Goal: Transaction & Acquisition: Download file/media

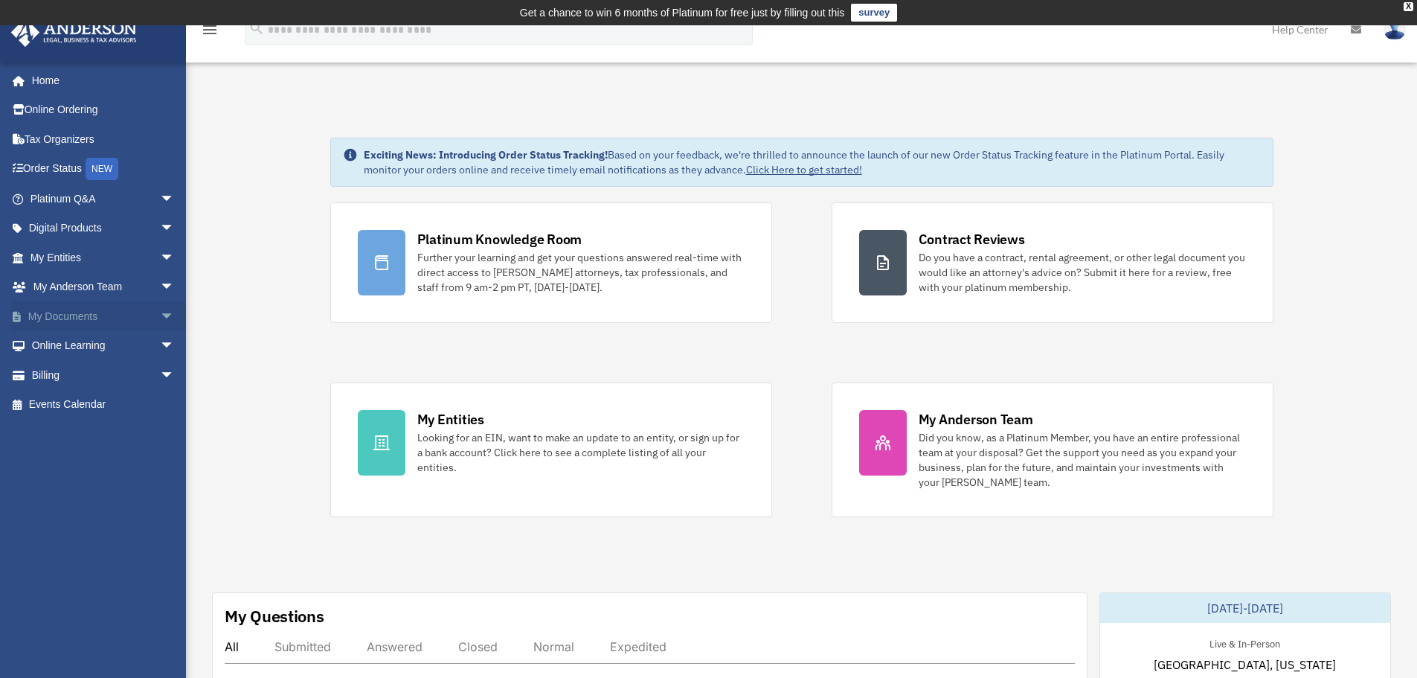
click at [160, 317] on span "arrow_drop_down" at bounding box center [175, 316] width 30 height 30
click at [77, 344] on link "Box" at bounding box center [109, 346] width 176 height 30
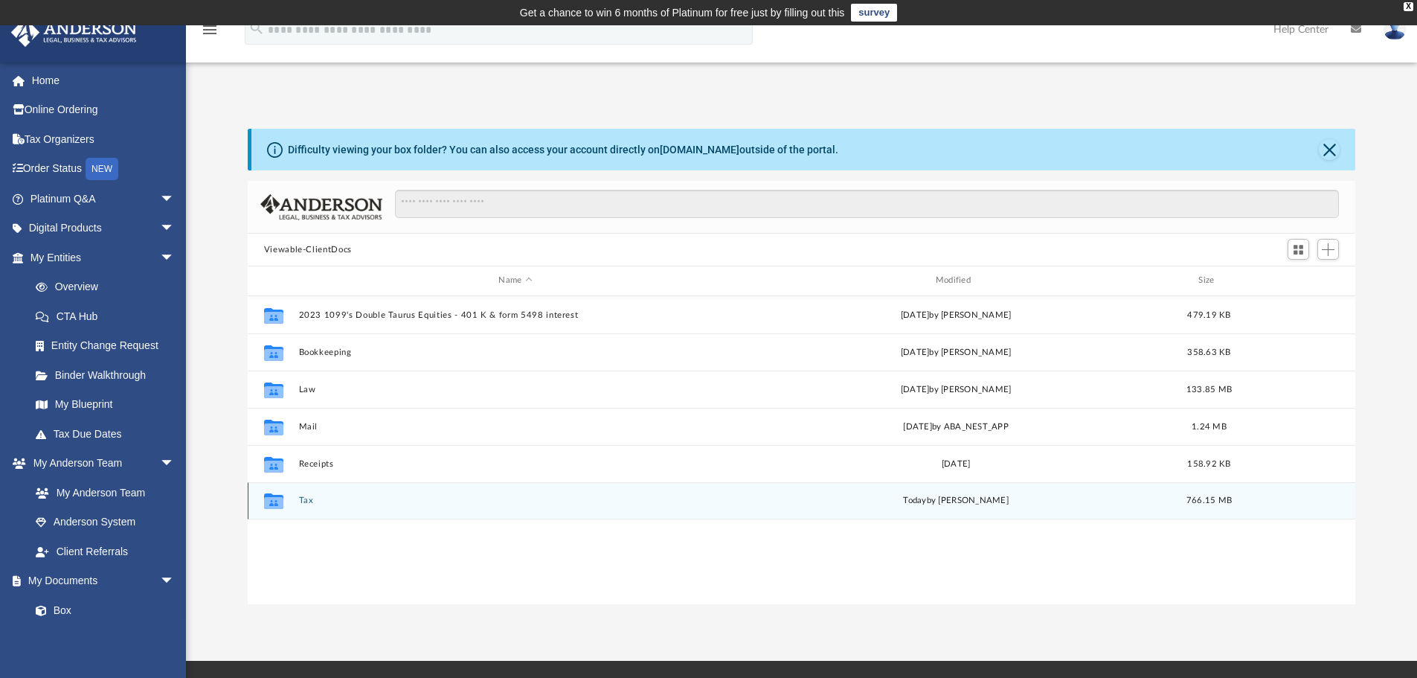
scroll to position [327, 1096]
click at [310, 501] on button "Tax" at bounding box center [515, 500] width 434 height 10
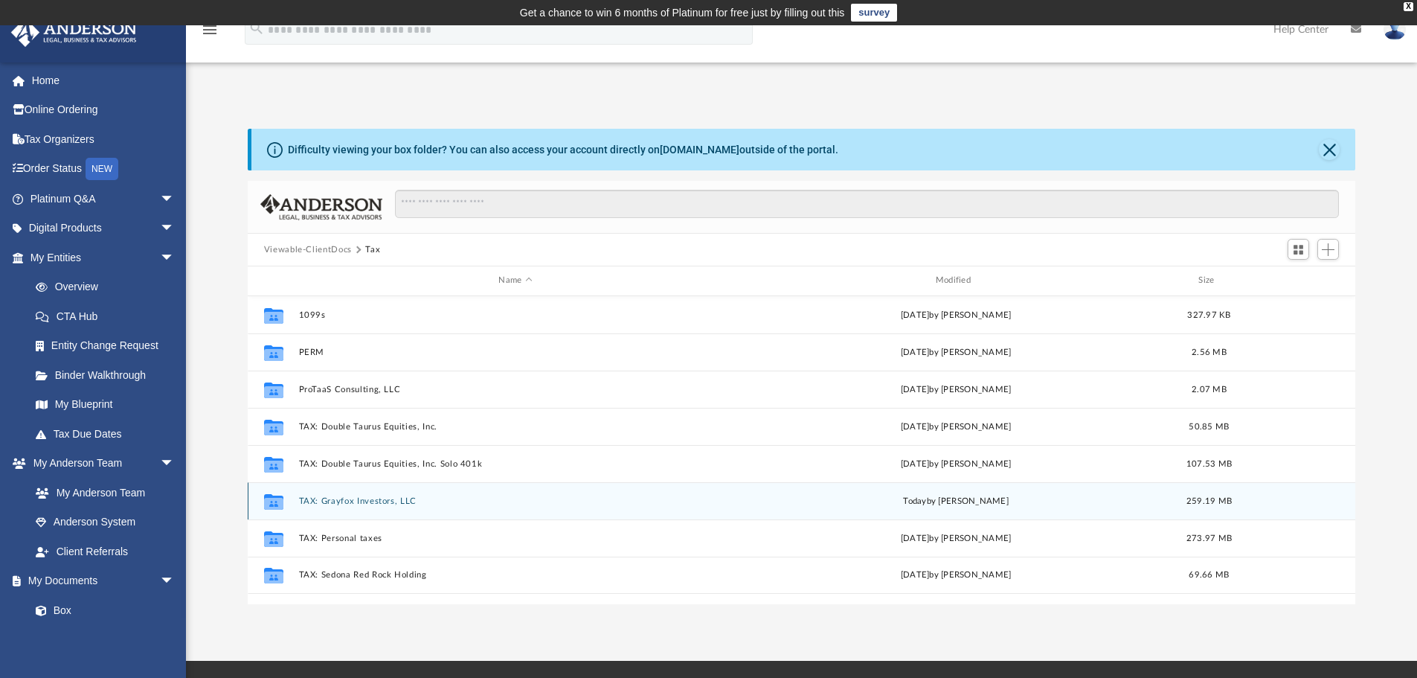
click at [345, 503] on button "TAX: Grayfox Investors, LLC" at bounding box center [515, 501] width 434 height 10
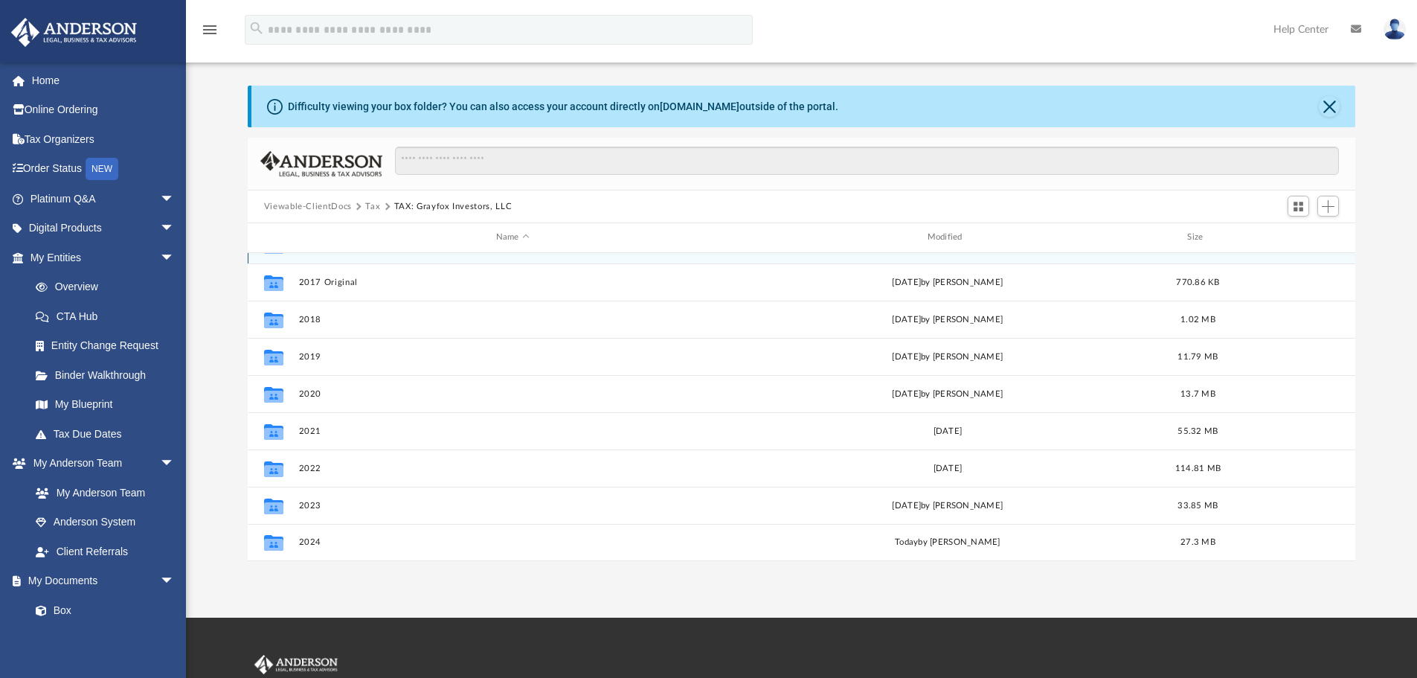
scroll to position [50, 0]
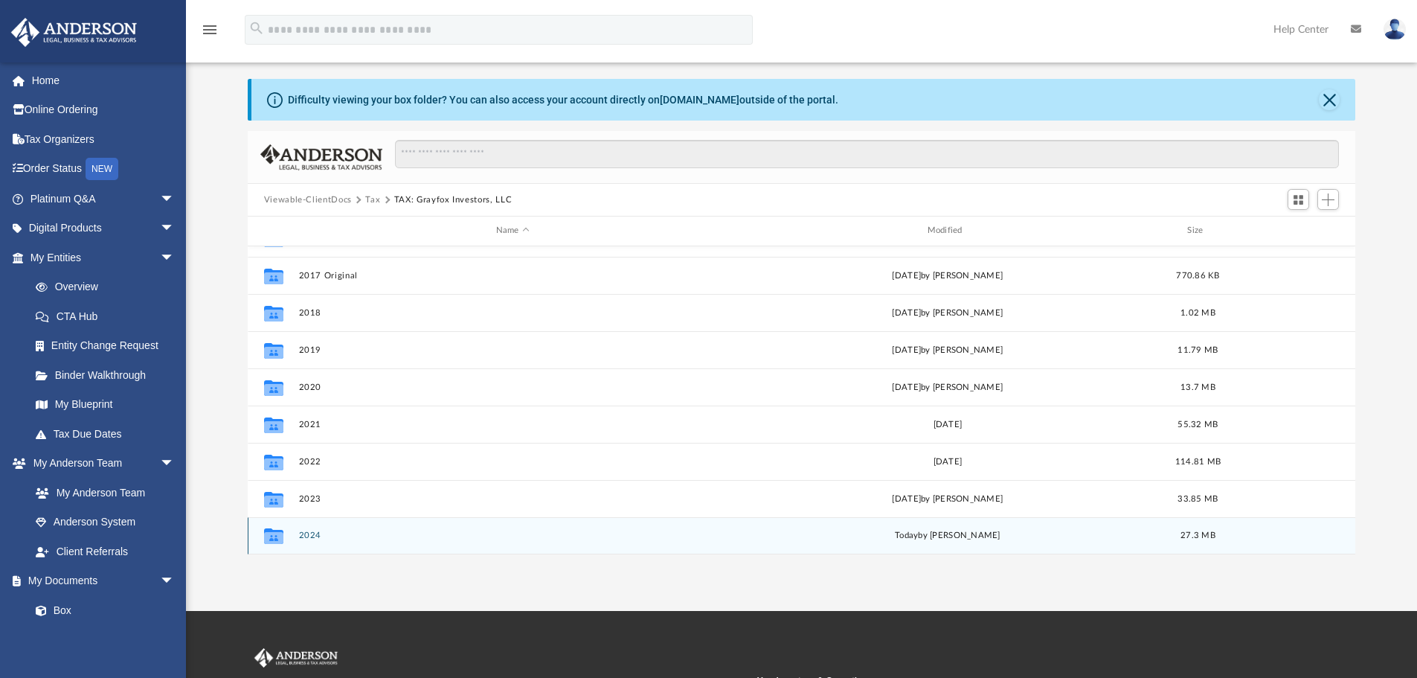
click at [313, 539] on button "2024" at bounding box center [512, 535] width 428 height 10
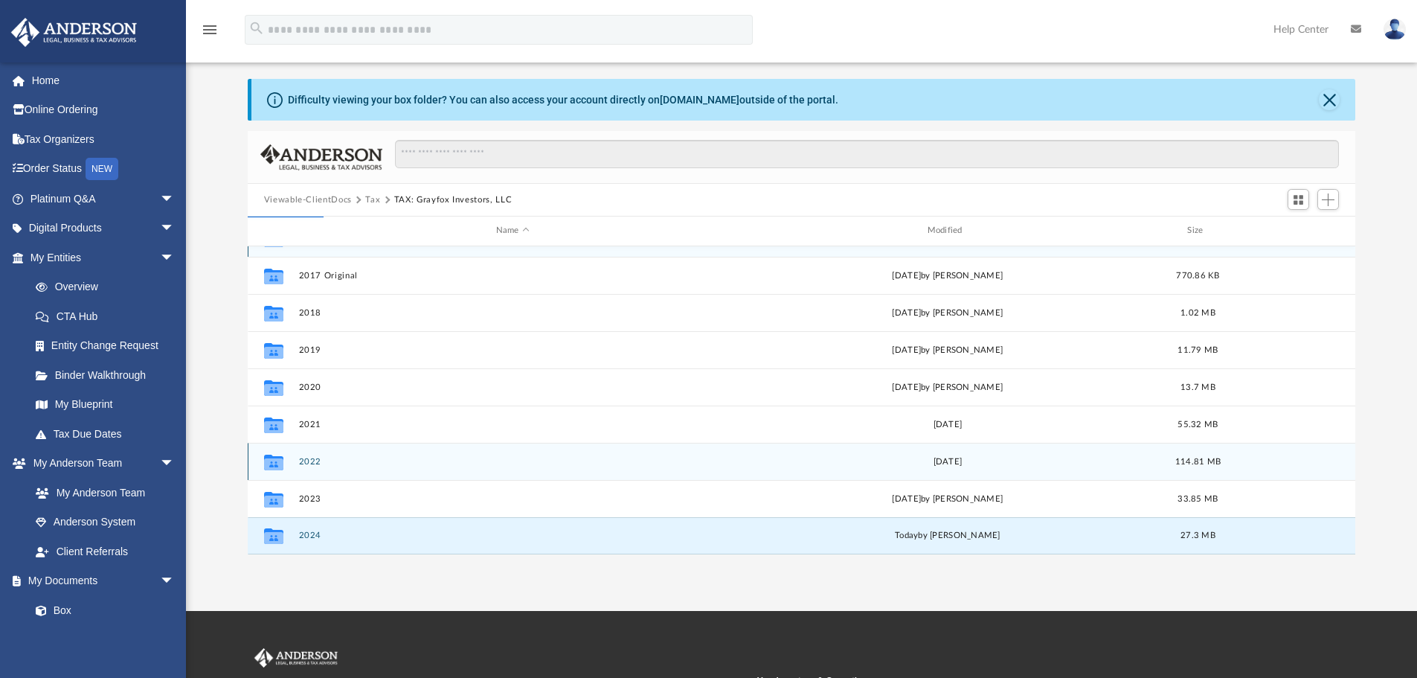
scroll to position [0, 0]
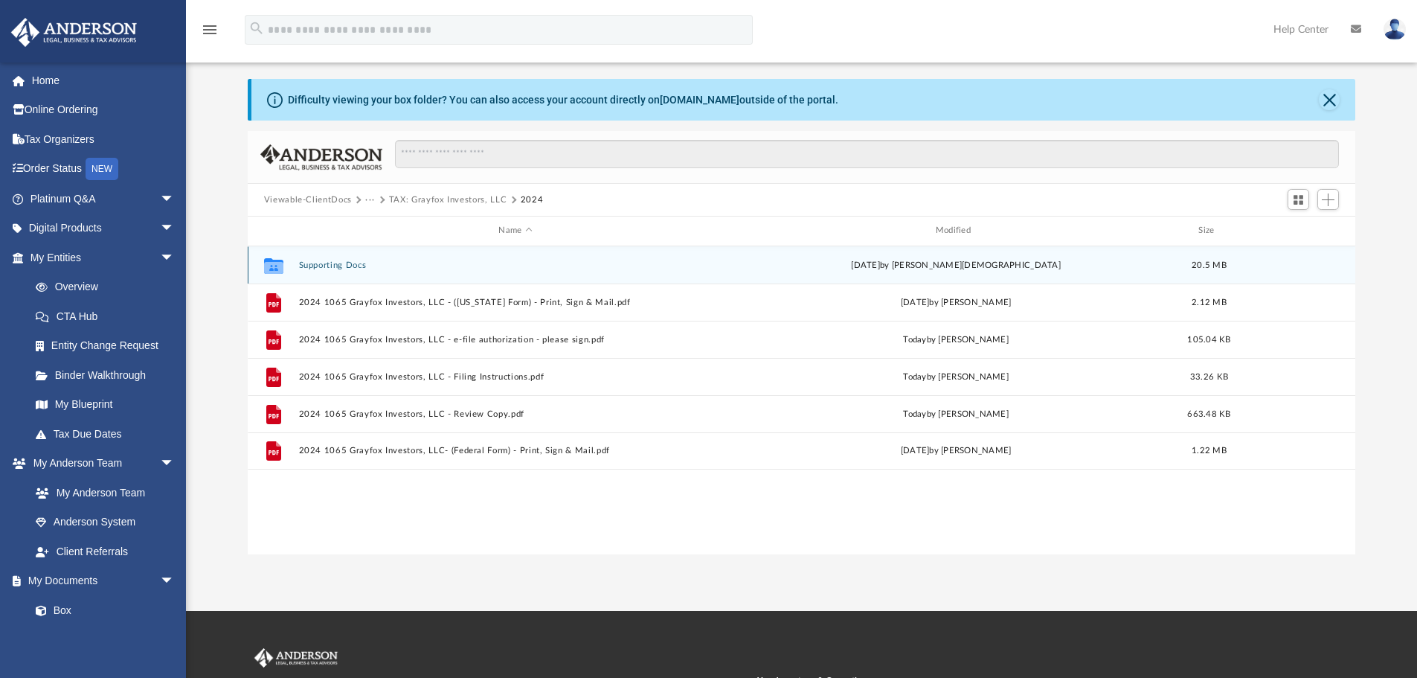
click at [350, 267] on button "Supporting Docs" at bounding box center [515, 265] width 434 height 10
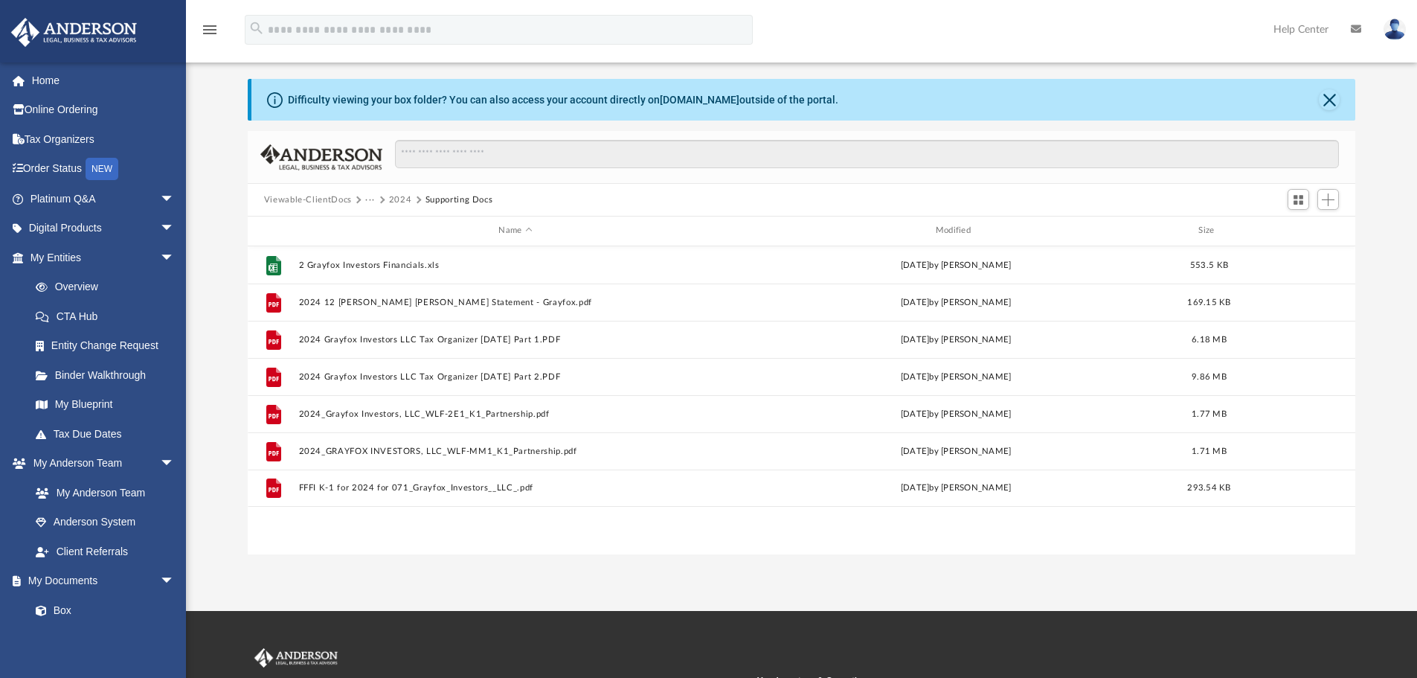
click at [391, 198] on button "2024" at bounding box center [400, 199] width 23 height 13
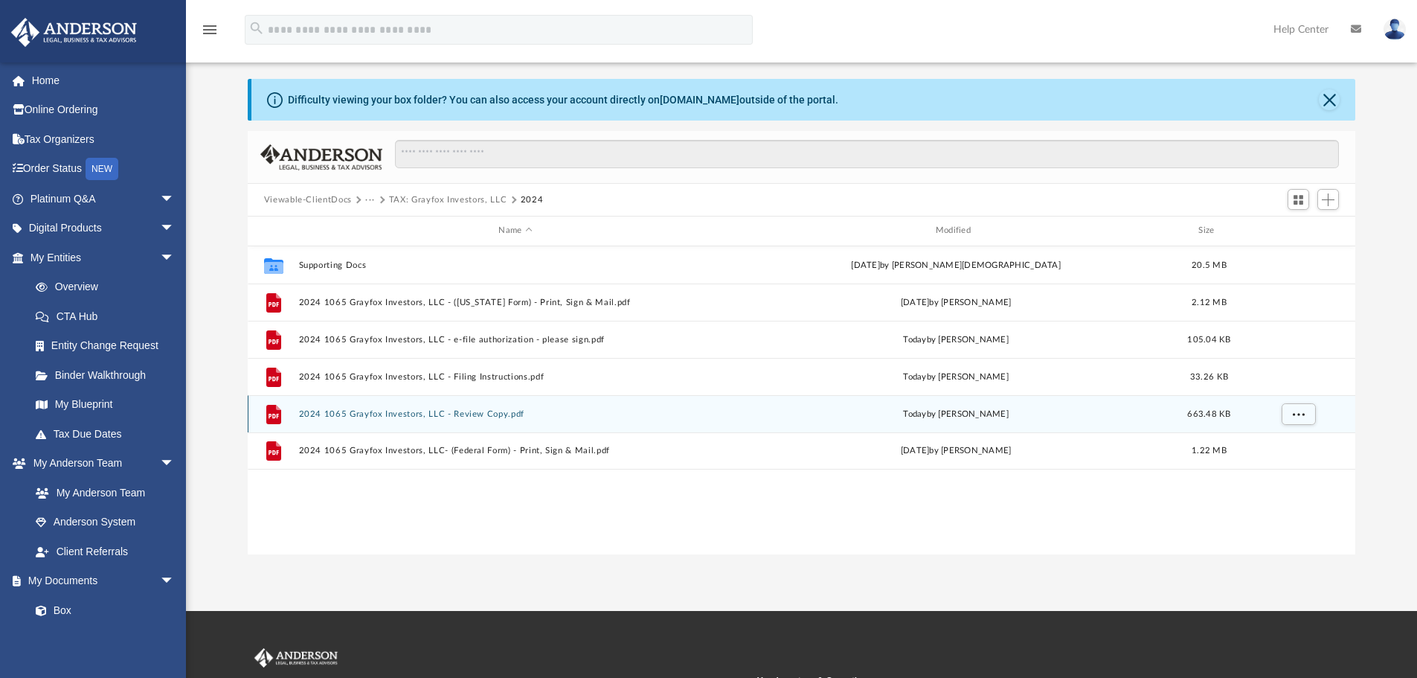
click at [399, 412] on button "2024 1065 Grayfox Investors, LLC - Review Copy.pdf" at bounding box center [515, 414] width 434 height 10
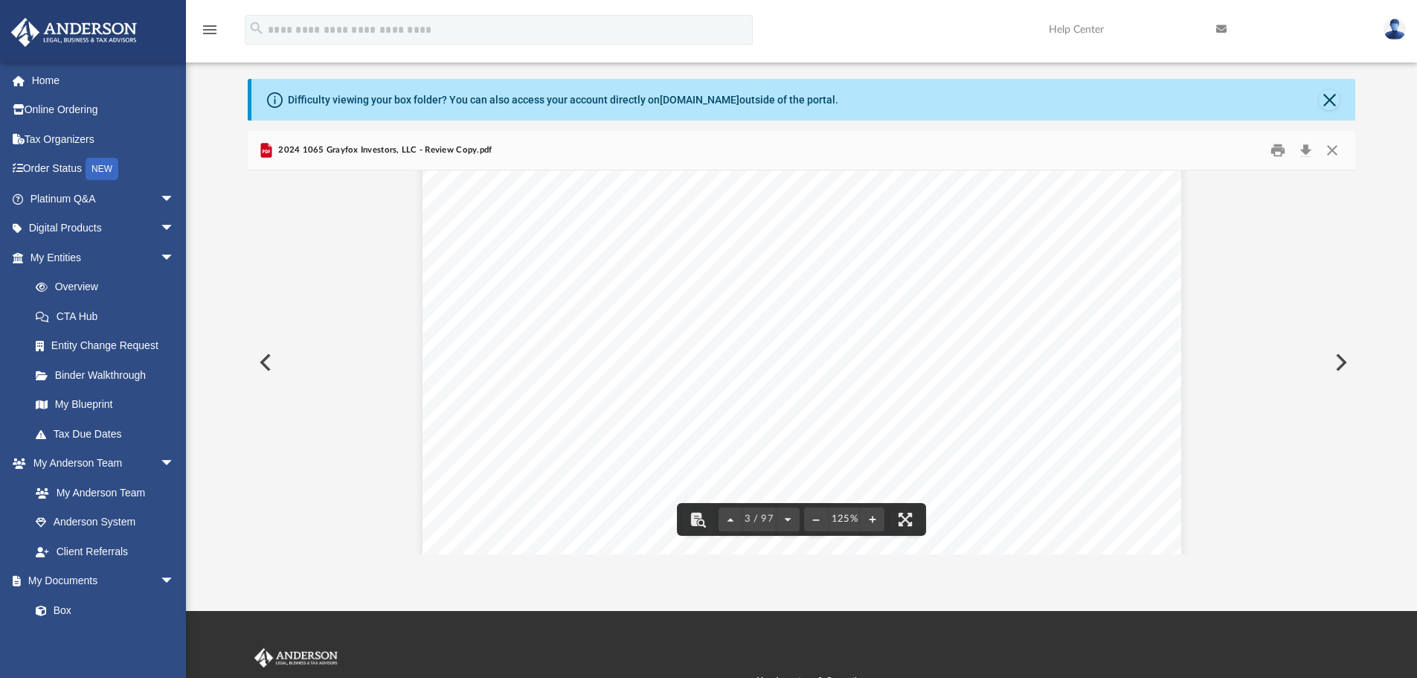
scroll to position [2479, 0]
click at [1307, 149] on button "Download" at bounding box center [1305, 150] width 27 height 23
drag, startPoint x: 1327, startPoint y: 99, endPoint x: 1294, endPoint y: 100, distance: 32.7
click at [1324, 100] on button "Close" at bounding box center [1329, 99] width 21 height 21
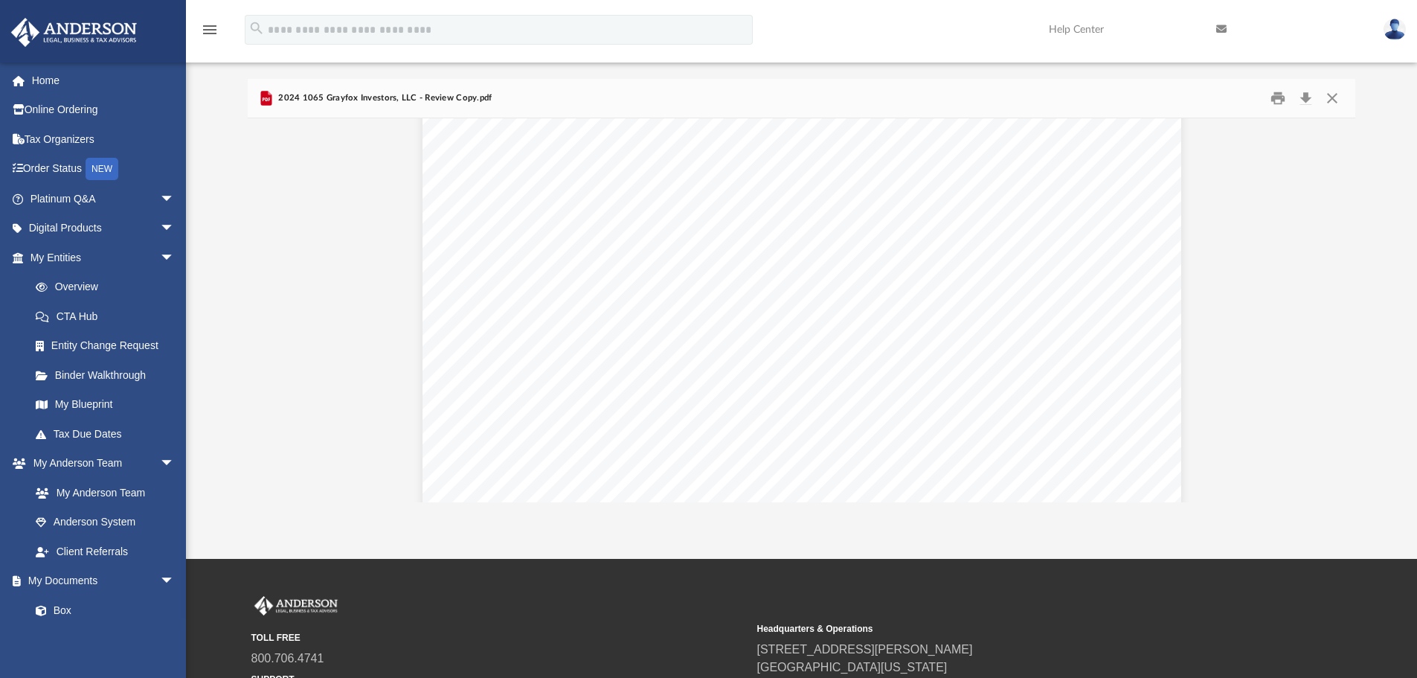
scroll to position [0, 0]
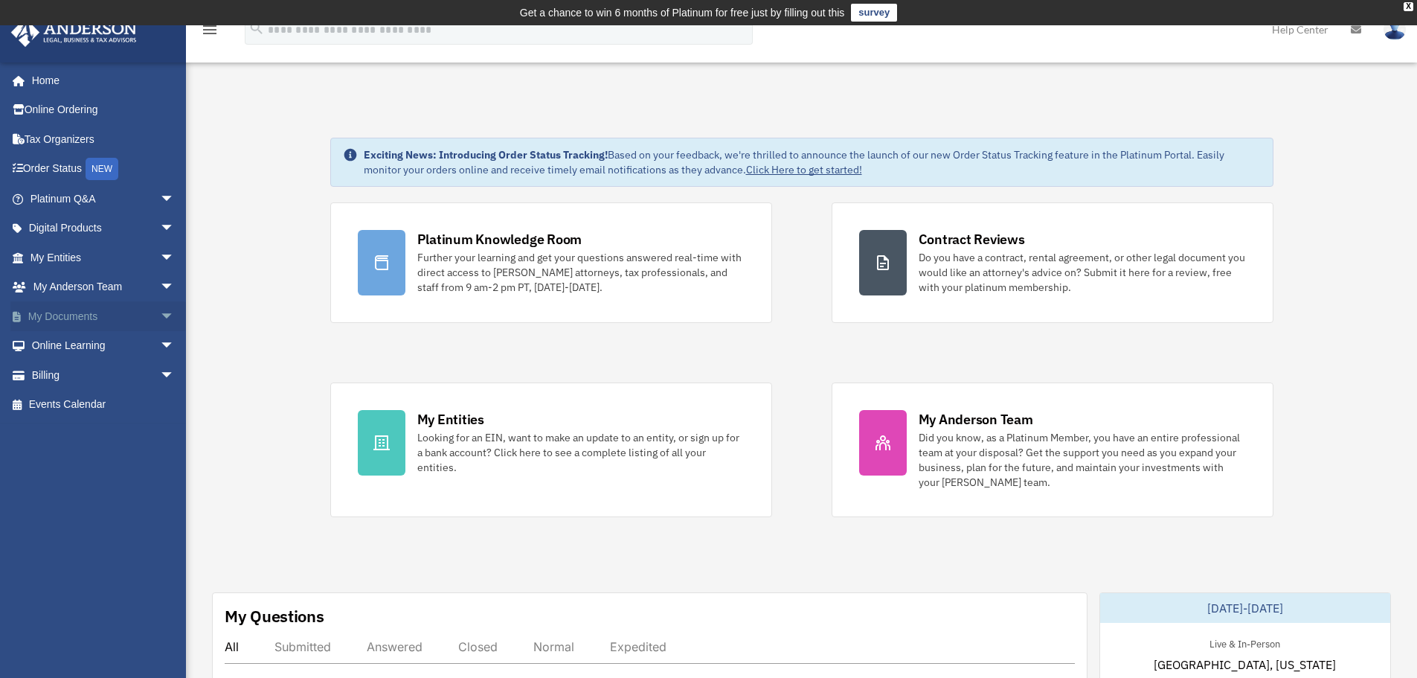
click at [160, 318] on span "arrow_drop_down" at bounding box center [175, 316] width 30 height 30
click at [66, 344] on link "Box" at bounding box center [109, 346] width 176 height 30
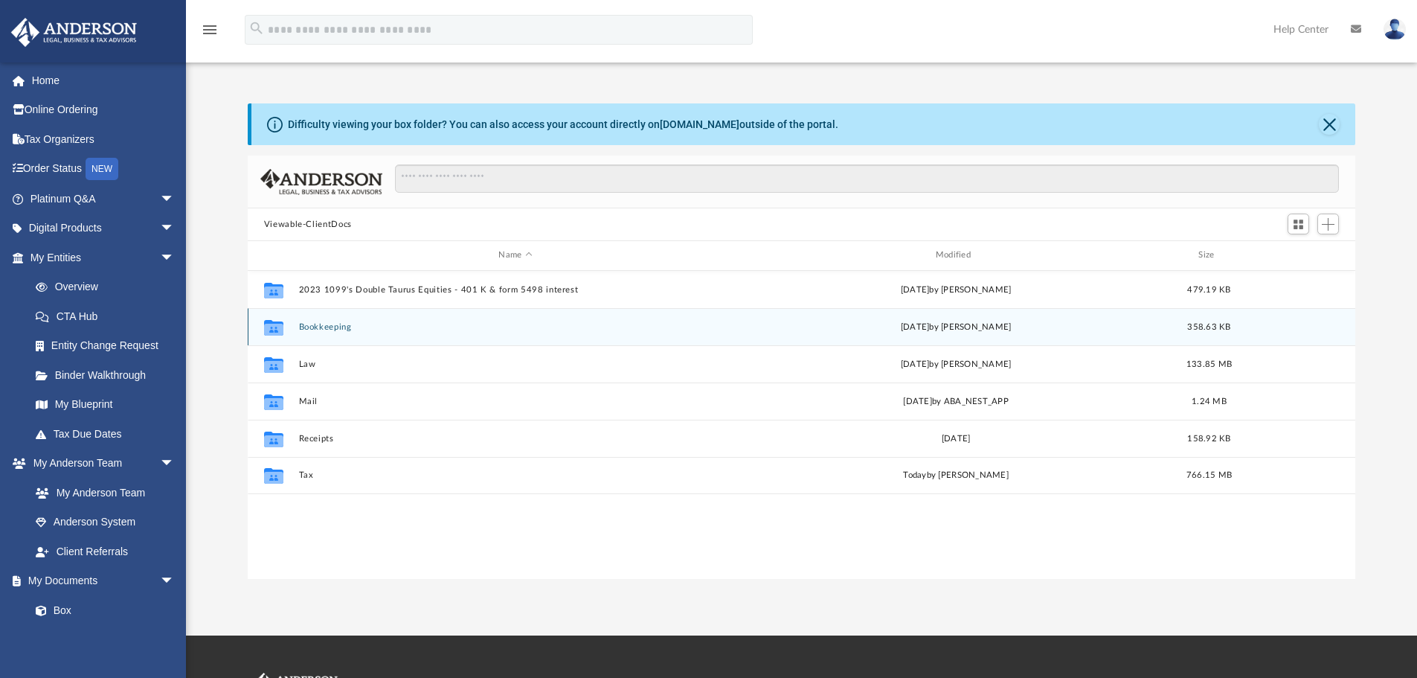
scroll to position [327, 1096]
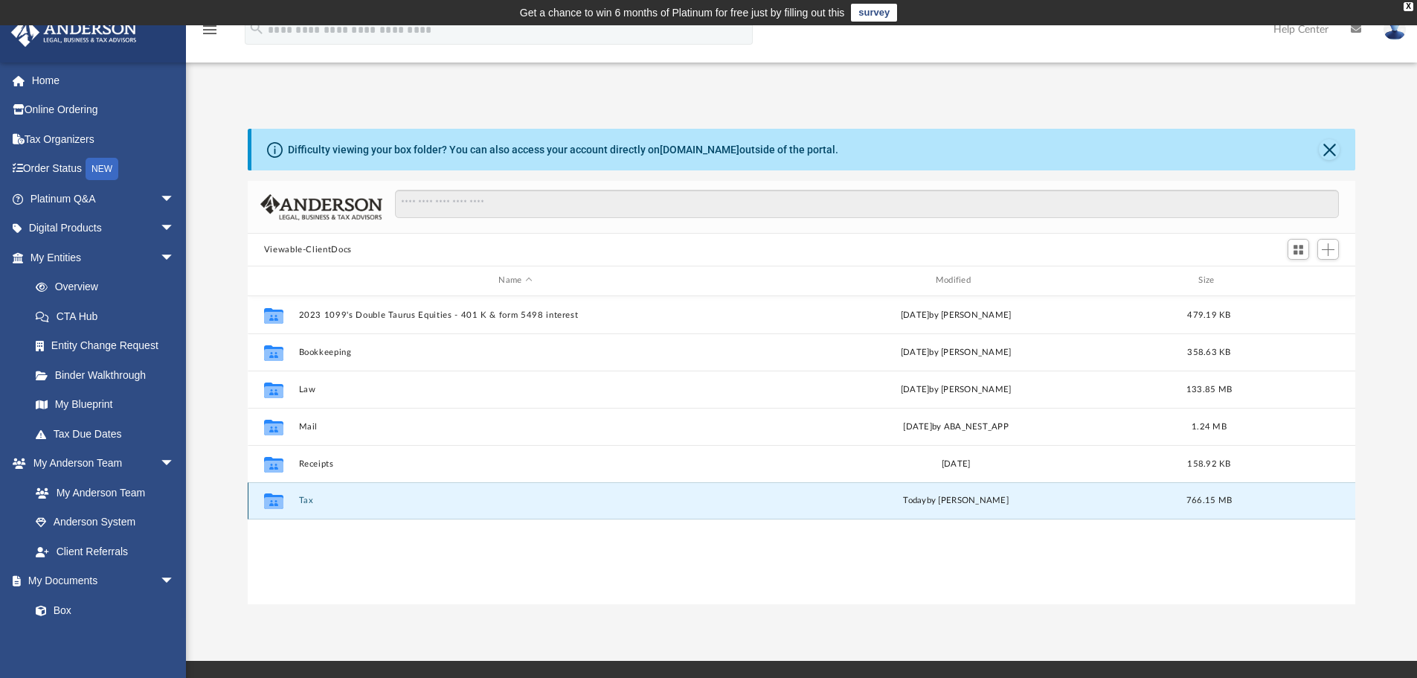
click at [306, 501] on button "Tax" at bounding box center [515, 500] width 434 height 10
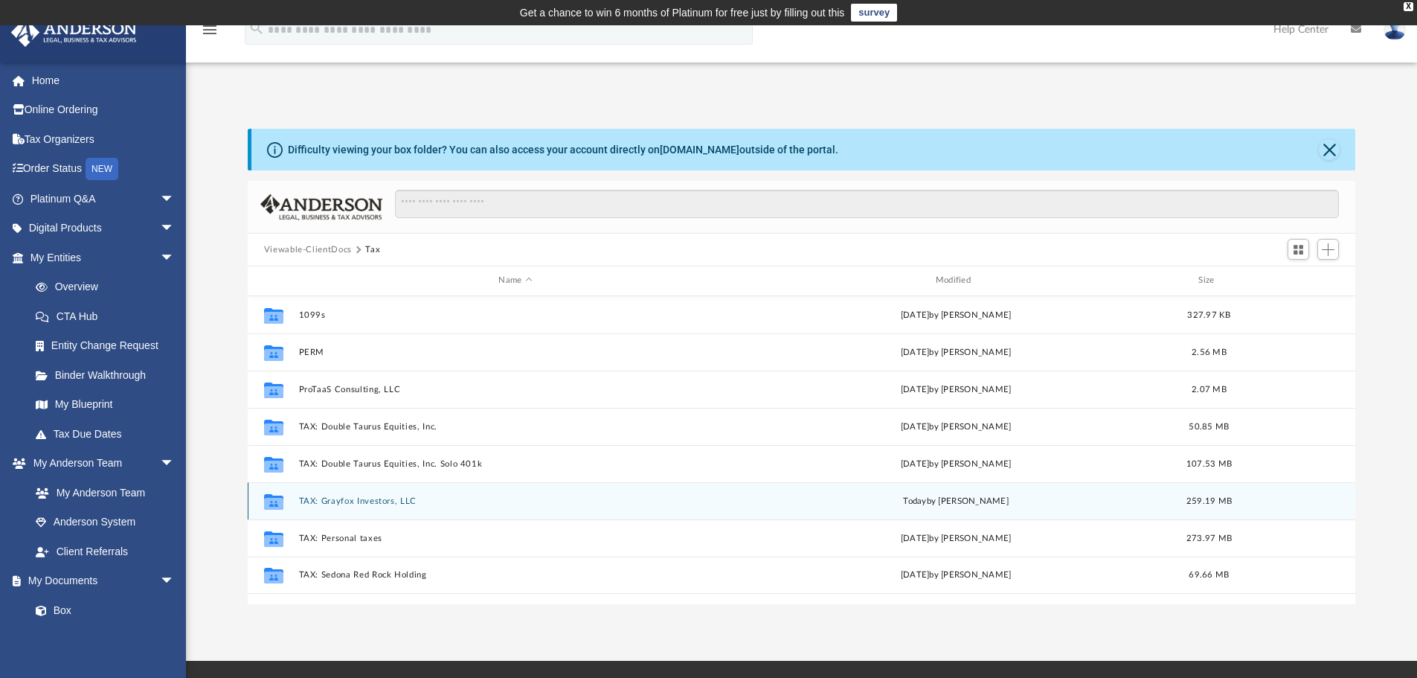
click at [326, 501] on button "TAX: Grayfox Investors, LLC" at bounding box center [515, 501] width 434 height 10
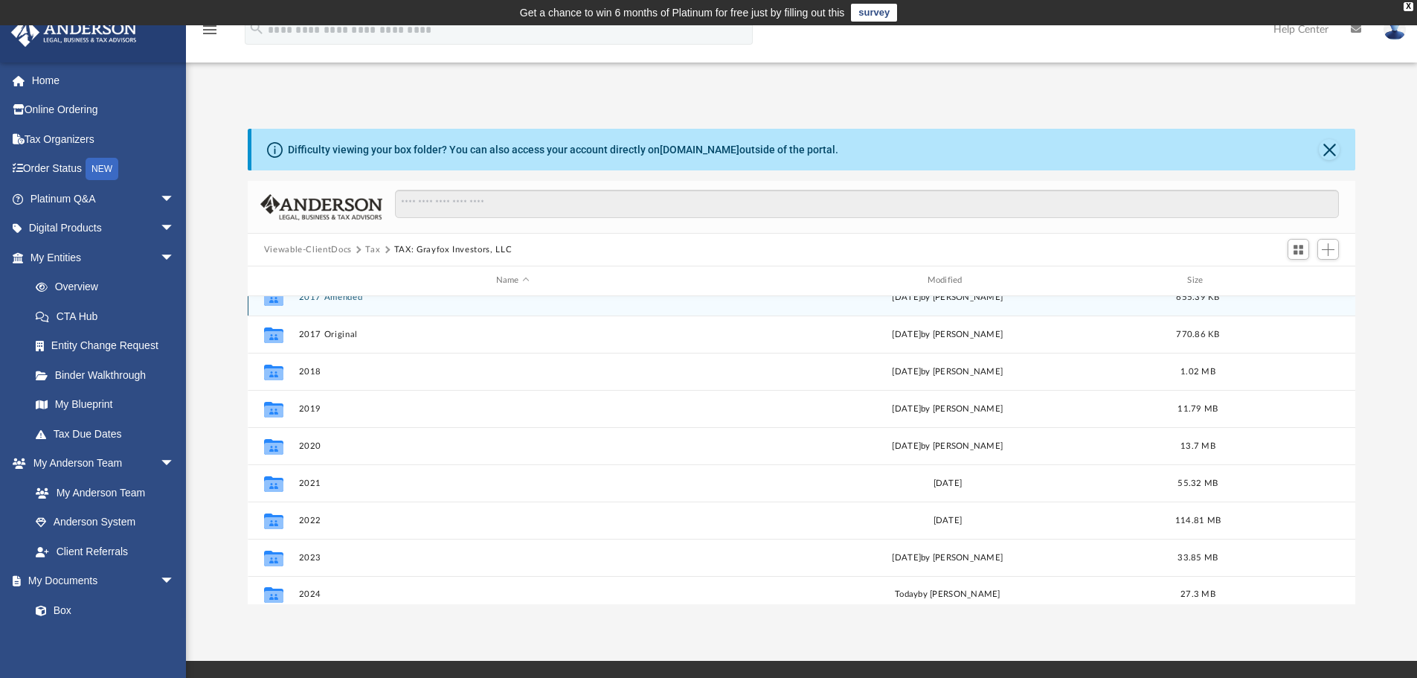
scroll to position [27, 0]
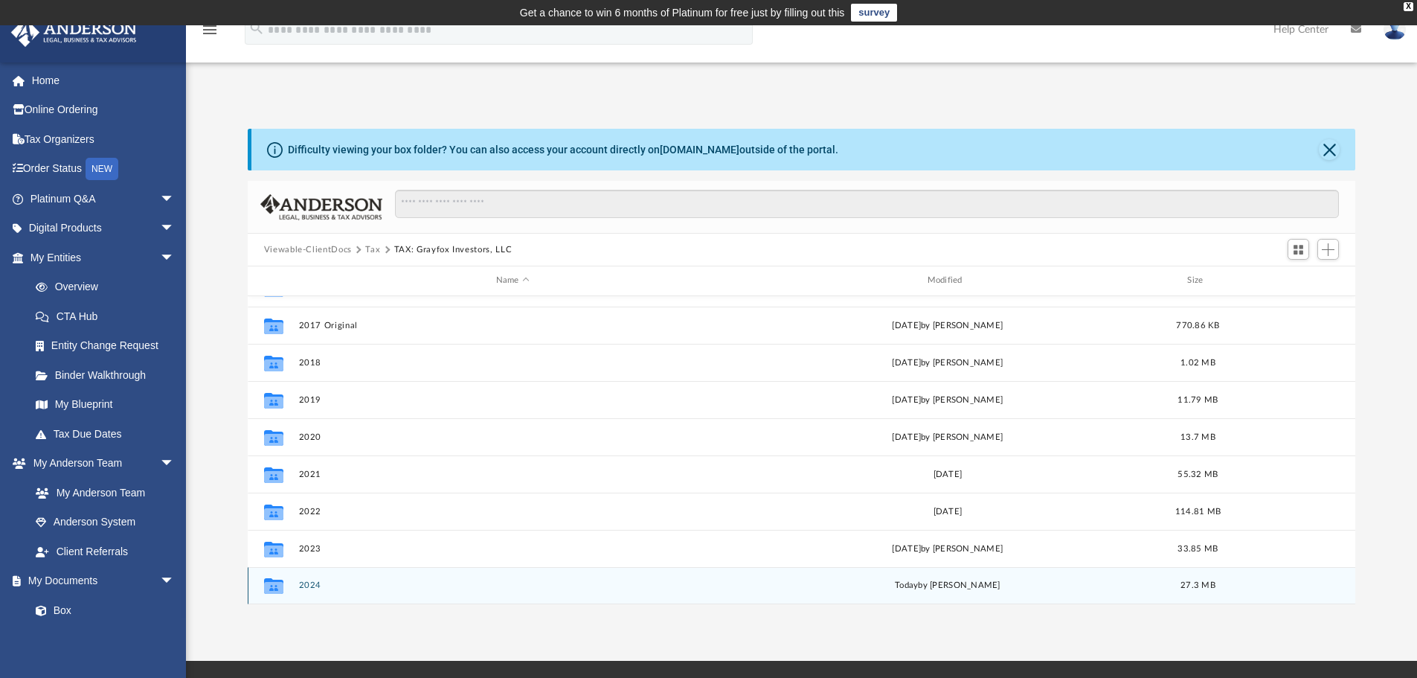
click at [306, 581] on button "2024" at bounding box center [512, 585] width 428 height 10
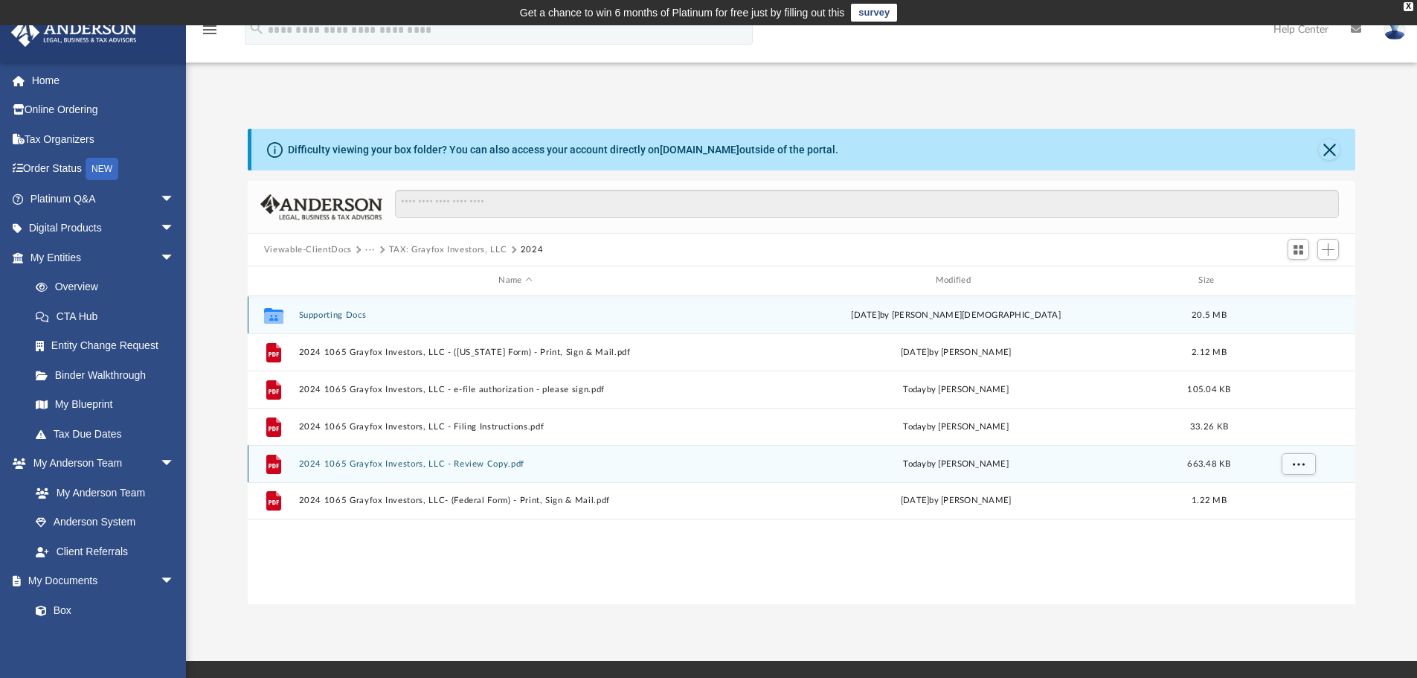
scroll to position [0, 0]
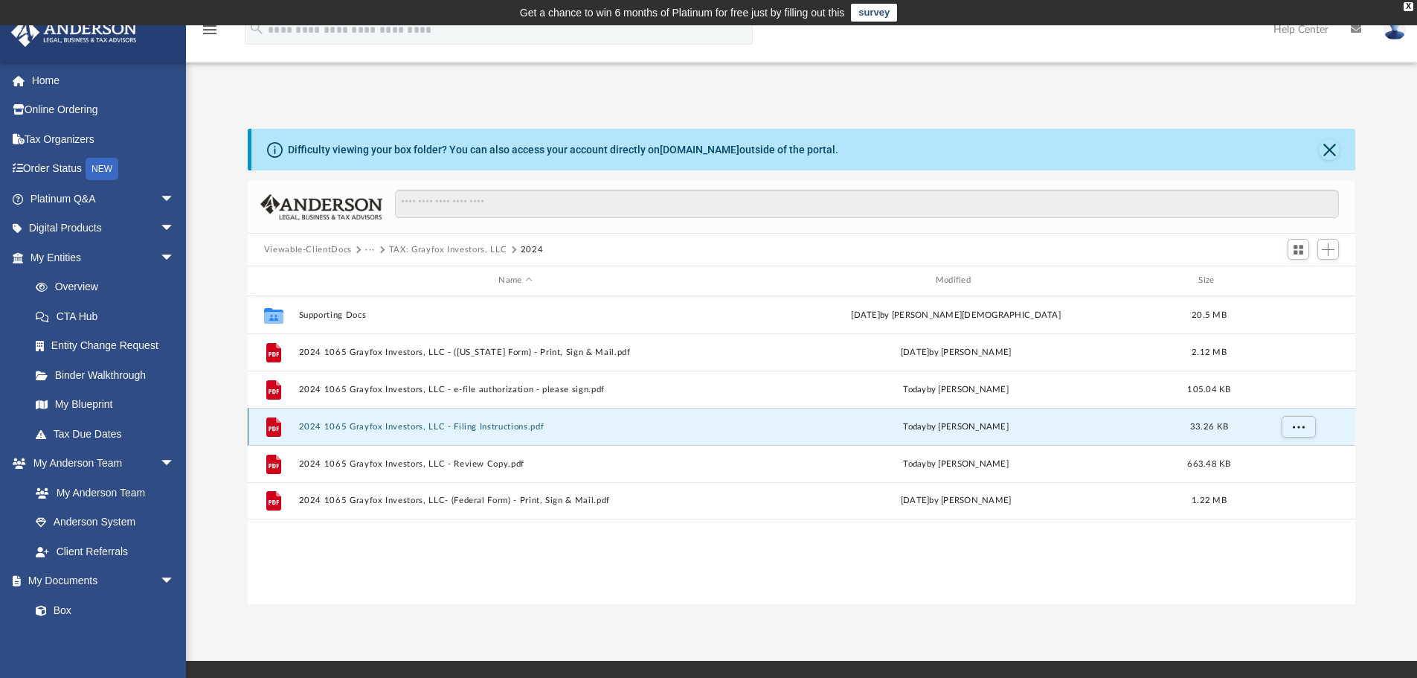
click at [473, 423] on button "2024 1065 Grayfox Investors, LLC - Filing Instructions.pdf" at bounding box center [515, 427] width 434 height 10
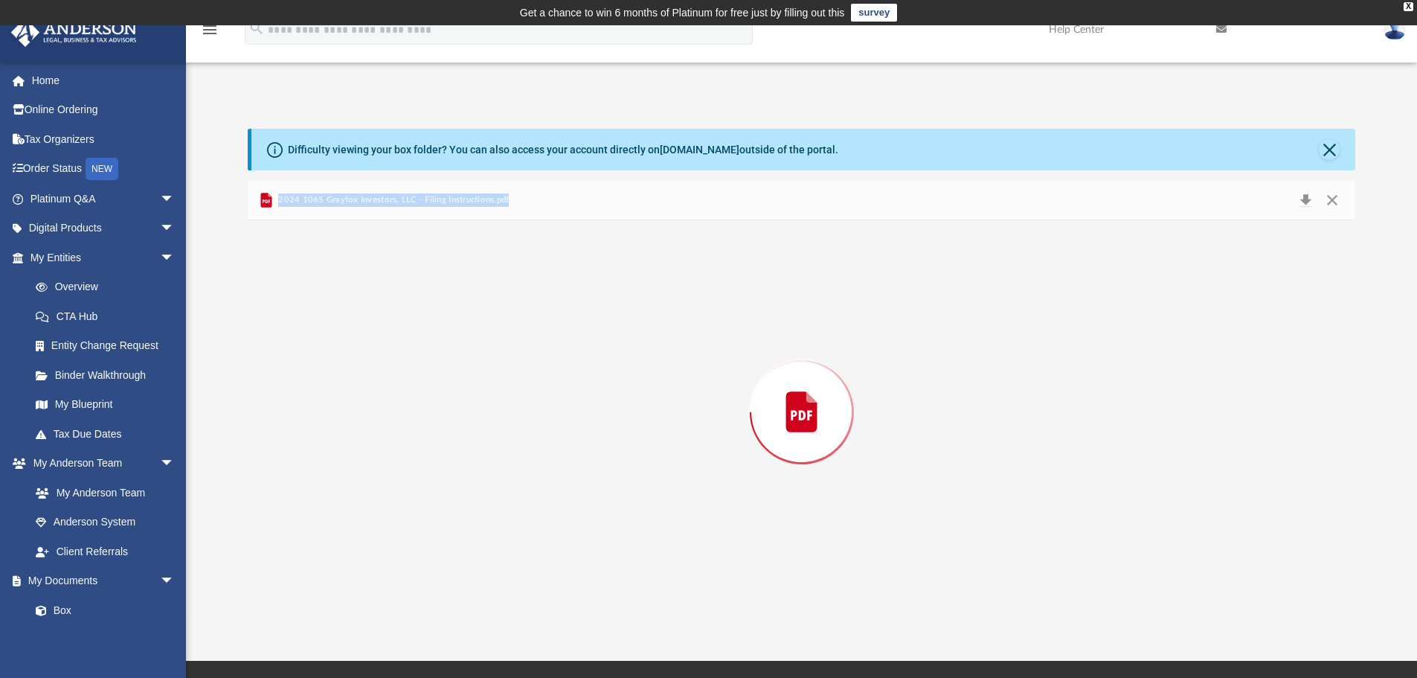
click at [473, 423] on div "Preview" at bounding box center [802, 412] width 1108 height 384
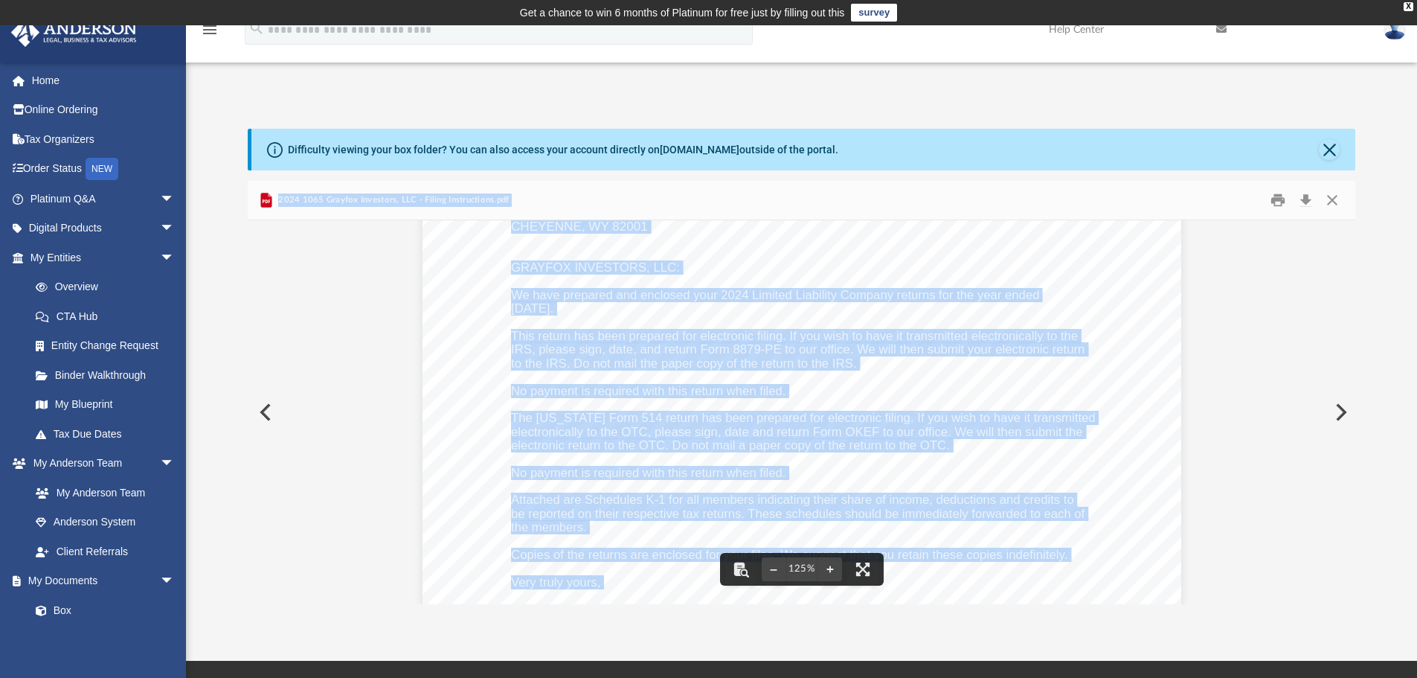
scroll to position [248, 0]
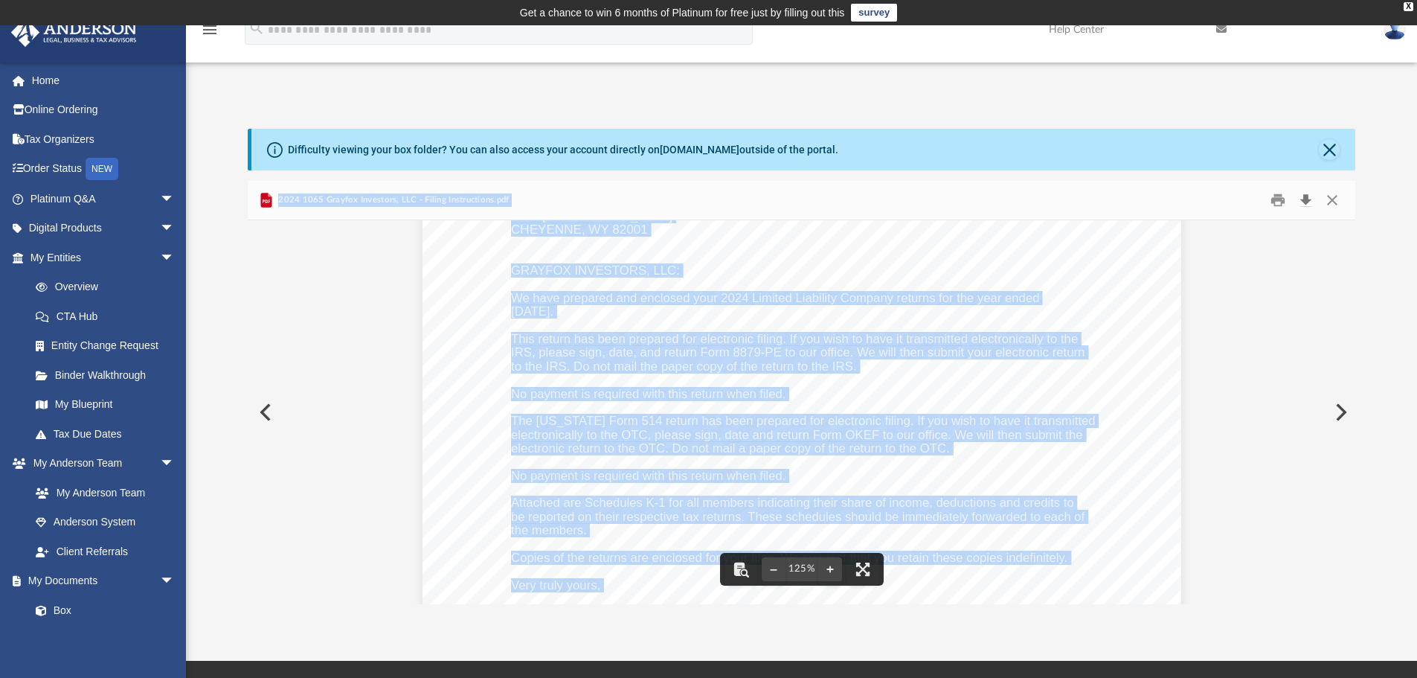
click at [1305, 203] on button "Download" at bounding box center [1305, 200] width 27 height 23
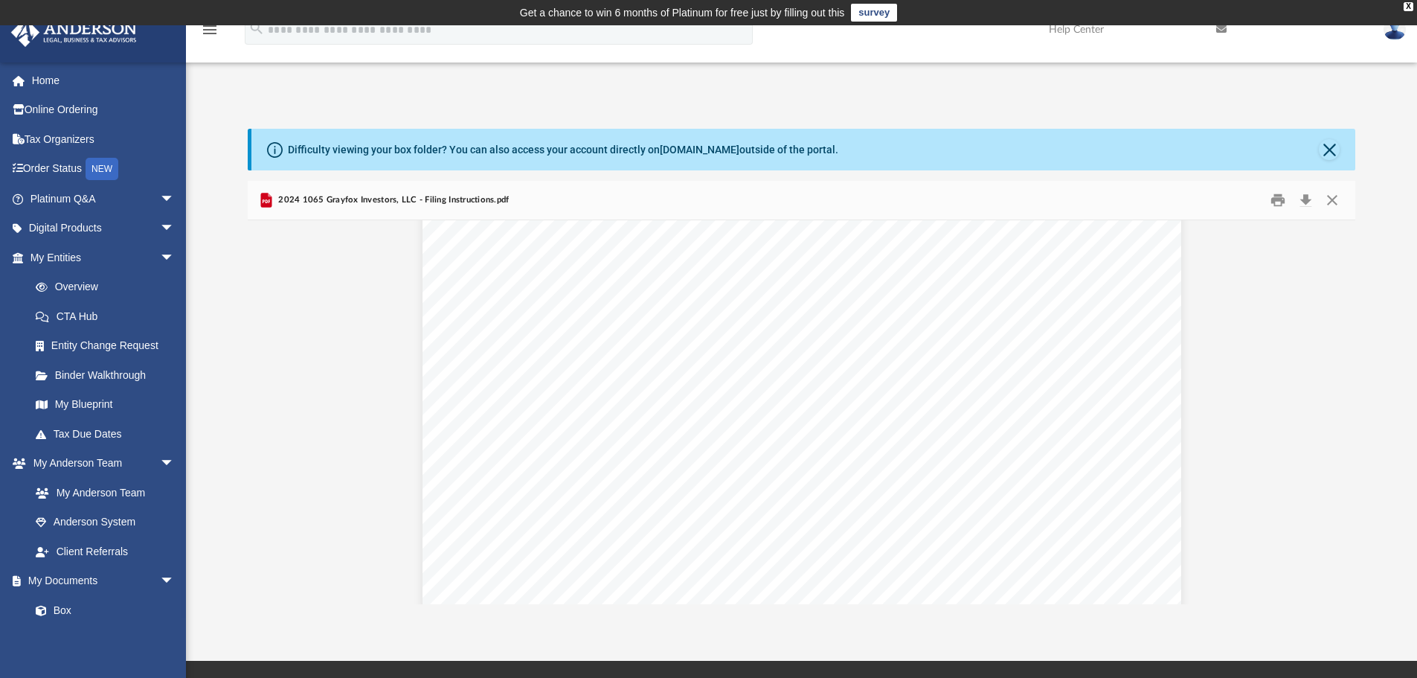
drag, startPoint x: 1406, startPoint y: 6, endPoint x: 1392, endPoint y: 9, distance: 14.4
click at [1406, 6] on div "X" at bounding box center [1408, 6] width 10 height 9
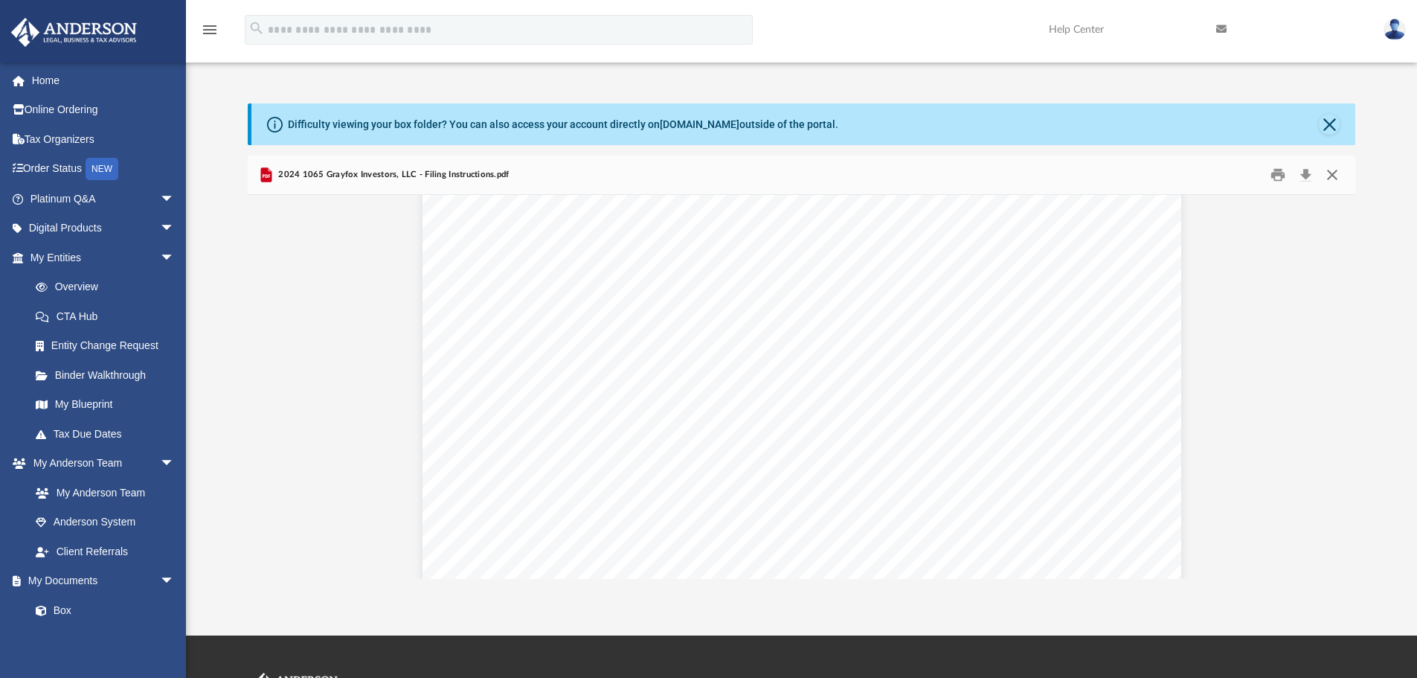
click at [1331, 174] on button "Close" at bounding box center [1332, 175] width 27 height 23
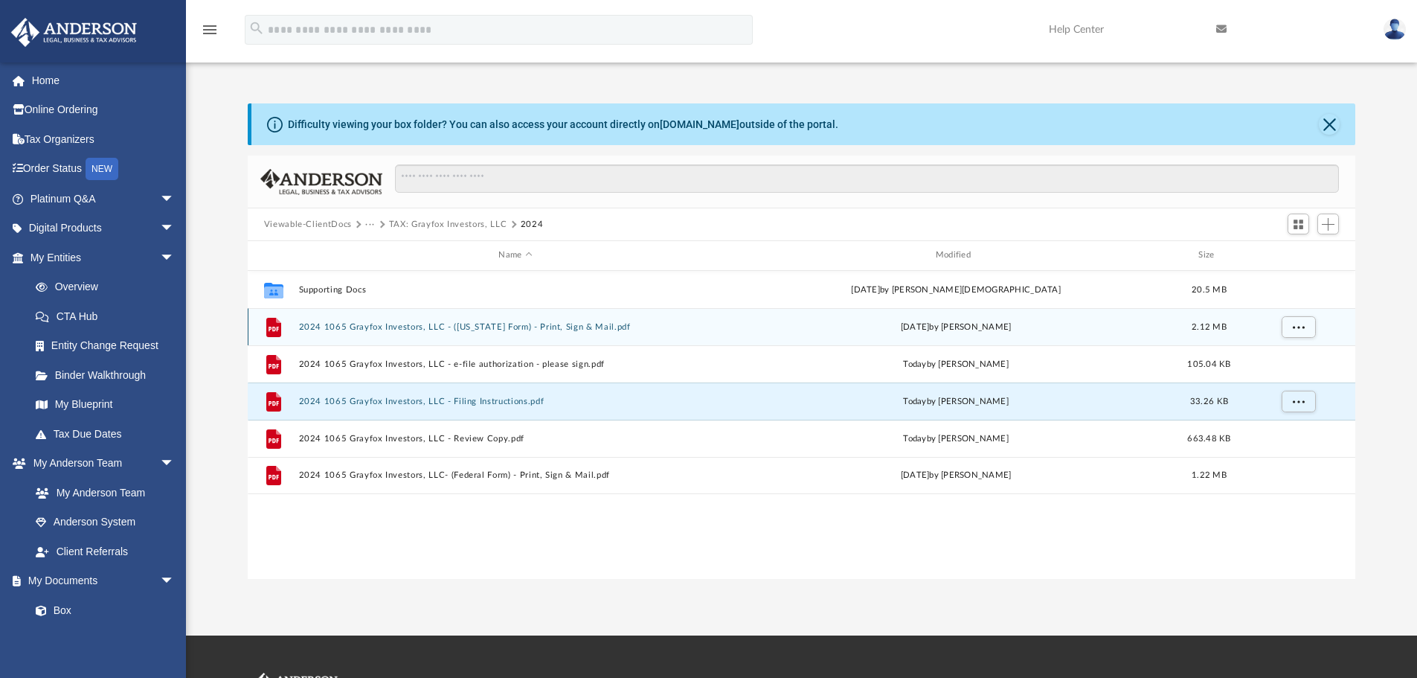
click at [396, 326] on button "2024 1065 Grayfox Investors, LLC - ([US_STATE] Form) - Print, Sign & Mail.pdf" at bounding box center [515, 327] width 434 height 10
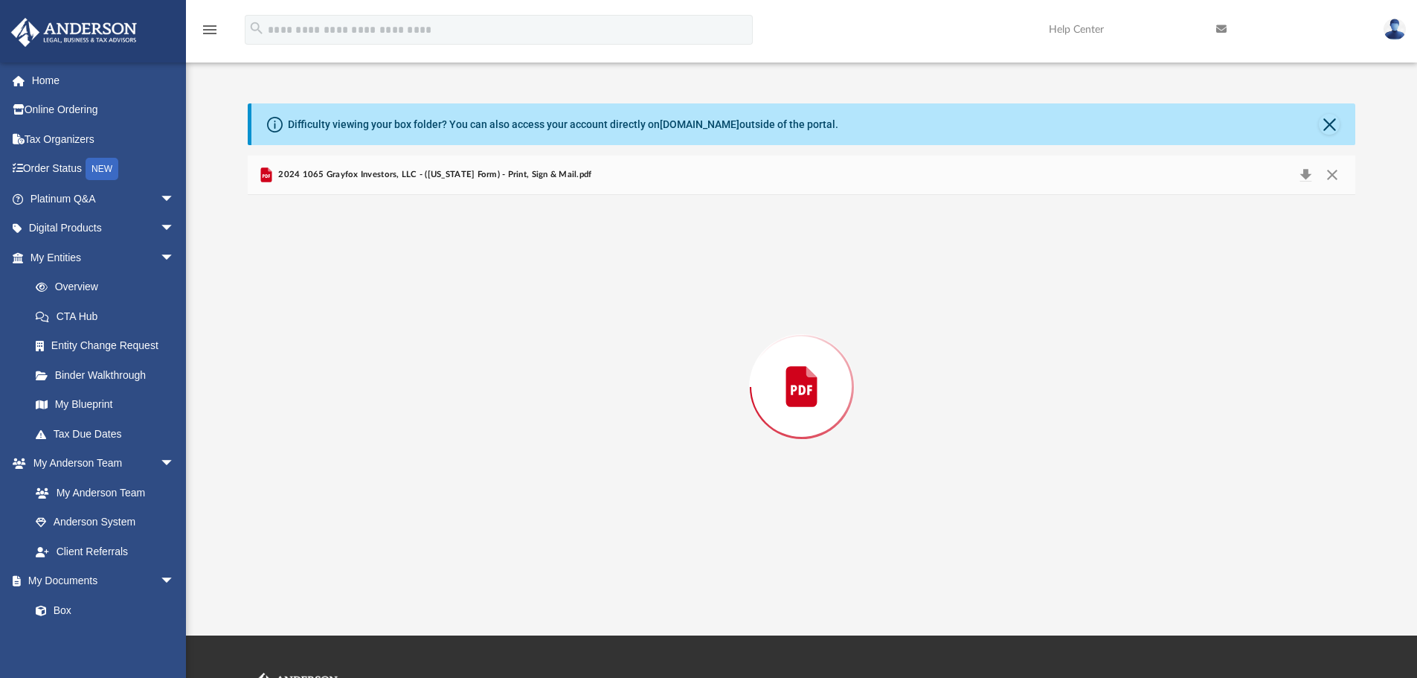
click at [396, 326] on div "Preview" at bounding box center [802, 387] width 1108 height 384
click at [1306, 176] on button "Download" at bounding box center [1305, 175] width 27 height 23
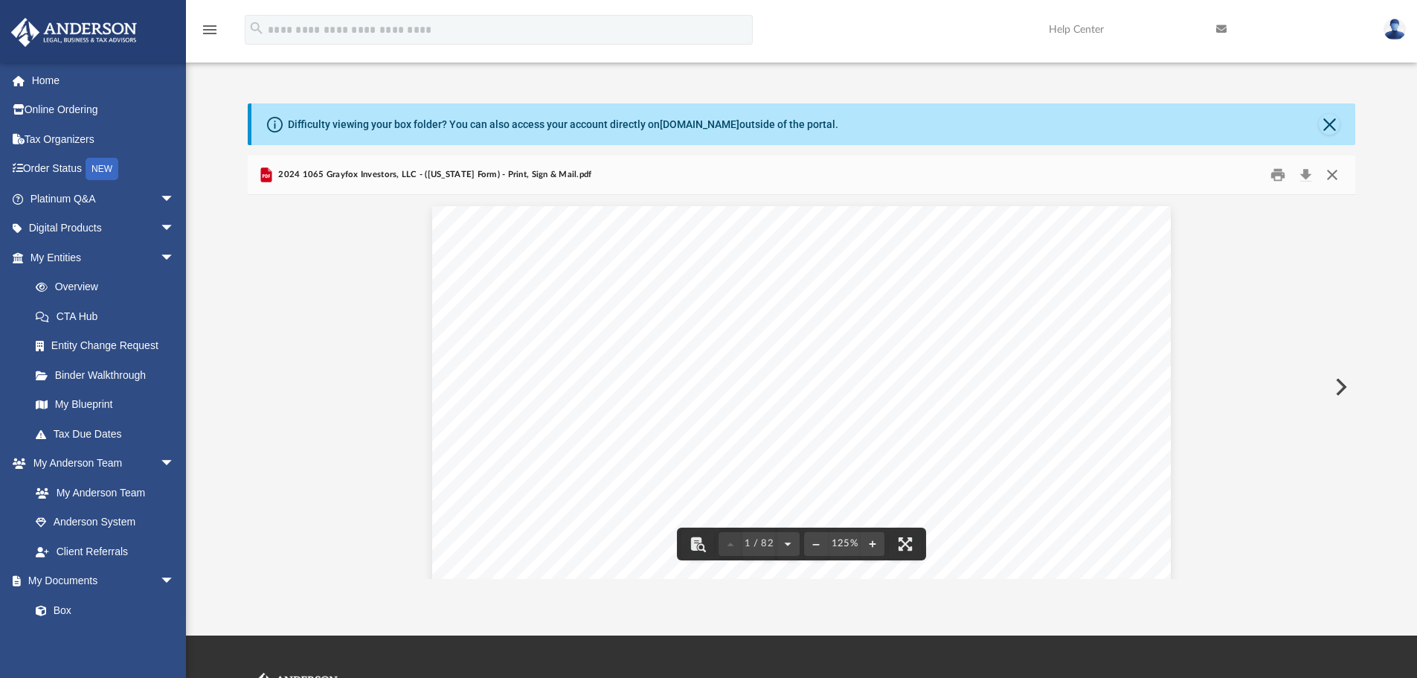
click at [1330, 176] on button "Close" at bounding box center [1332, 175] width 27 height 23
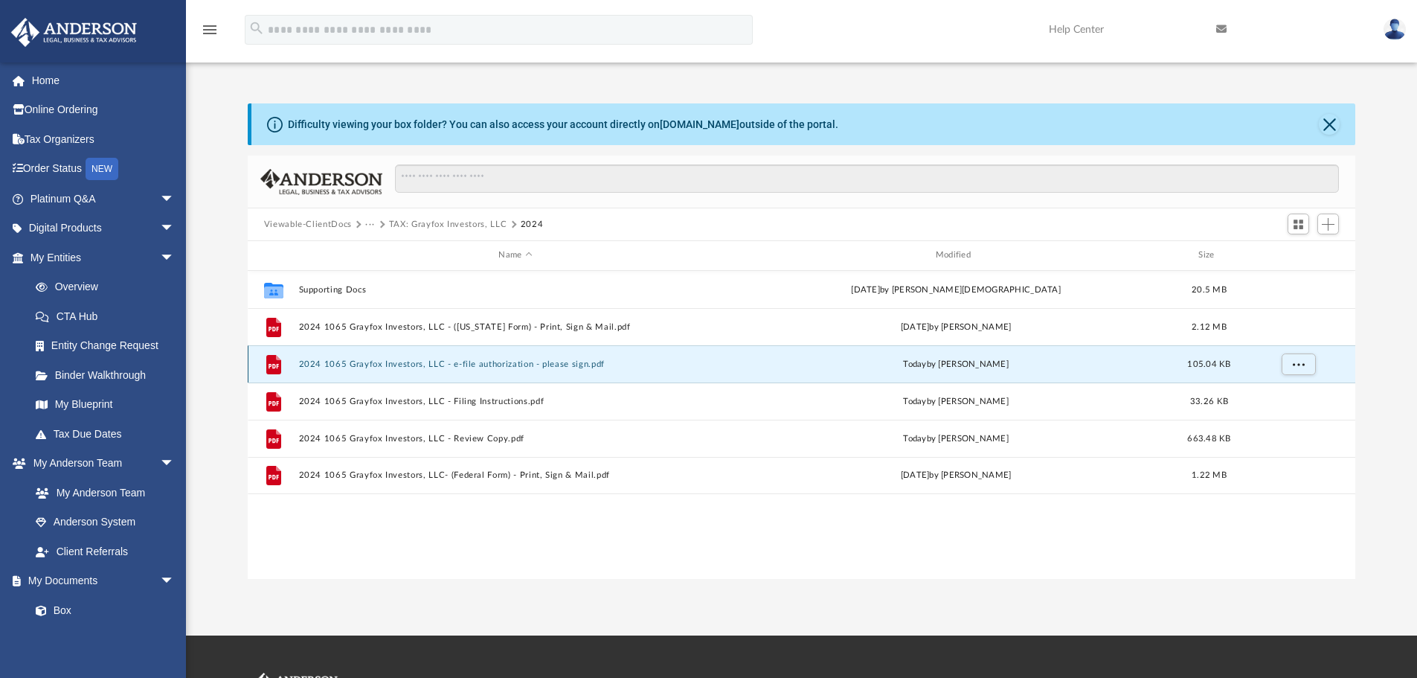
click at [414, 361] on button "2024 1065 Grayfox Investors, LLC - e-file authorization - please sign.pdf" at bounding box center [515, 364] width 434 height 10
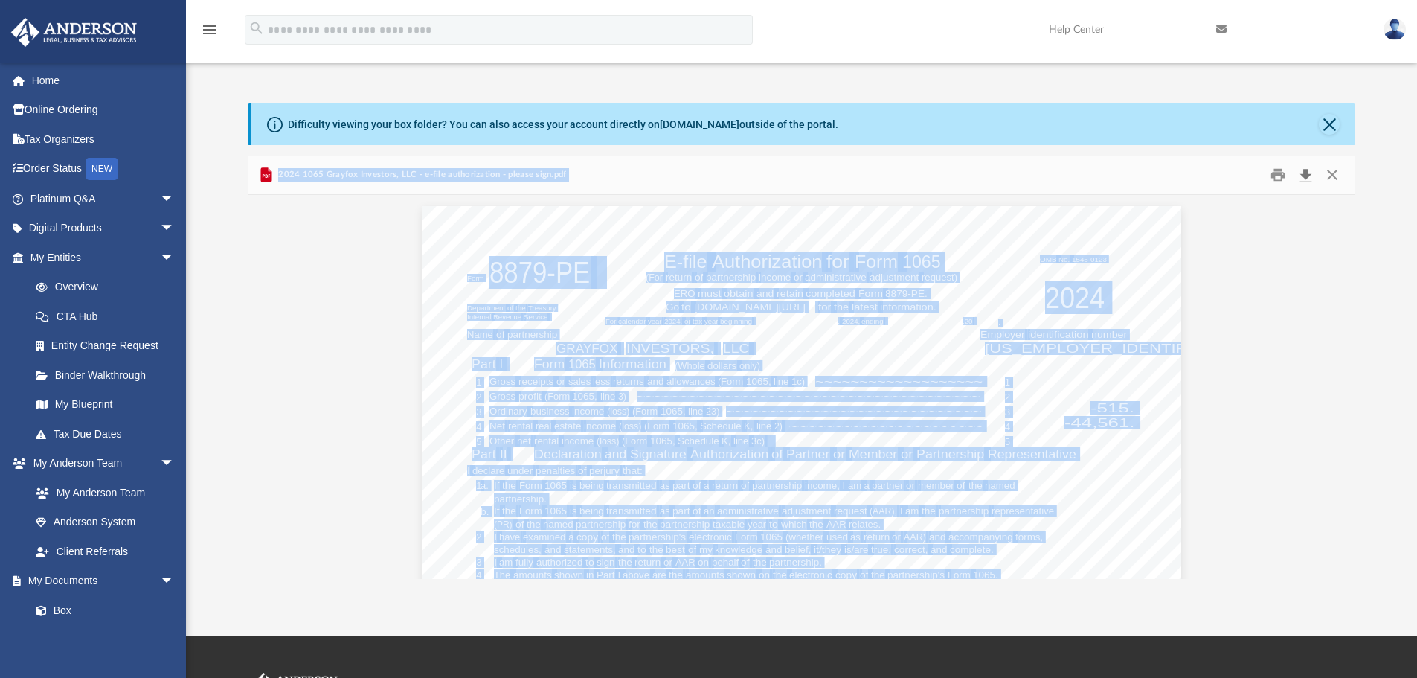
click at [1304, 177] on button "Download" at bounding box center [1305, 175] width 27 height 23
click at [1334, 173] on button "Close" at bounding box center [1332, 175] width 27 height 23
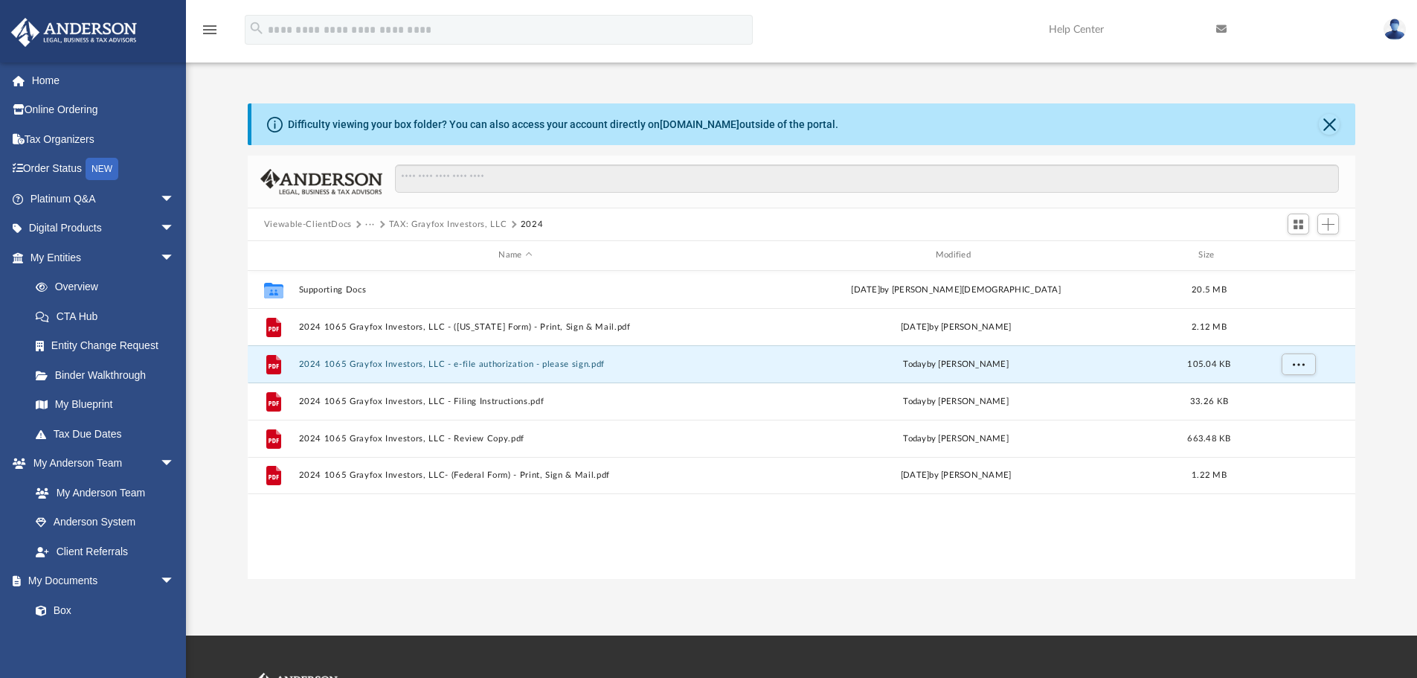
click at [419, 225] on button "TAX: Grayfox Investors, LLC" at bounding box center [448, 224] width 118 height 13
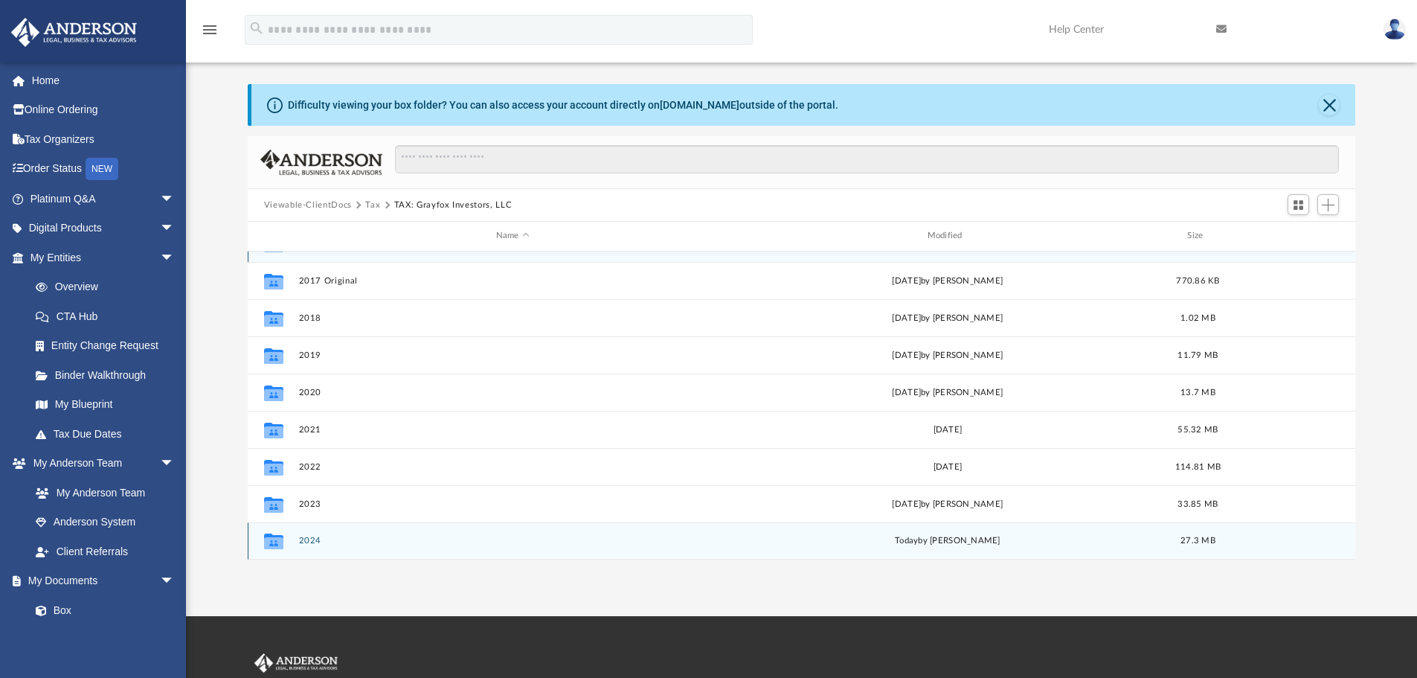
scroll to position [25, 0]
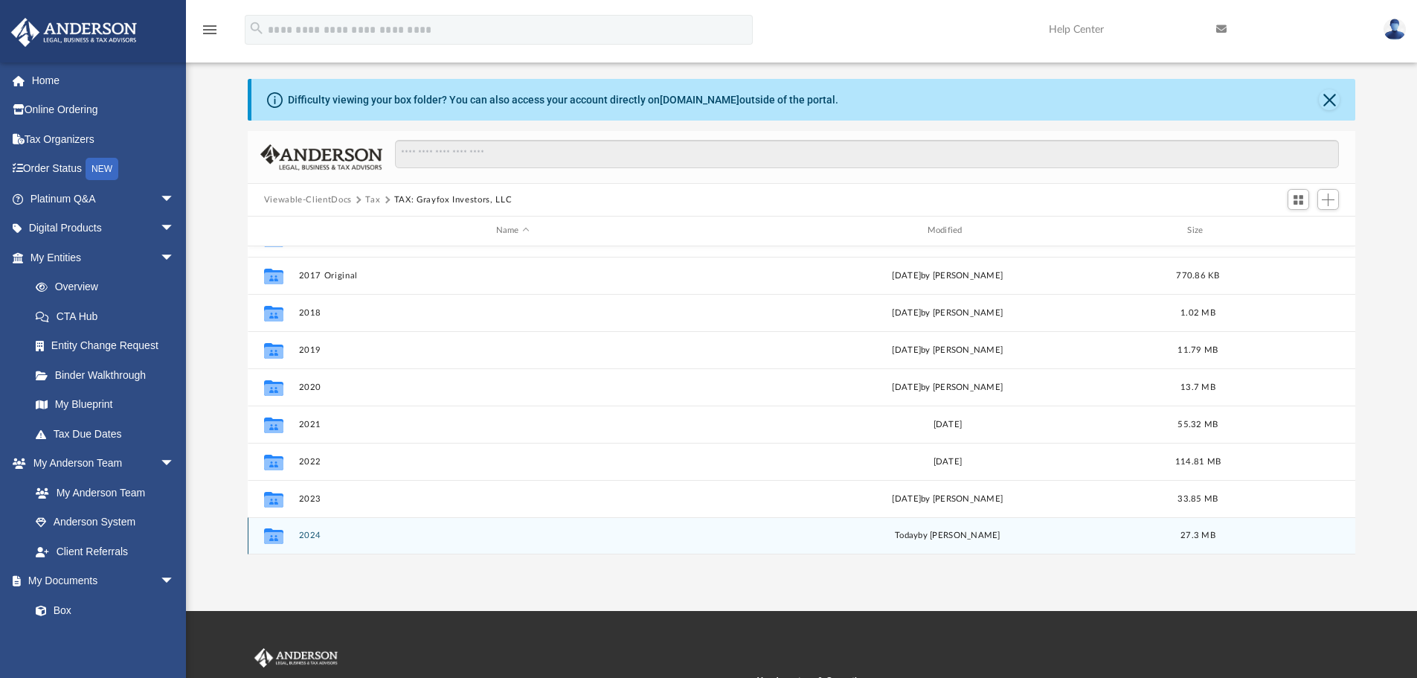
click at [320, 537] on button "2024" at bounding box center [512, 535] width 428 height 10
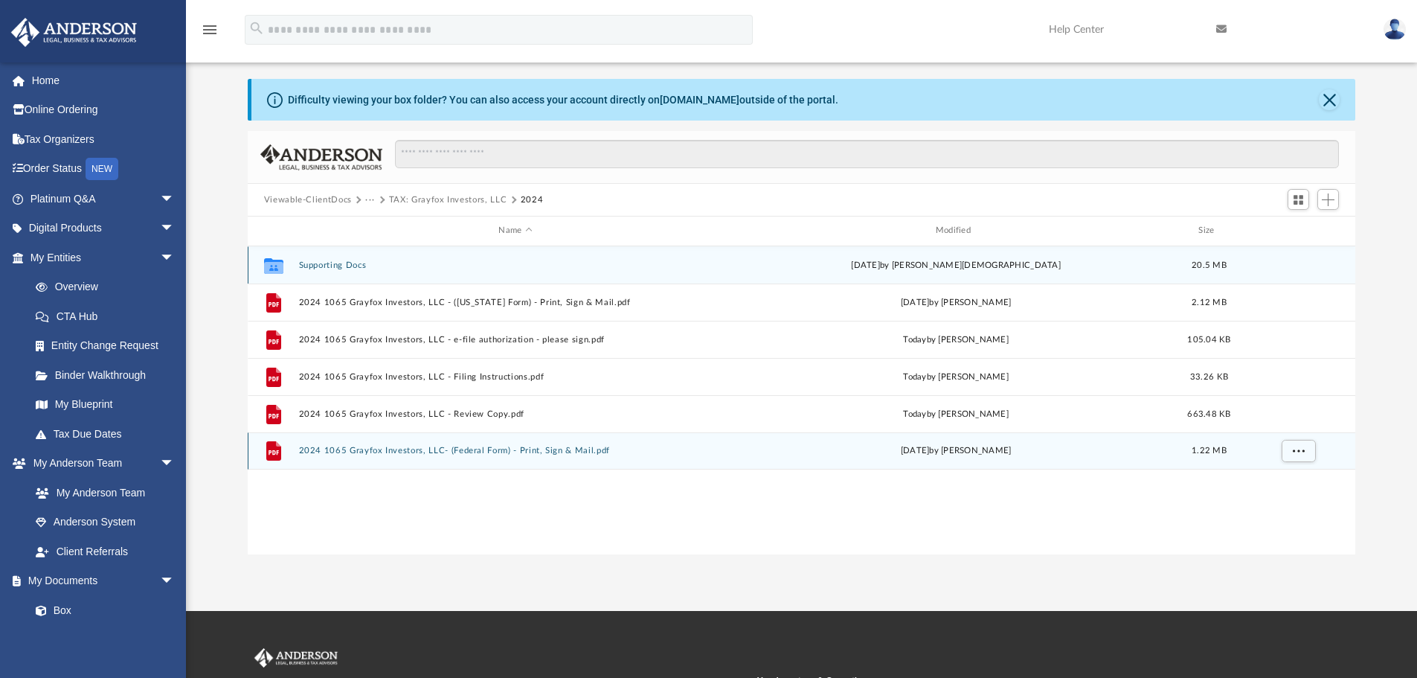
scroll to position [0, 0]
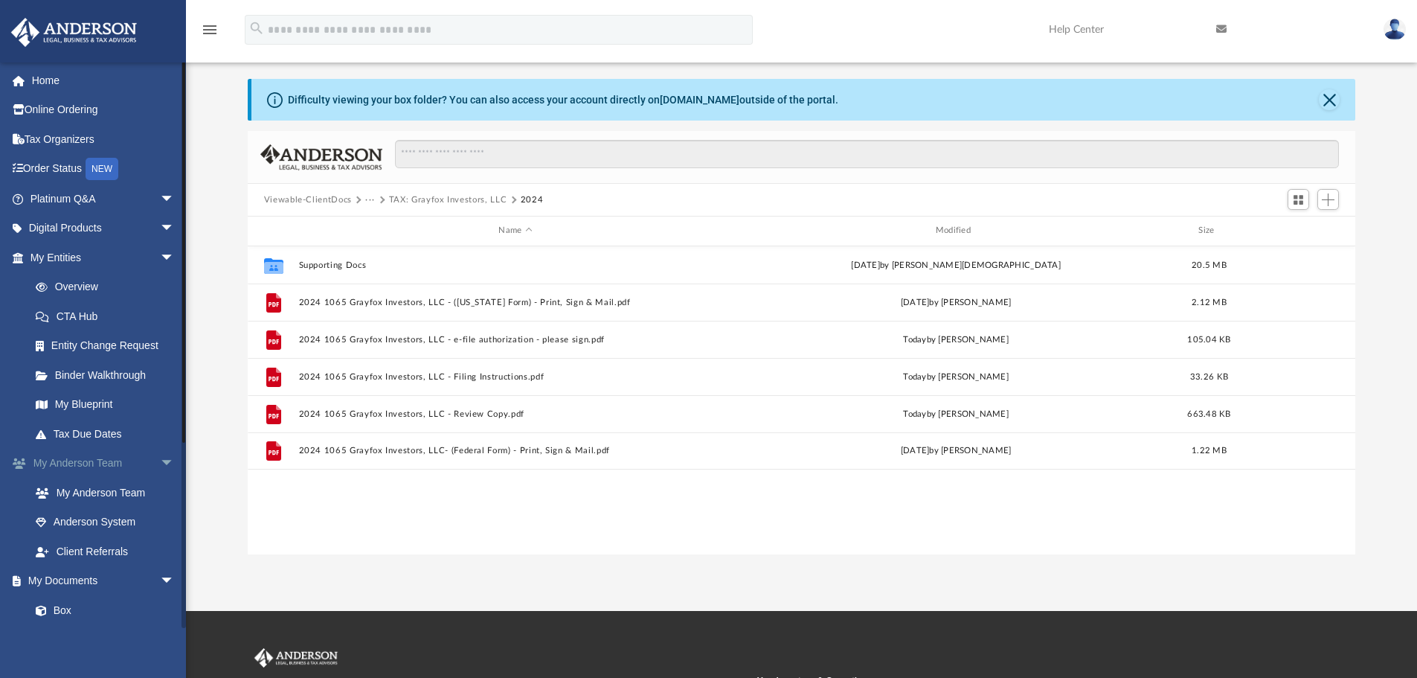
click at [160, 466] on span "arrow_drop_down" at bounding box center [175, 463] width 30 height 30
click at [74, 522] on link "Box" at bounding box center [109, 522] width 176 height 30
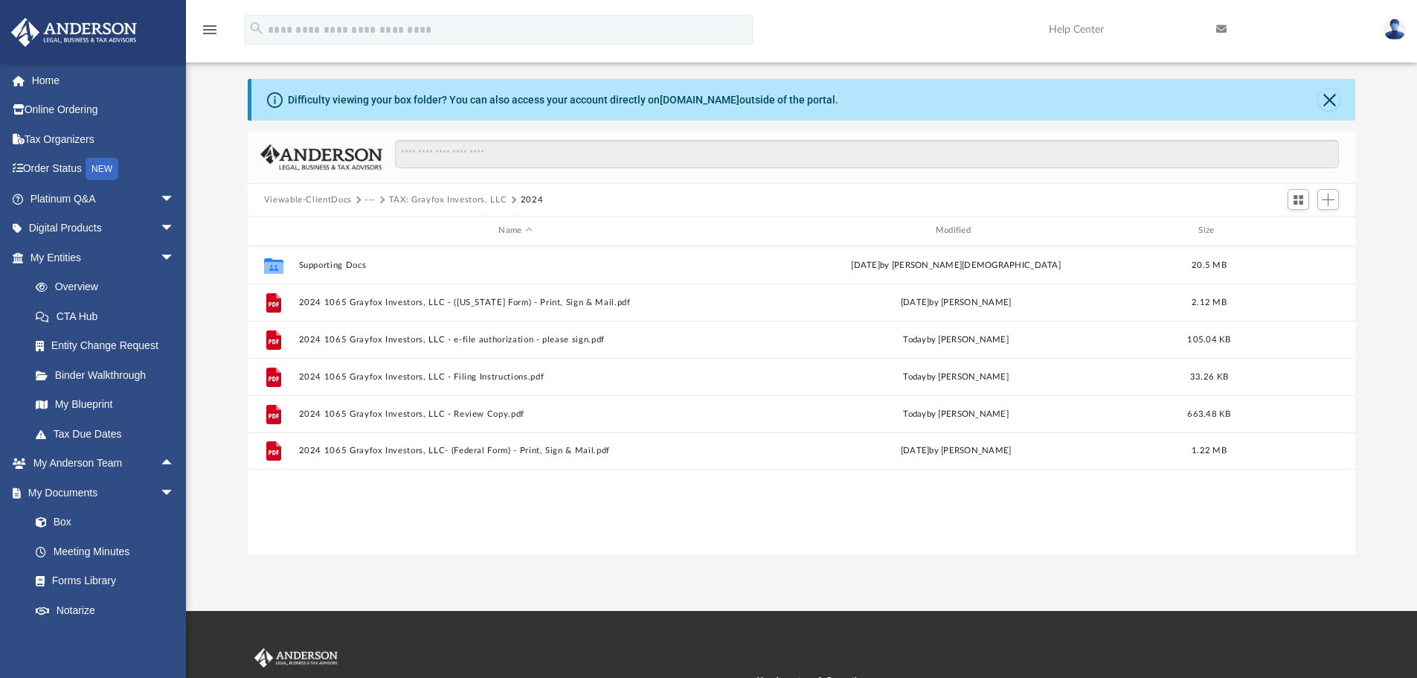
click at [309, 199] on button "Viewable-ClientDocs" at bounding box center [308, 199] width 88 height 13
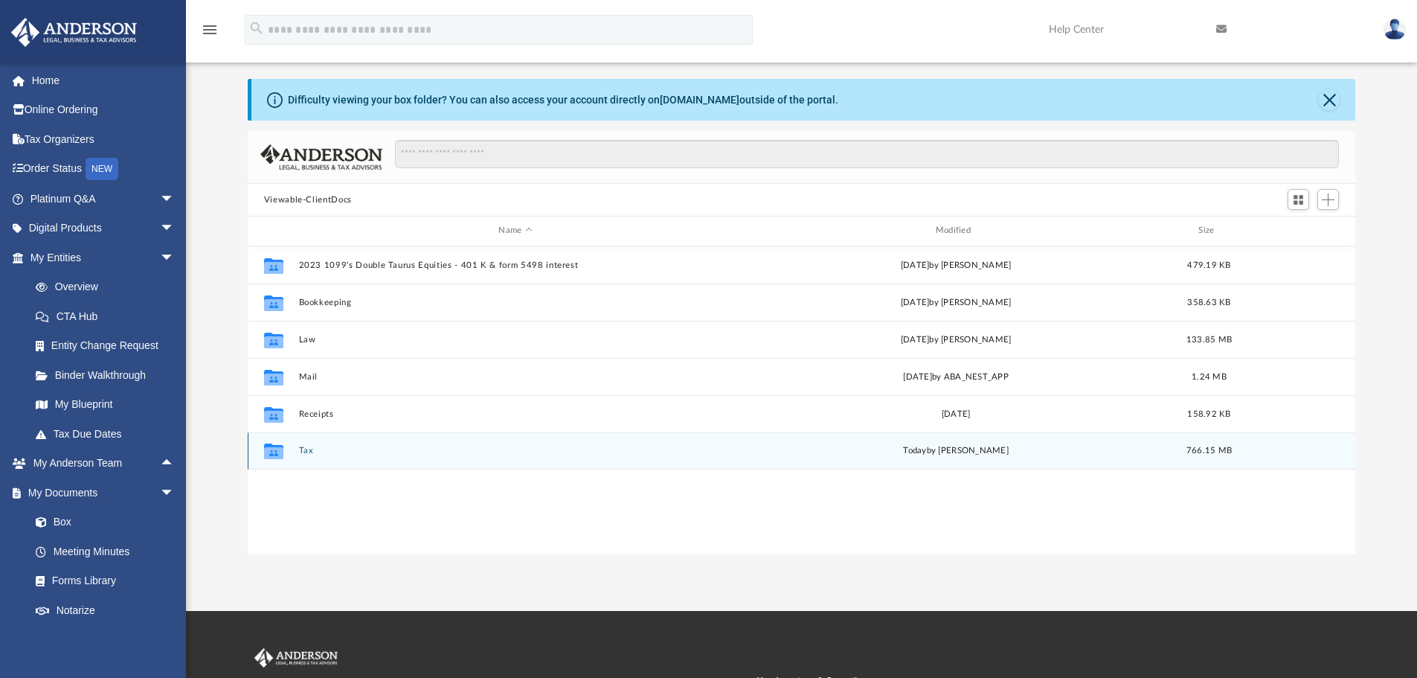
click at [303, 451] on button "Tax" at bounding box center [515, 451] width 434 height 10
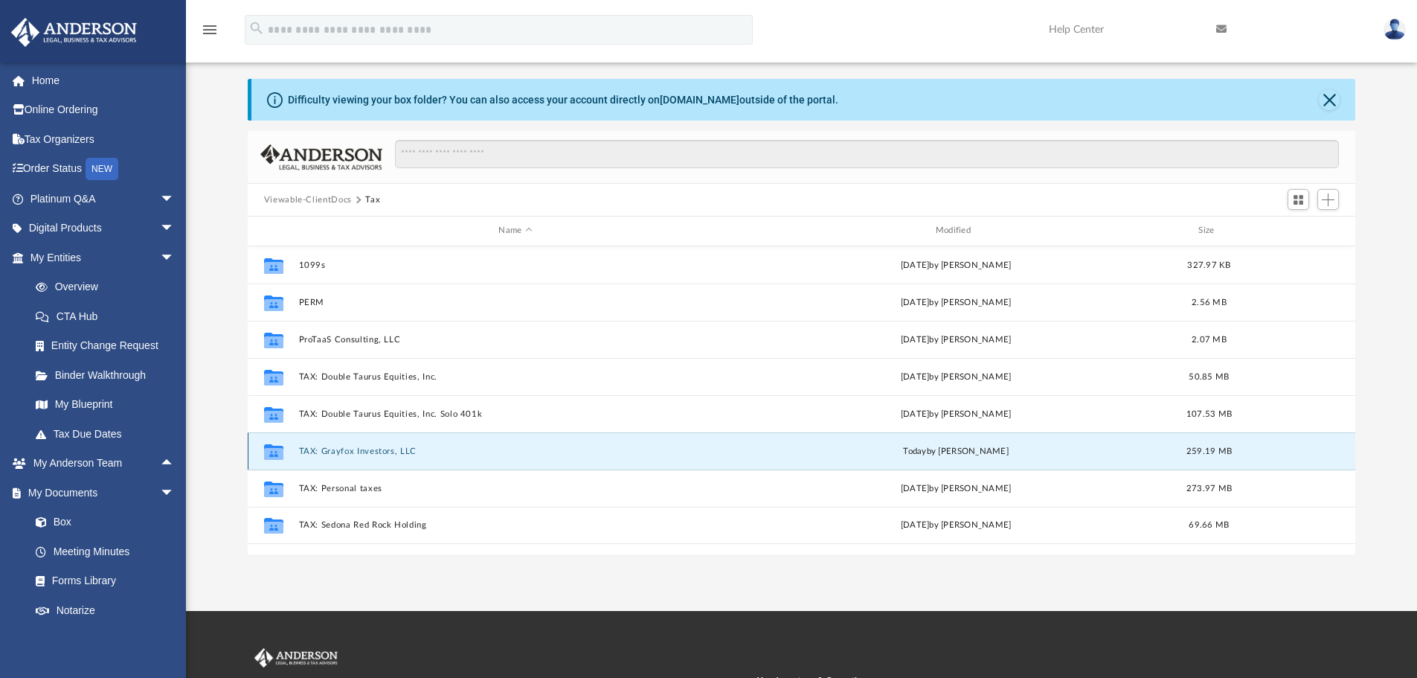
click at [325, 456] on button "TAX: Grayfox Investors, LLC" at bounding box center [515, 451] width 434 height 10
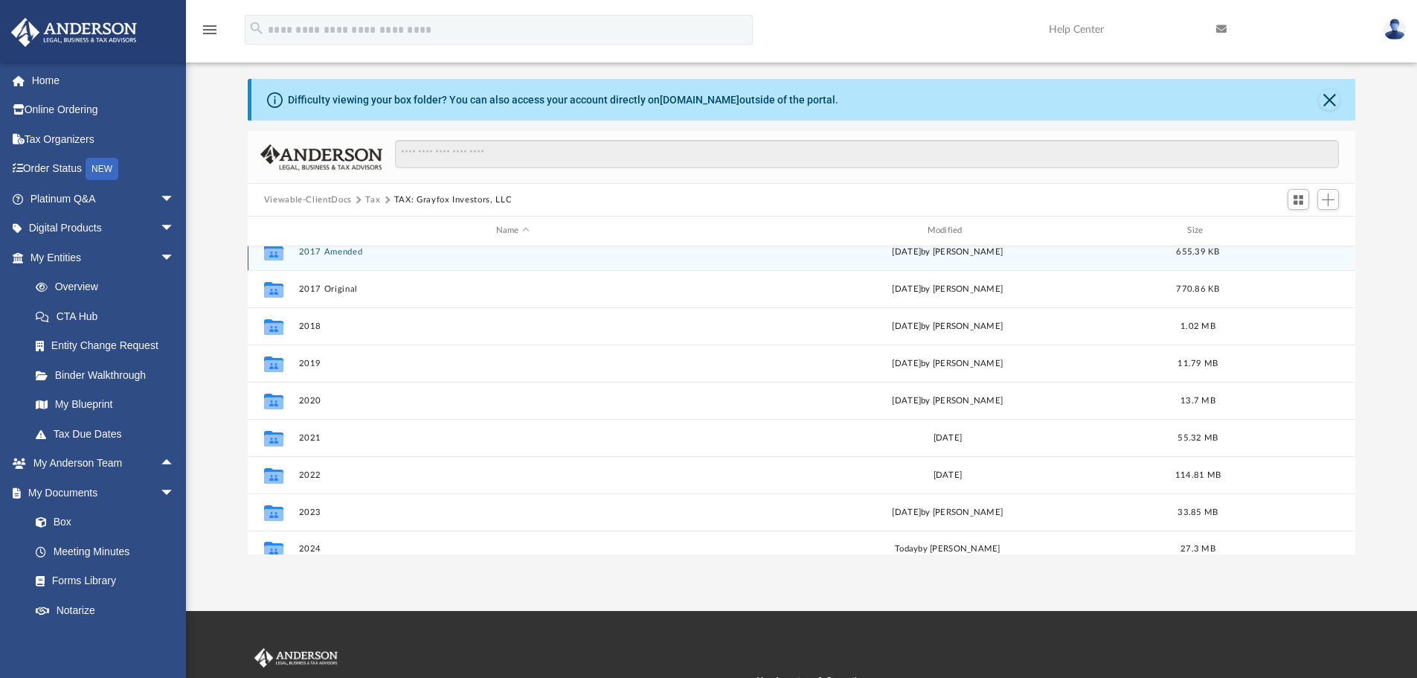
scroll to position [27, 0]
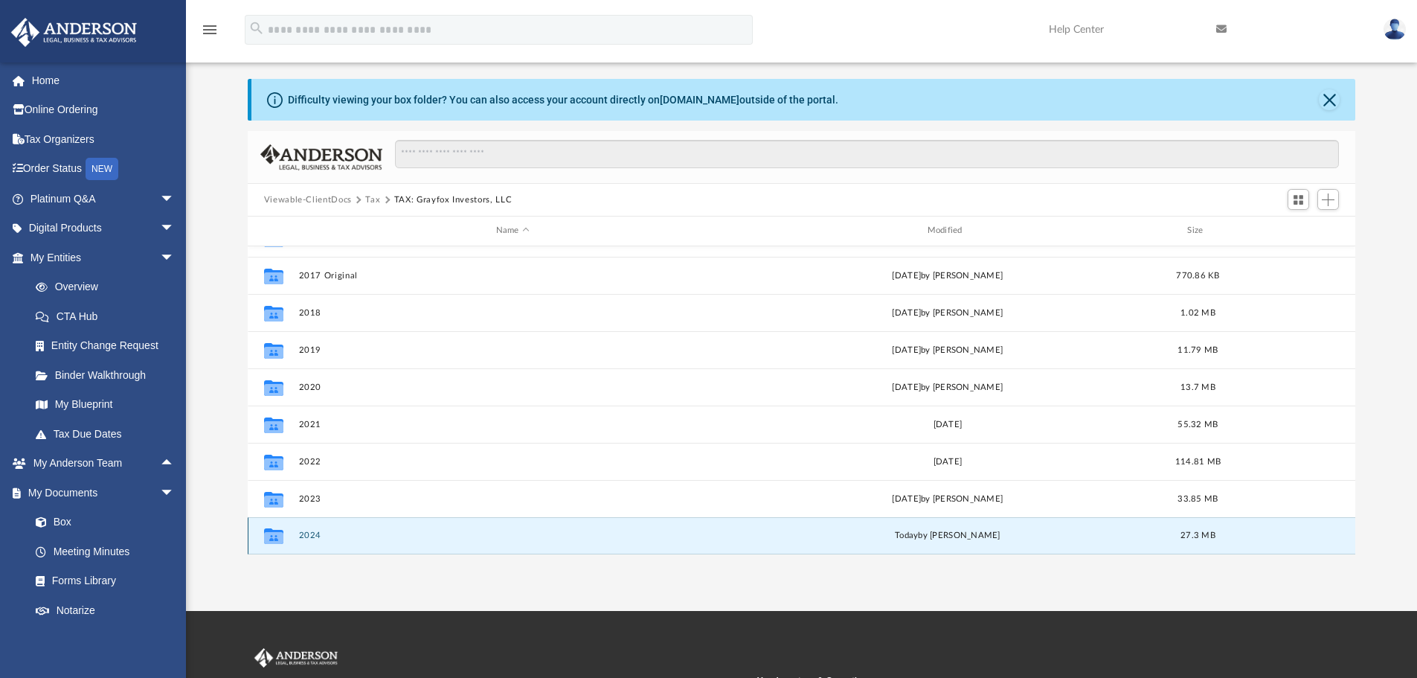
click at [319, 538] on button "2024" at bounding box center [512, 535] width 428 height 10
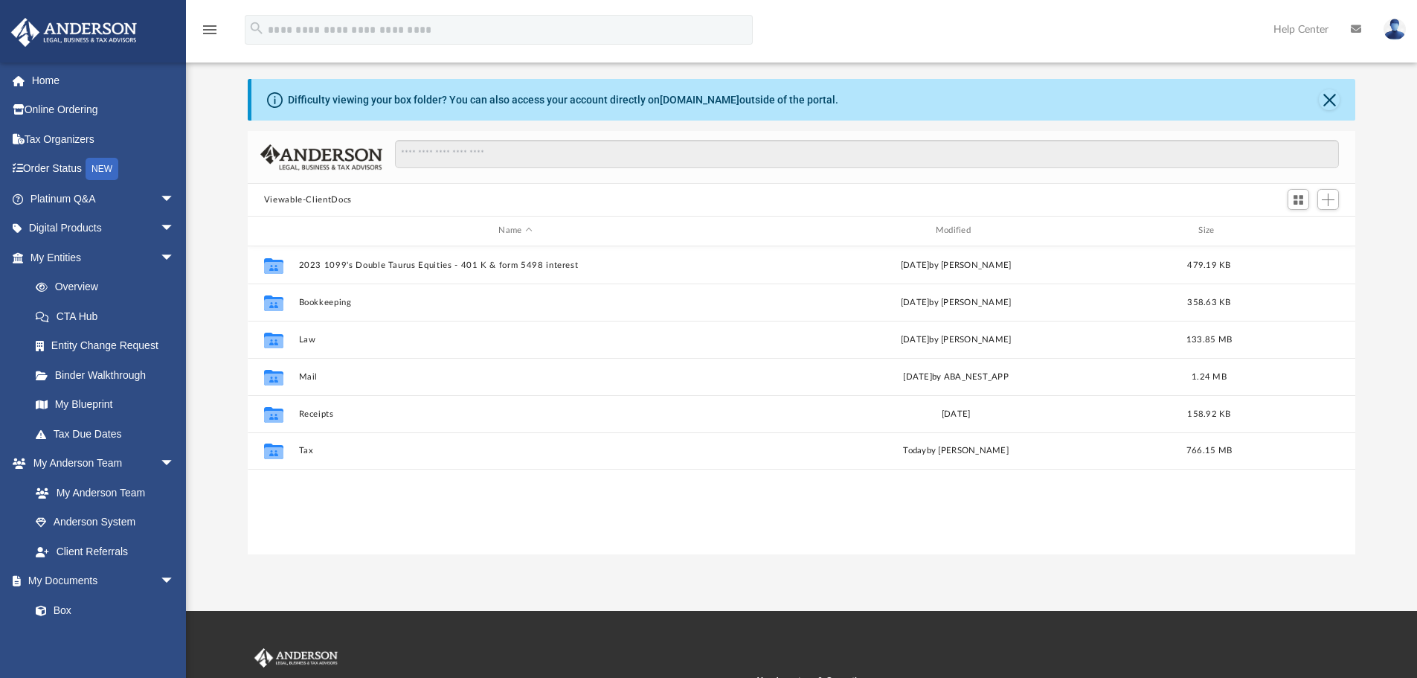
scroll to position [327, 1096]
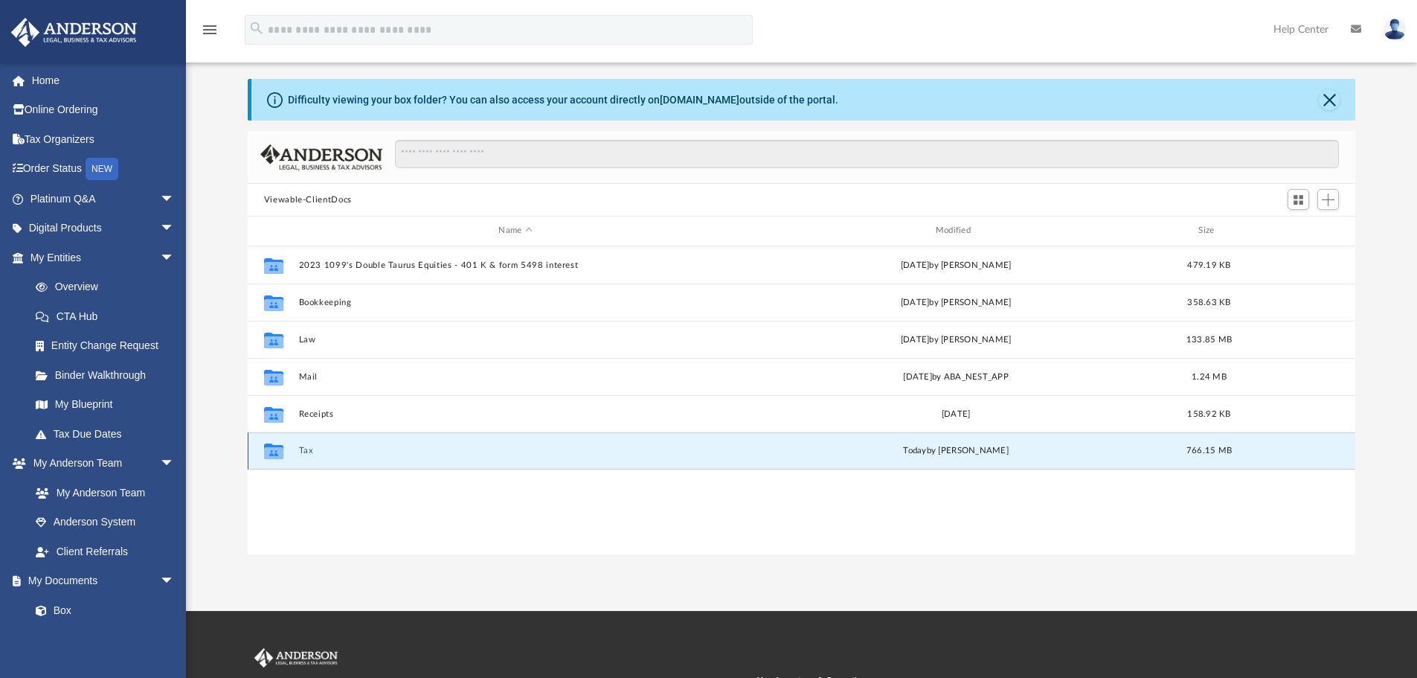
click at [310, 454] on button "Tax" at bounding box center [515, 451] width 434 height 10
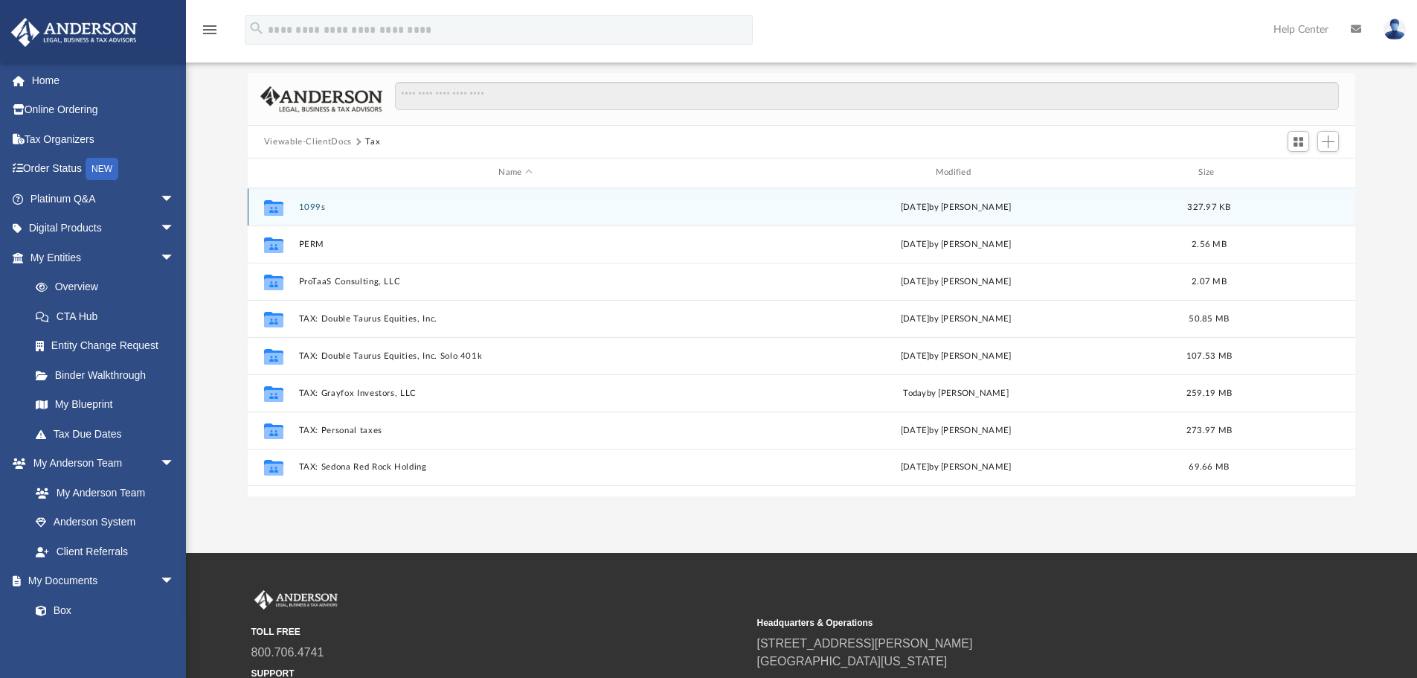
scroll to position [99, 0]
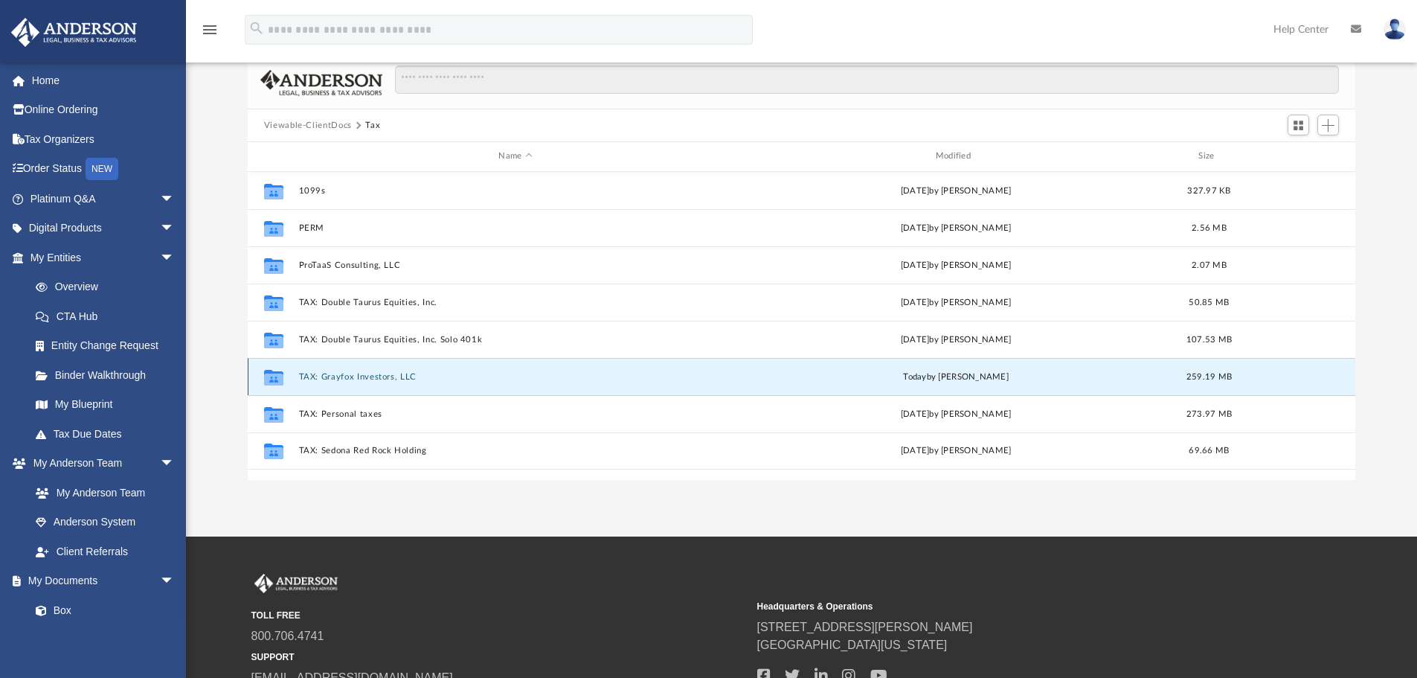
click at [341, 379] on button "TAX: Grayfox Investors, LLC" at bounding box center [515, 377] width 434 height 10
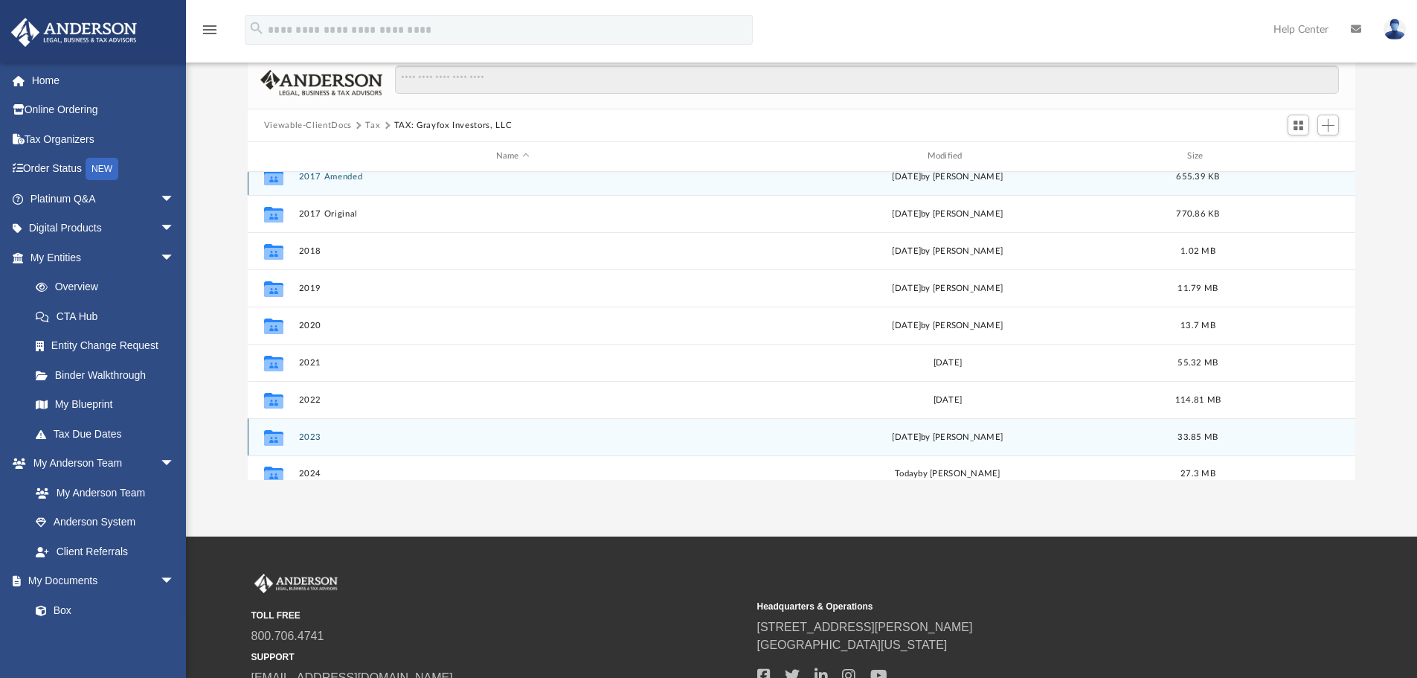
scroll to position [27, 0]
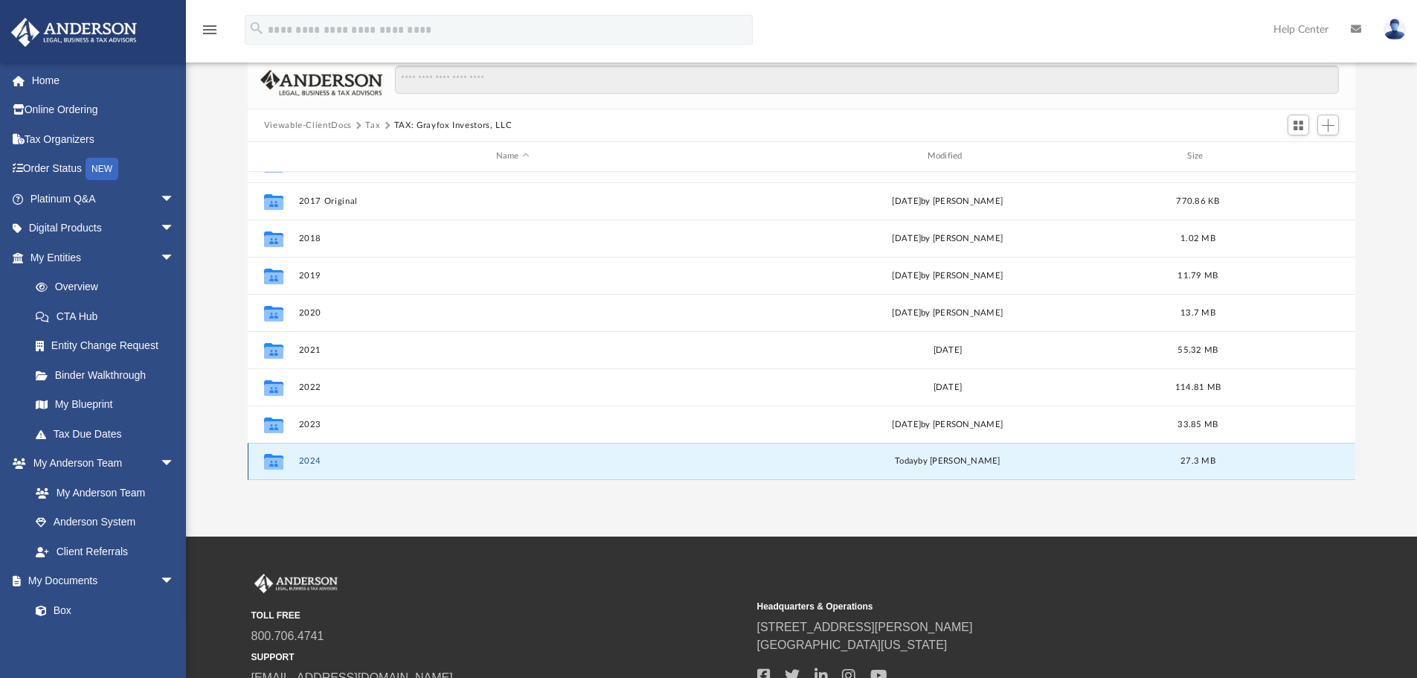
click at [315, 462] on button "2024" at bounding box center [512, 461] width 428 height 10
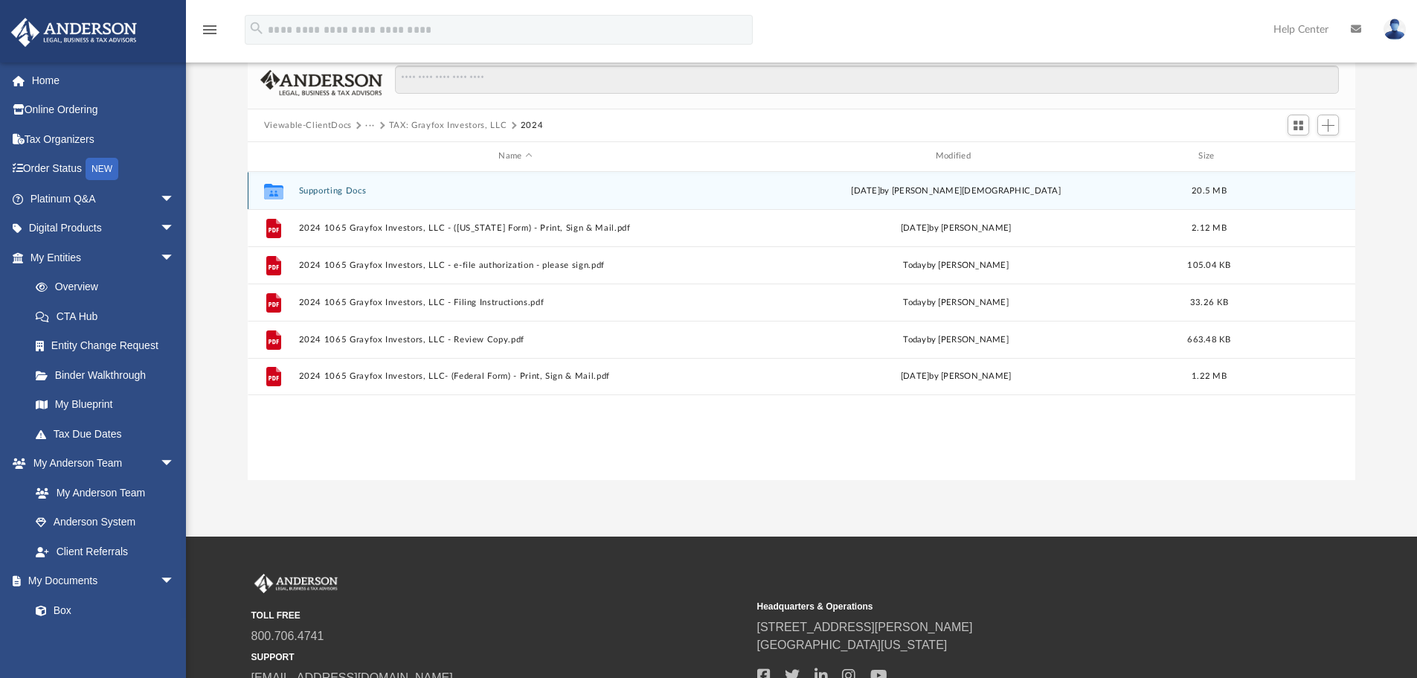
scroll to position [0, 0]
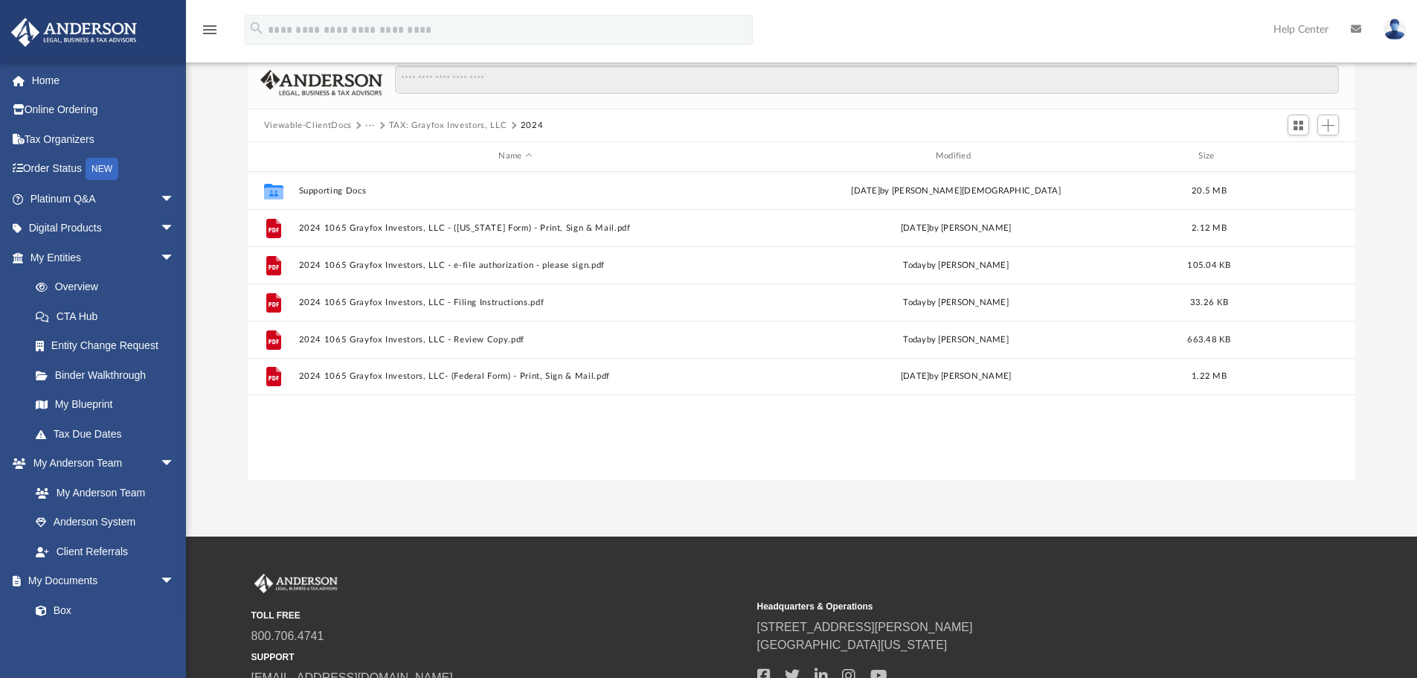
click at [1386, 28] on img at bounding box center [1394, 30] width 22 height 22
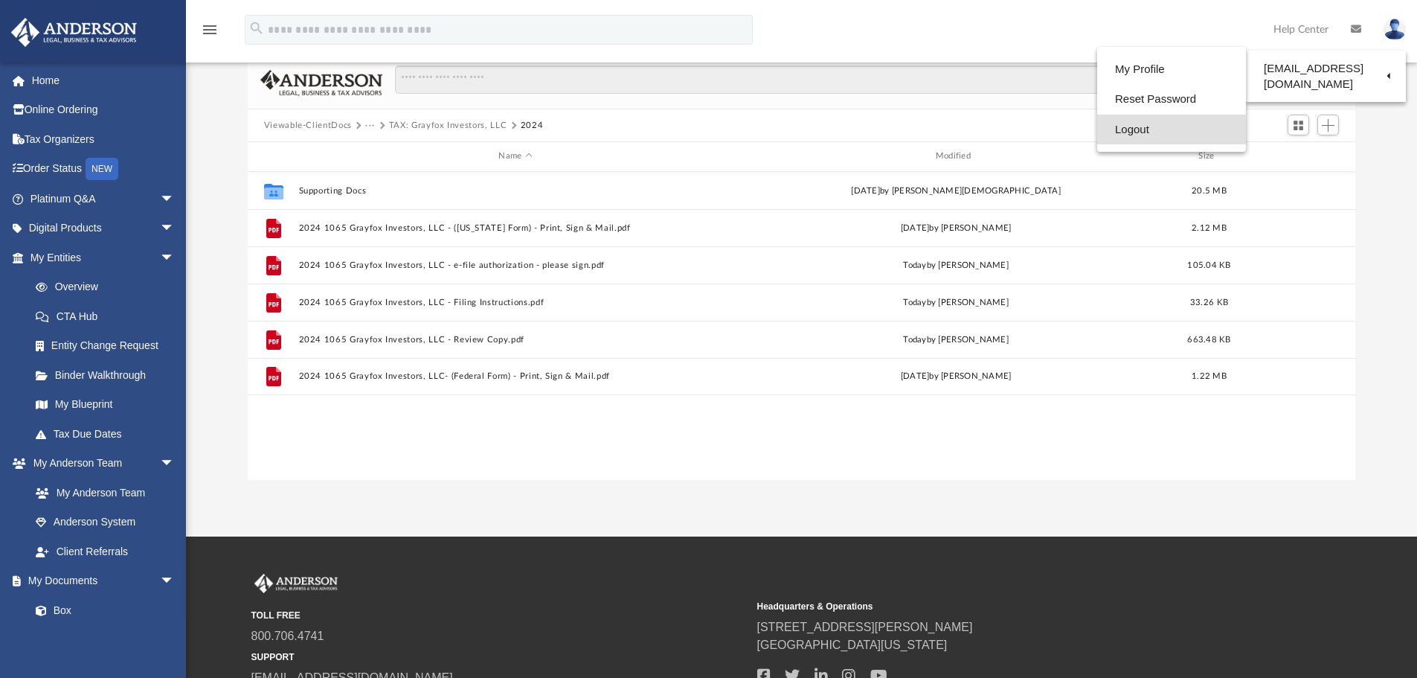
click at [1097, 128] on link "Logout" at bounding box center [1171, 130] width 149 height 30
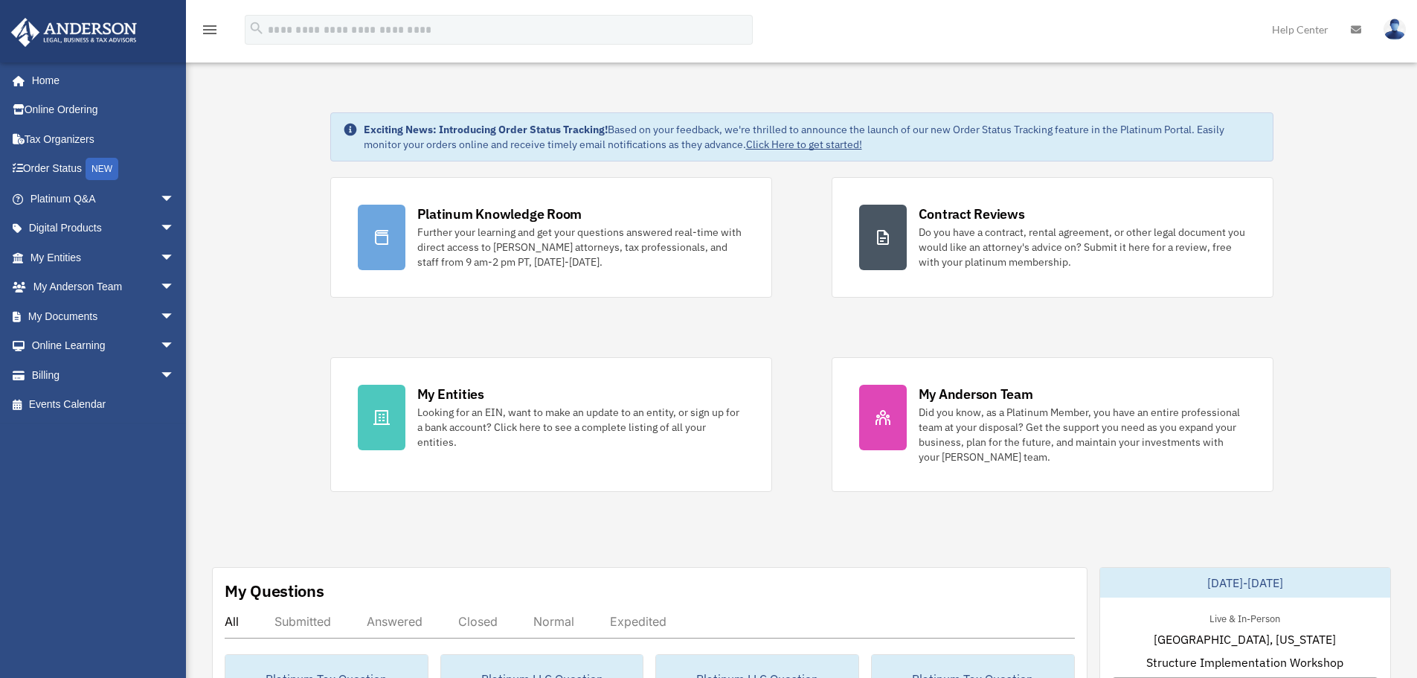
click at [160, 316] on span "arrow_drop_down" at bounding box center [175, 316] width 30 height 30
click at [76, 347] on link "Box" at bounding box center [109, 346] width 176 height 30
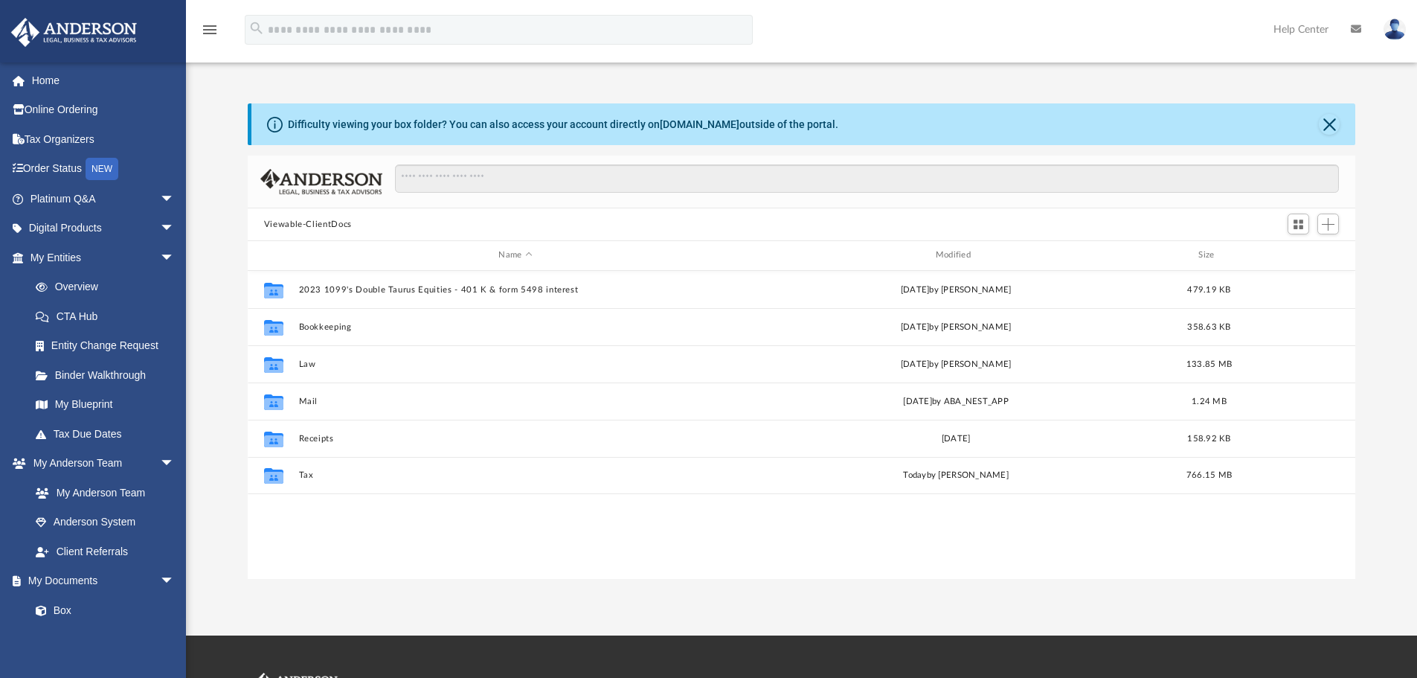
scroll to position [327, 1096]
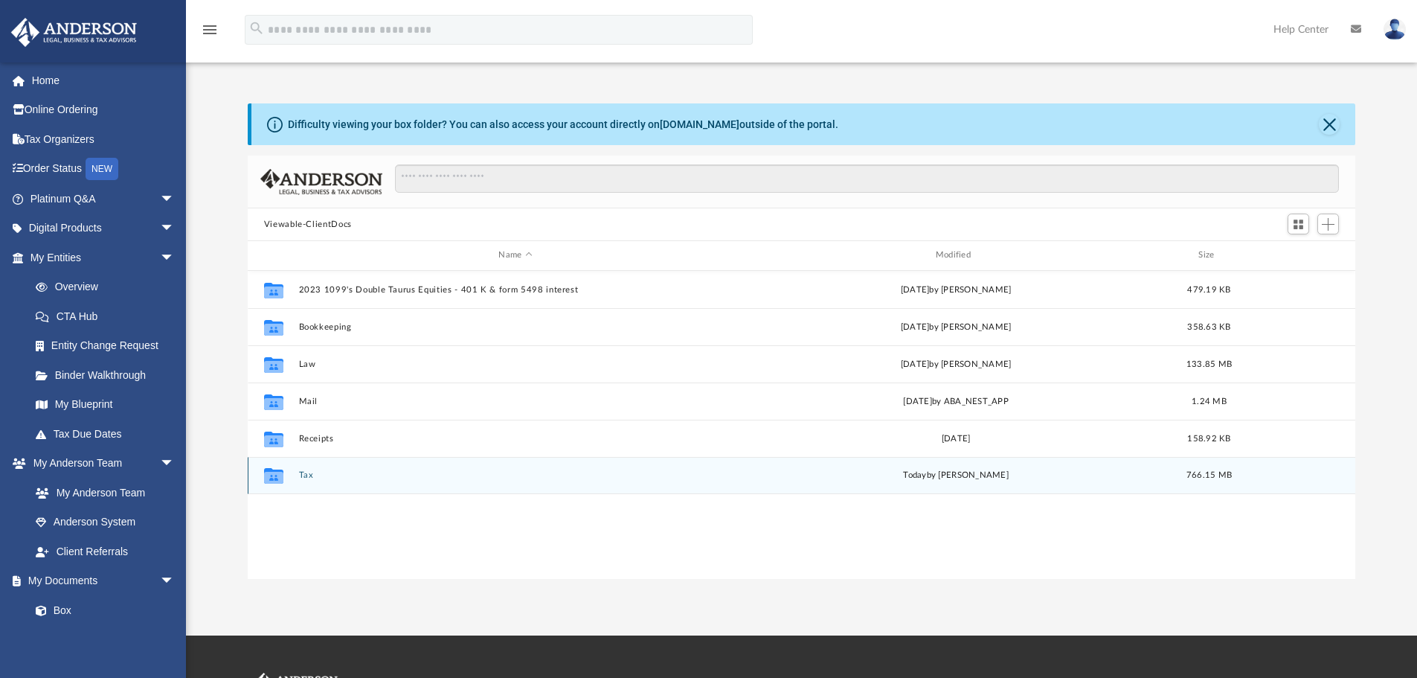
click at [295, 475] on div "Collaborated Folder Tax today by Alex Price 766.15 MB" at bounding box center [802, 475] width 1108 height 37
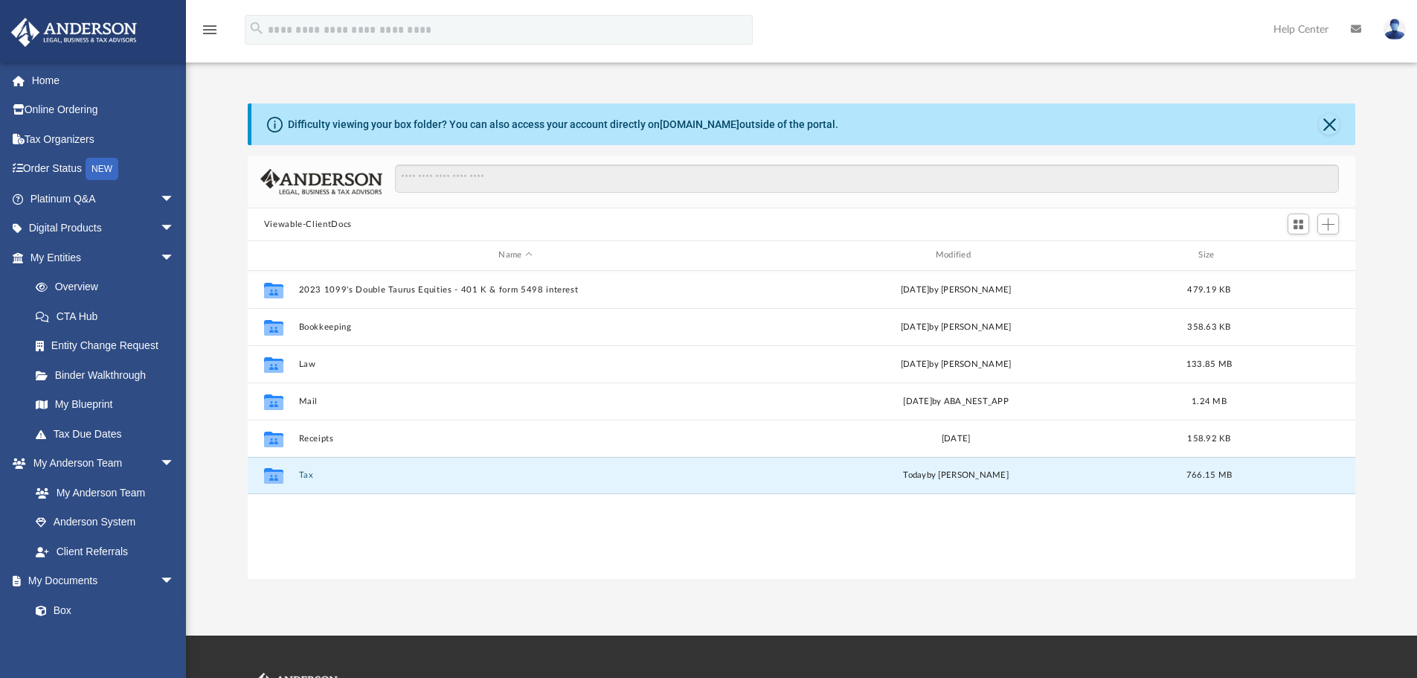
click at [310, 473] on button "Tax" at bounding box center [515, 475] width 434 height 10
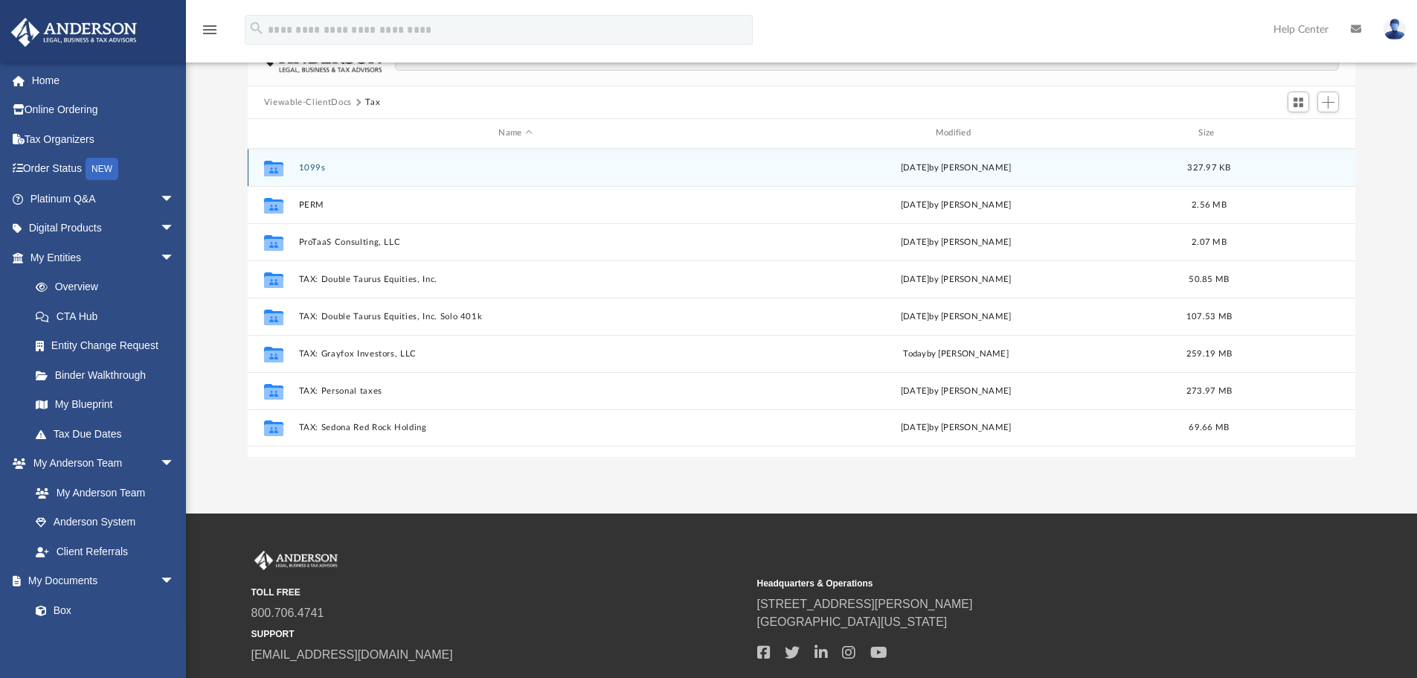
scroll to position [124, 0]
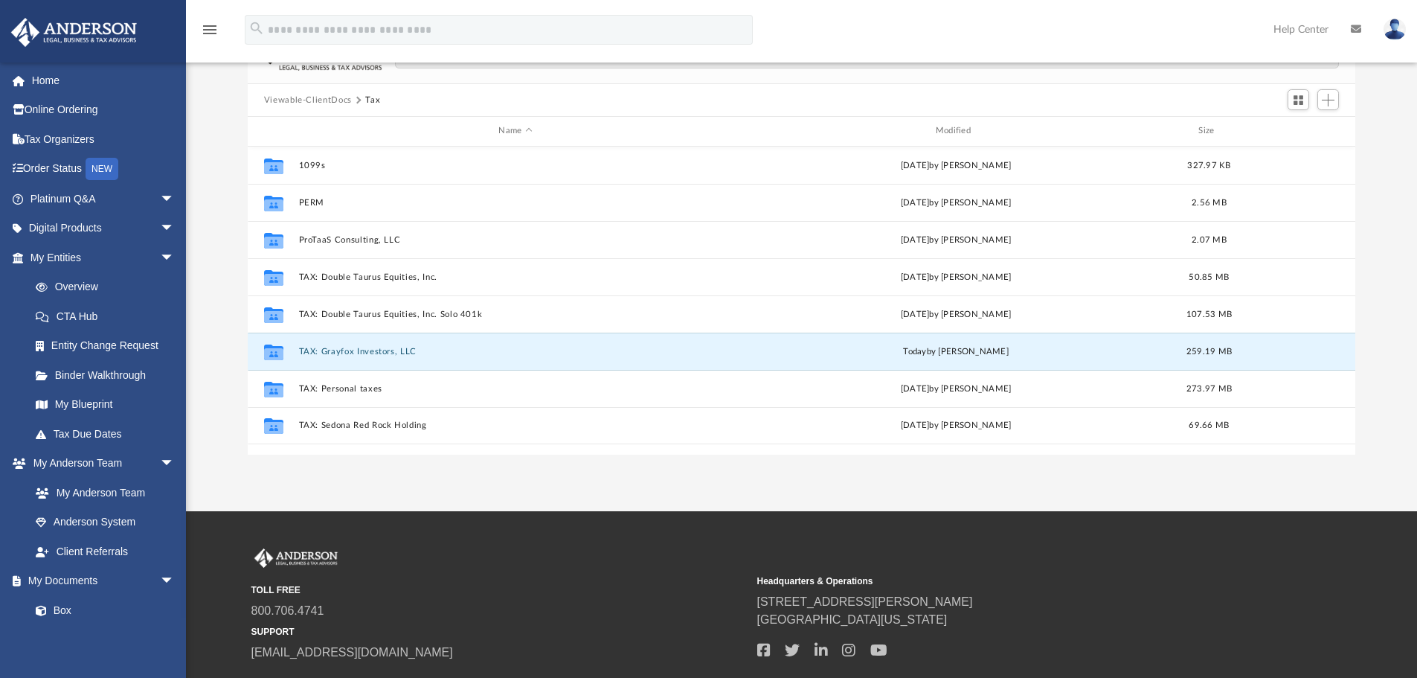
click at [337, 356] on button "TAX: Grayfox Investors, LLC" at bounding box center [515, 352] width 434 height 10
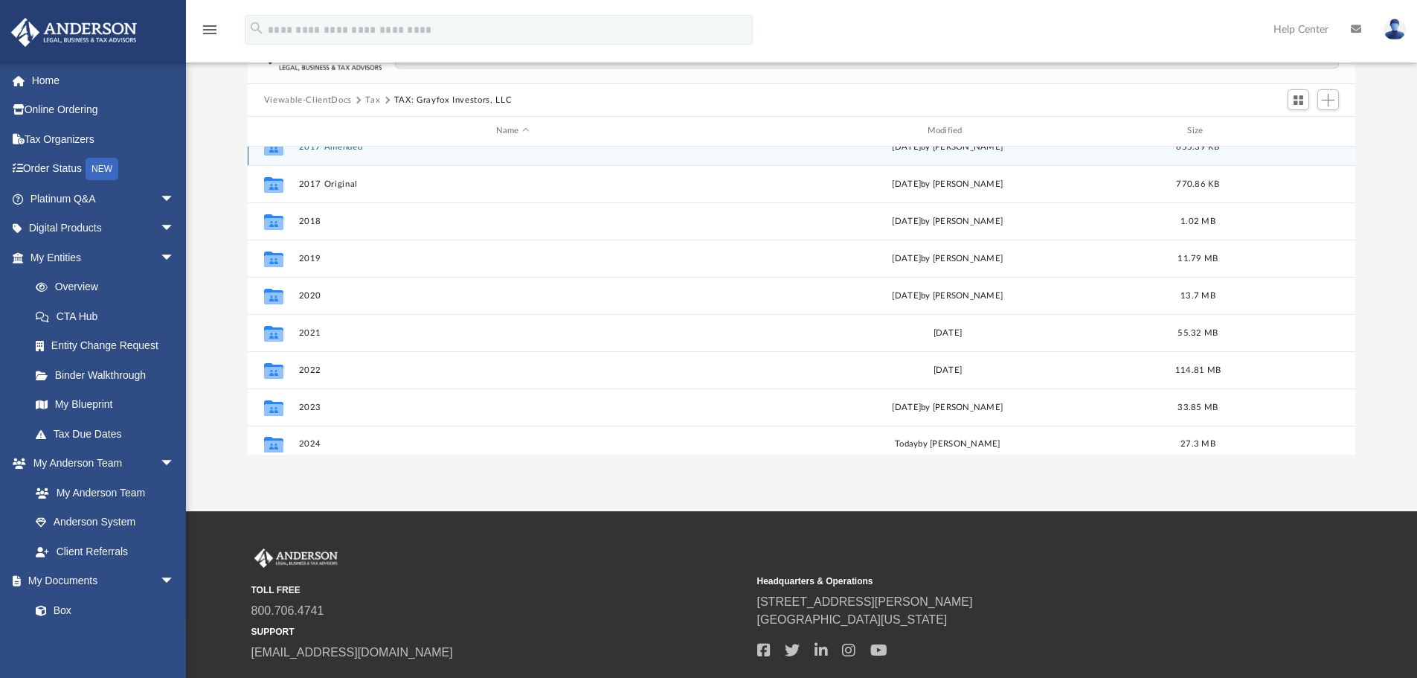
scroll to position [27, 0]
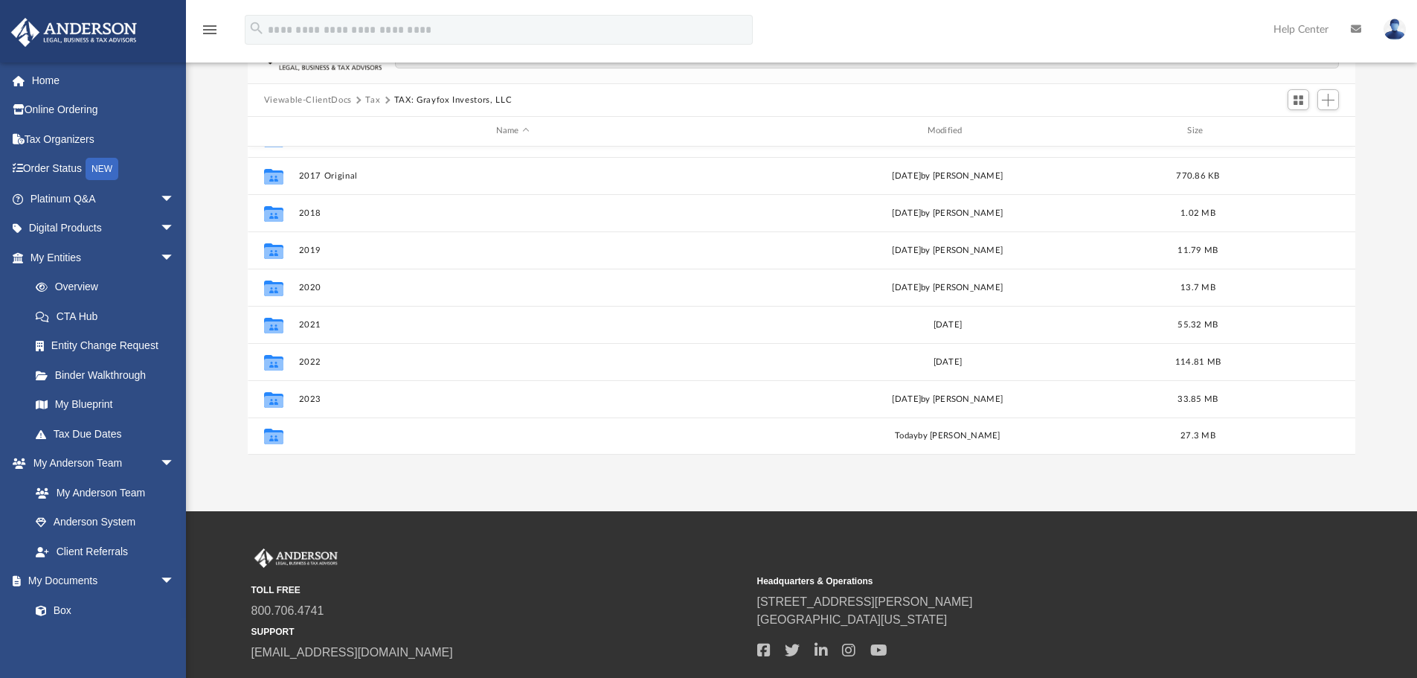
click at [321, 431] on button "2024" at bounding box center [512, 436] width 428 height 10
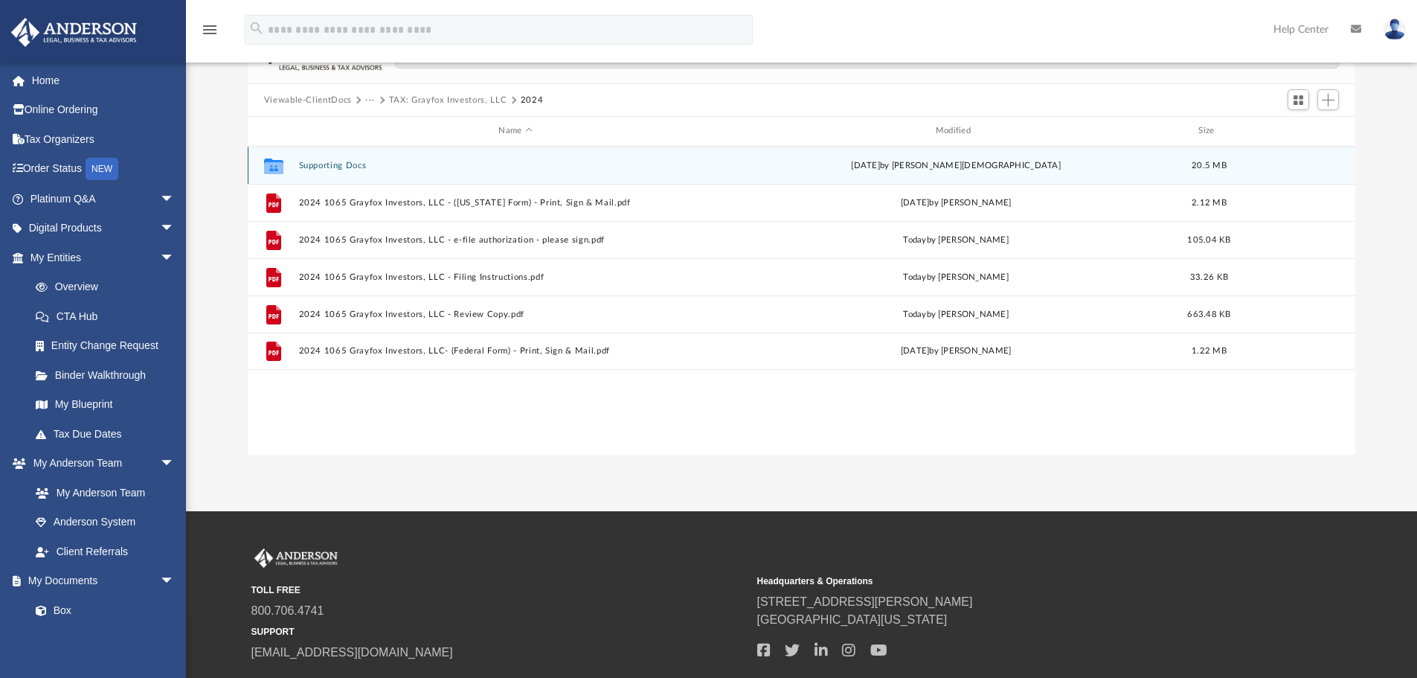
scroll to position [0, 0]
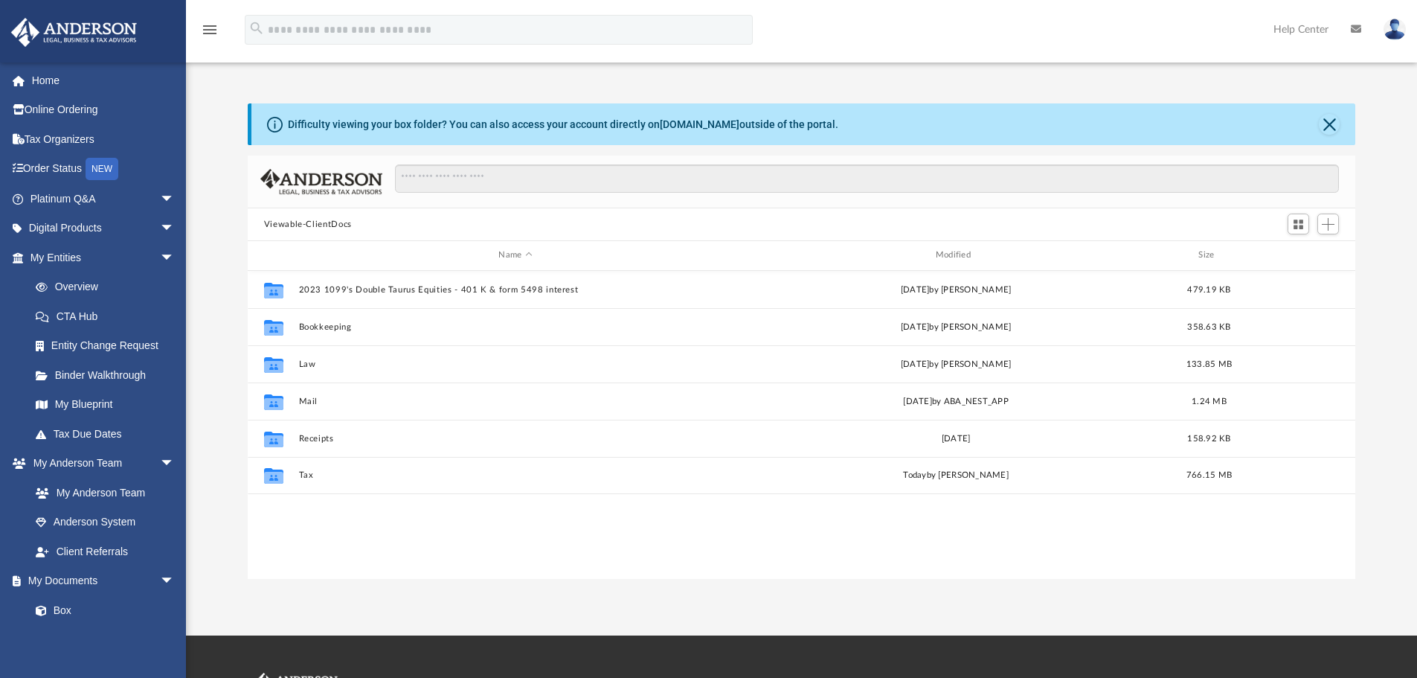
scroll to position [327, 1096]
click at [311, 475] on button "Tax" at bounding box center [515, 475] width 434 height 10
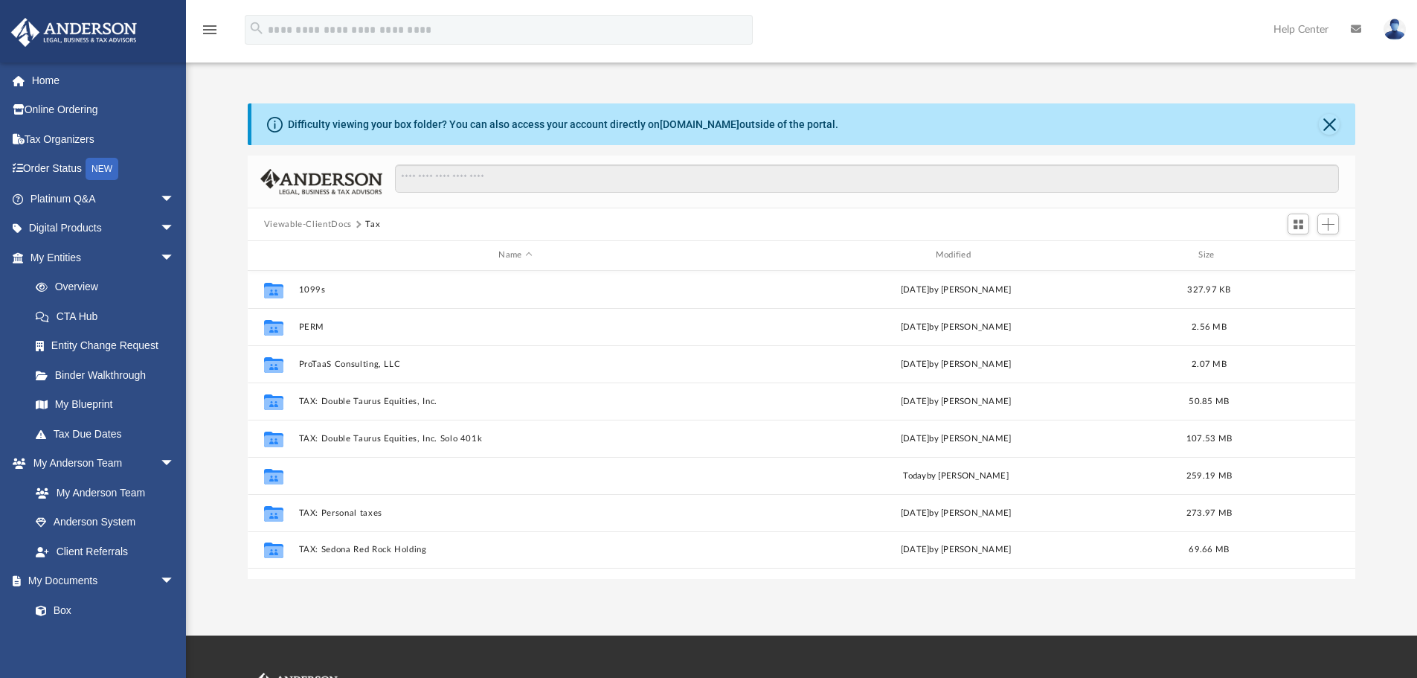
click at [350, 474] on button "TAX: Grayfox Investors, LLC" at bounding box center [515, 476] width 434 height 10
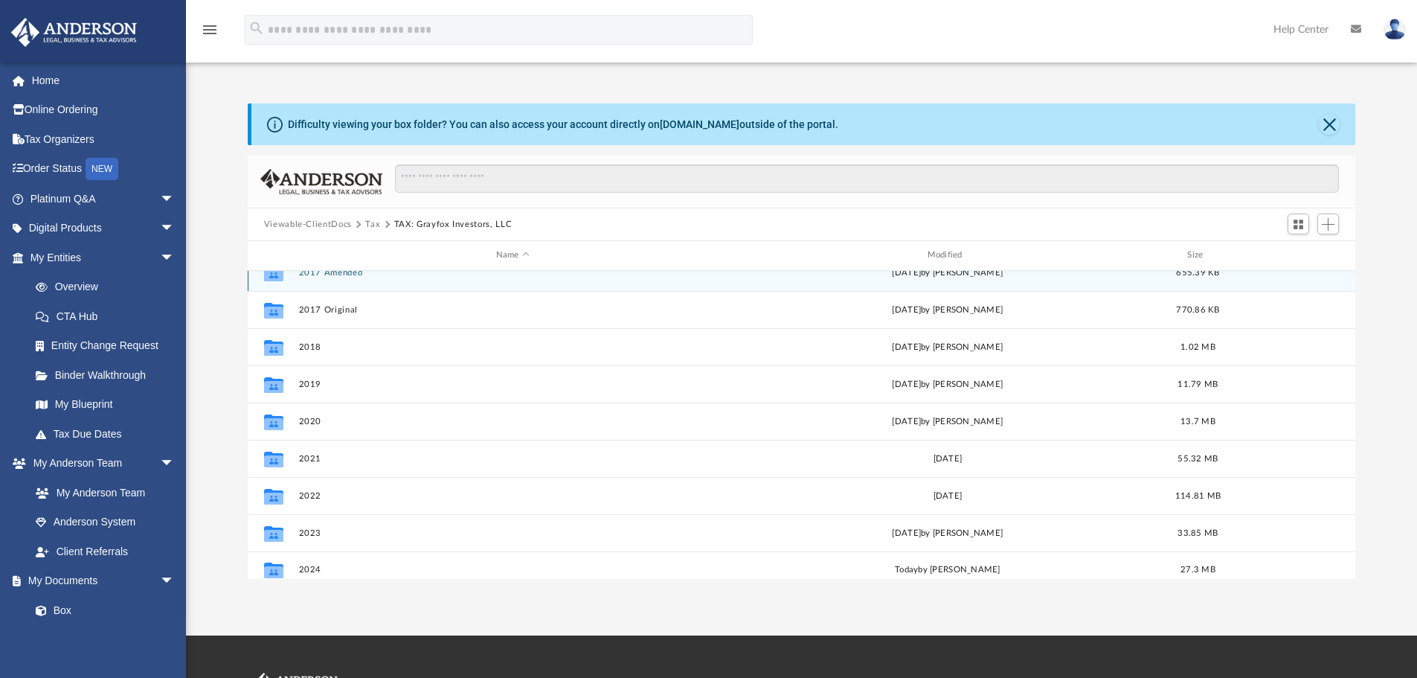
scroll to position [27, 0]
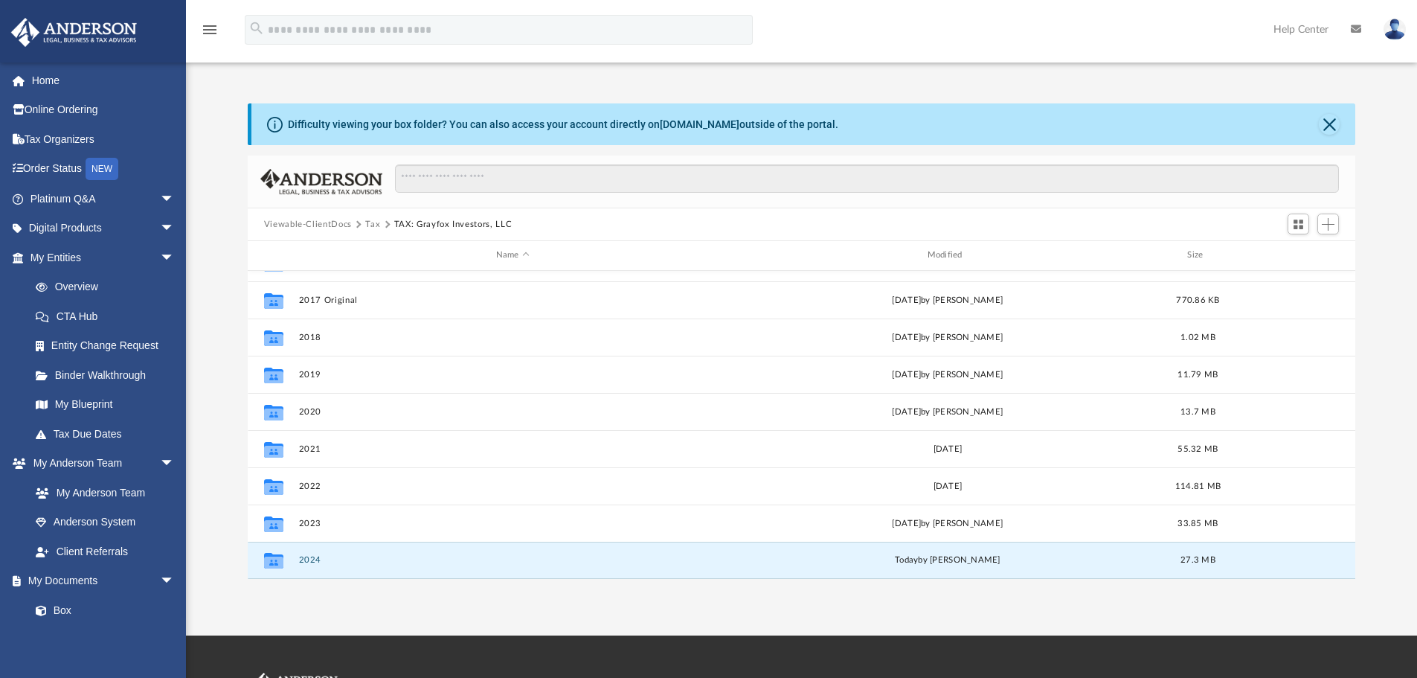
click at [317, 564] on button "2024" at bounding box center [512, 560] width 428 height 10
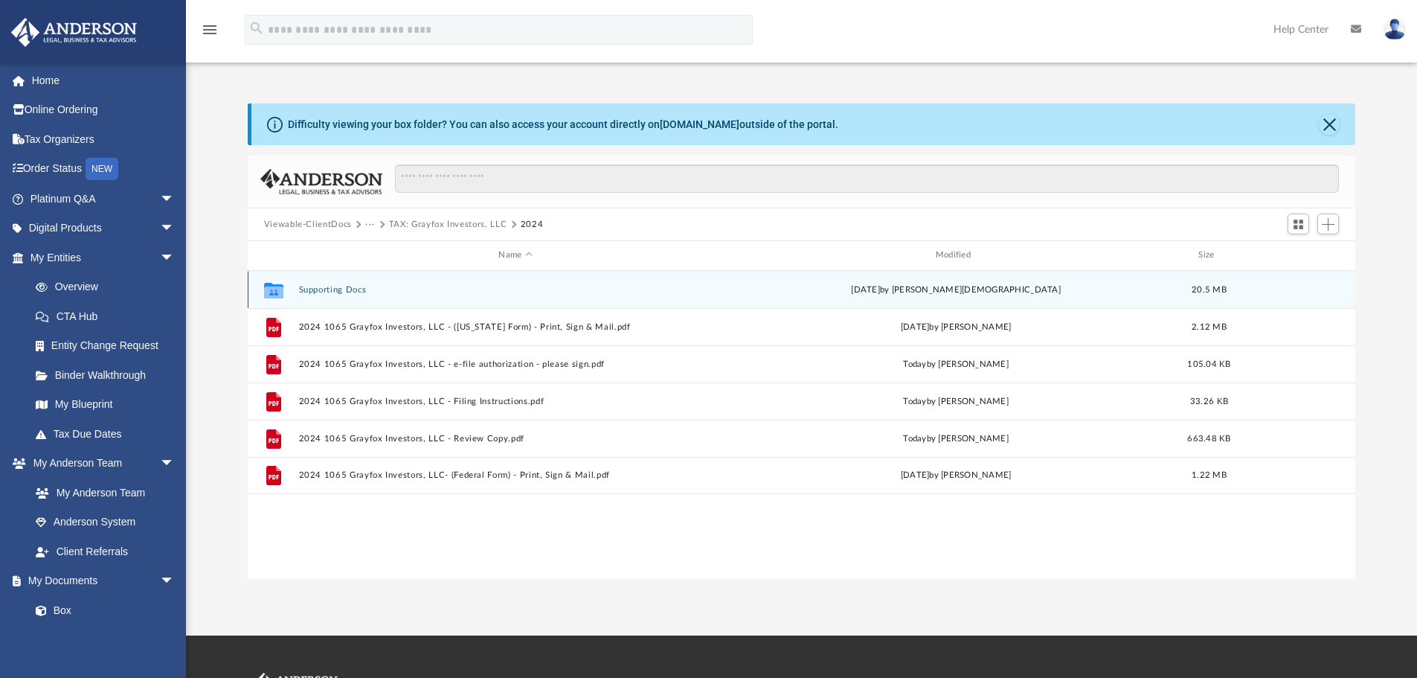
scroll to position [0, 0]
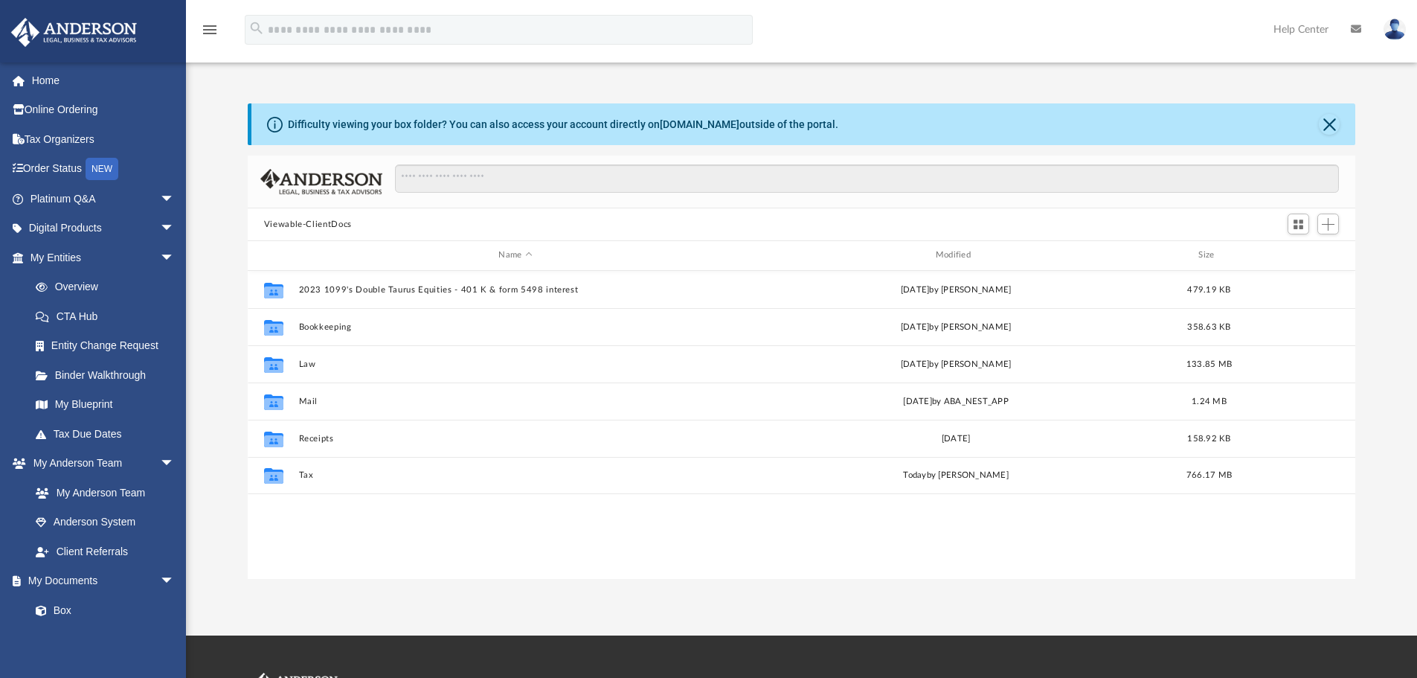
scroll to position [327, 1096]
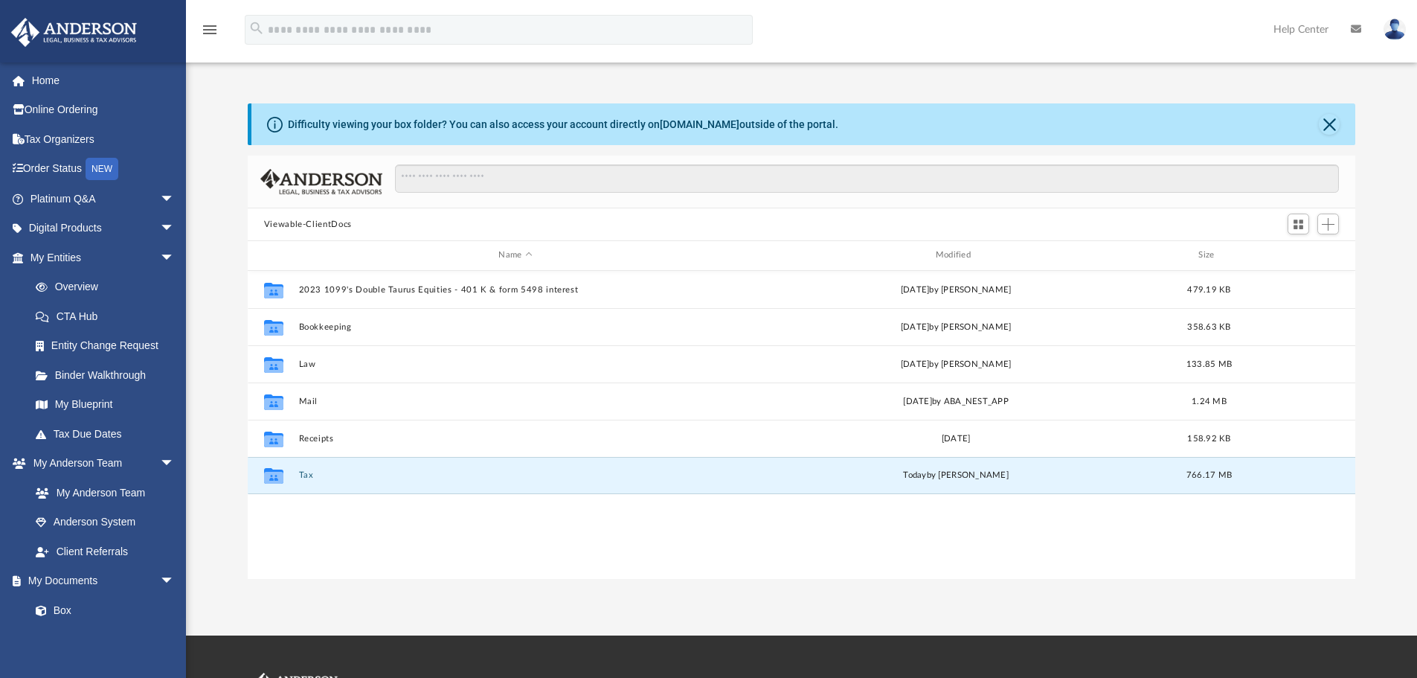
click at [315, 477] on button "Tax" at bounding box center [515, 475] width 434 height 10
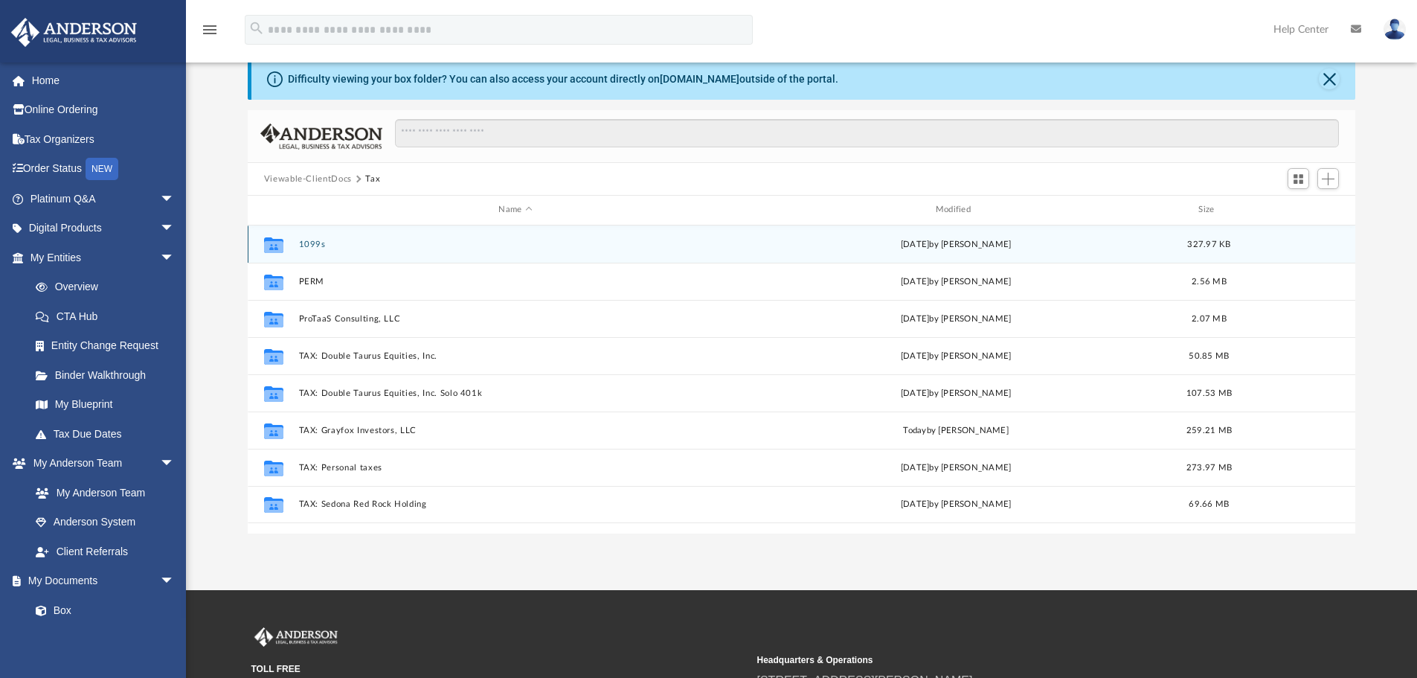
scroll to position [50, 0]
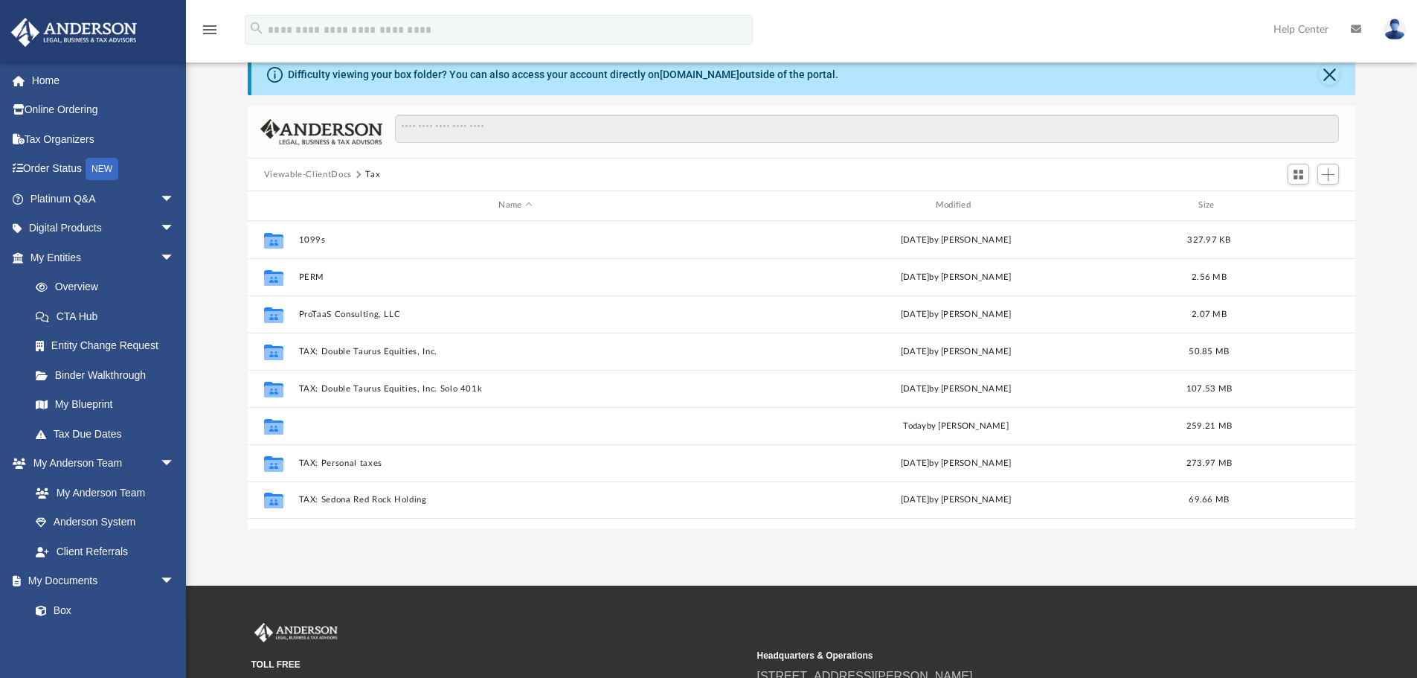
click at [353, 426] on button "TAX: Grayfox Investors, LLC" at bounding box center [515, 426] width 434 height 10
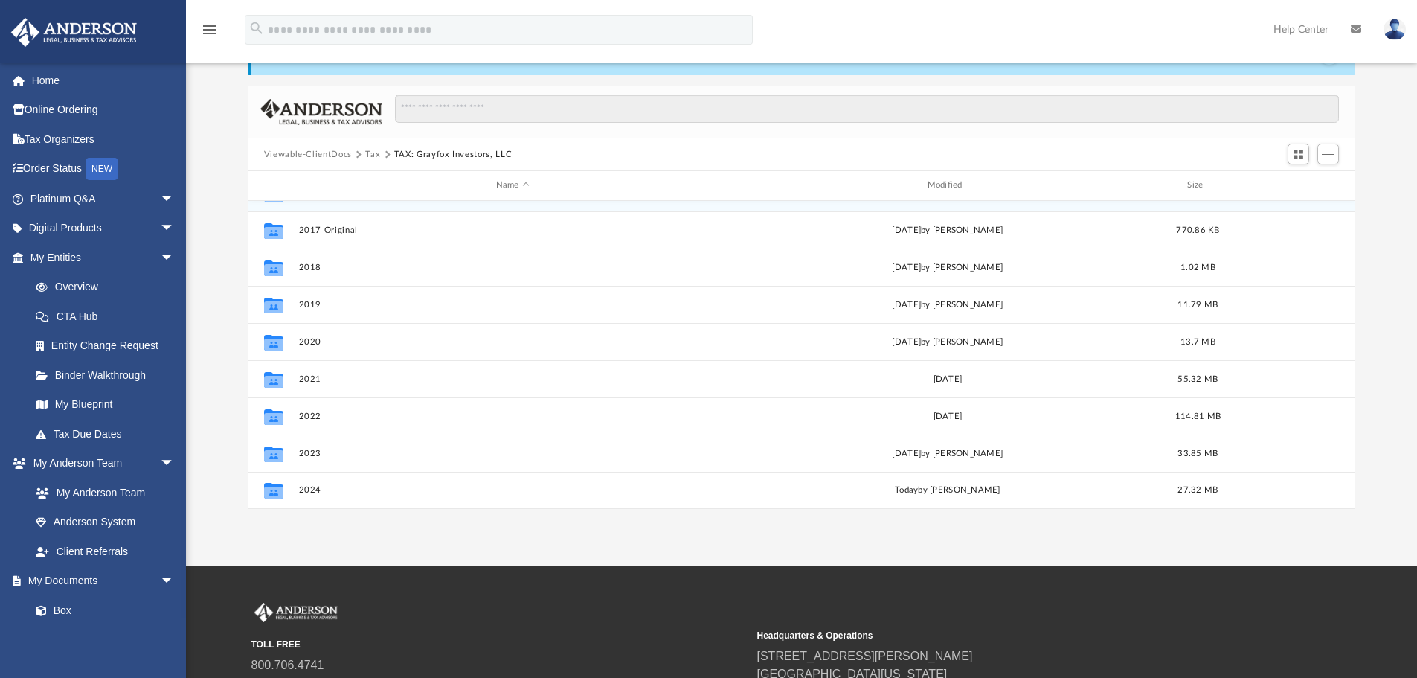
scroll to position [99, 0]
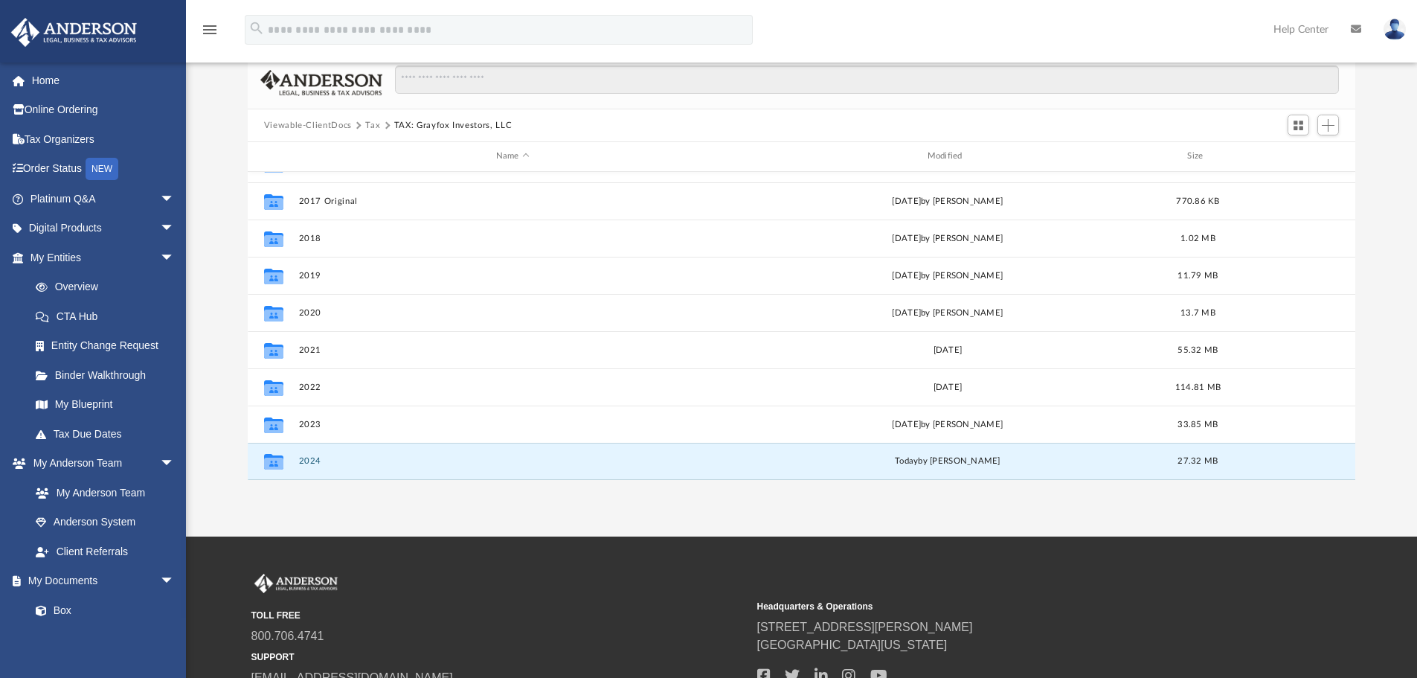
click at [319, 459] on button "2024" at bounding box center [512, 461] width 428 height 10
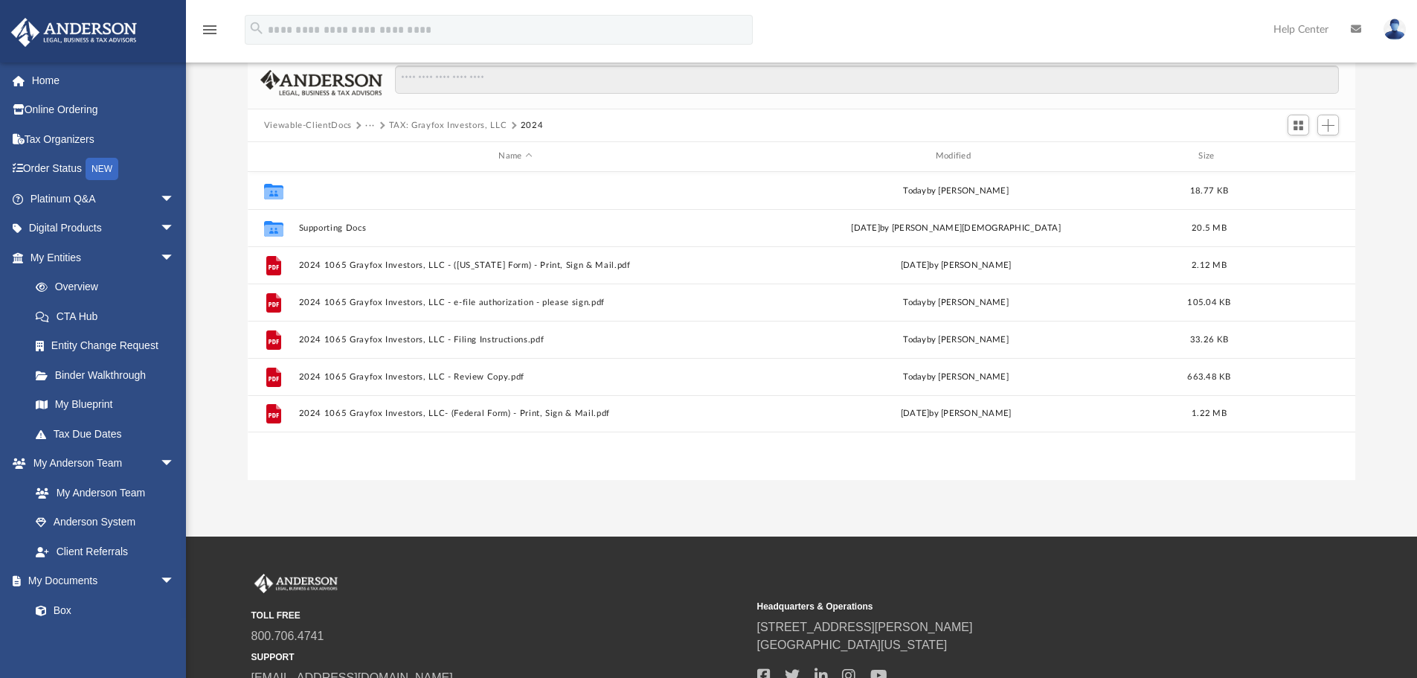
click at [336, 190] on button "2024 WTB FOR CLIENTS REVIEW" at bounding box center [515, 191] width 434 height 10
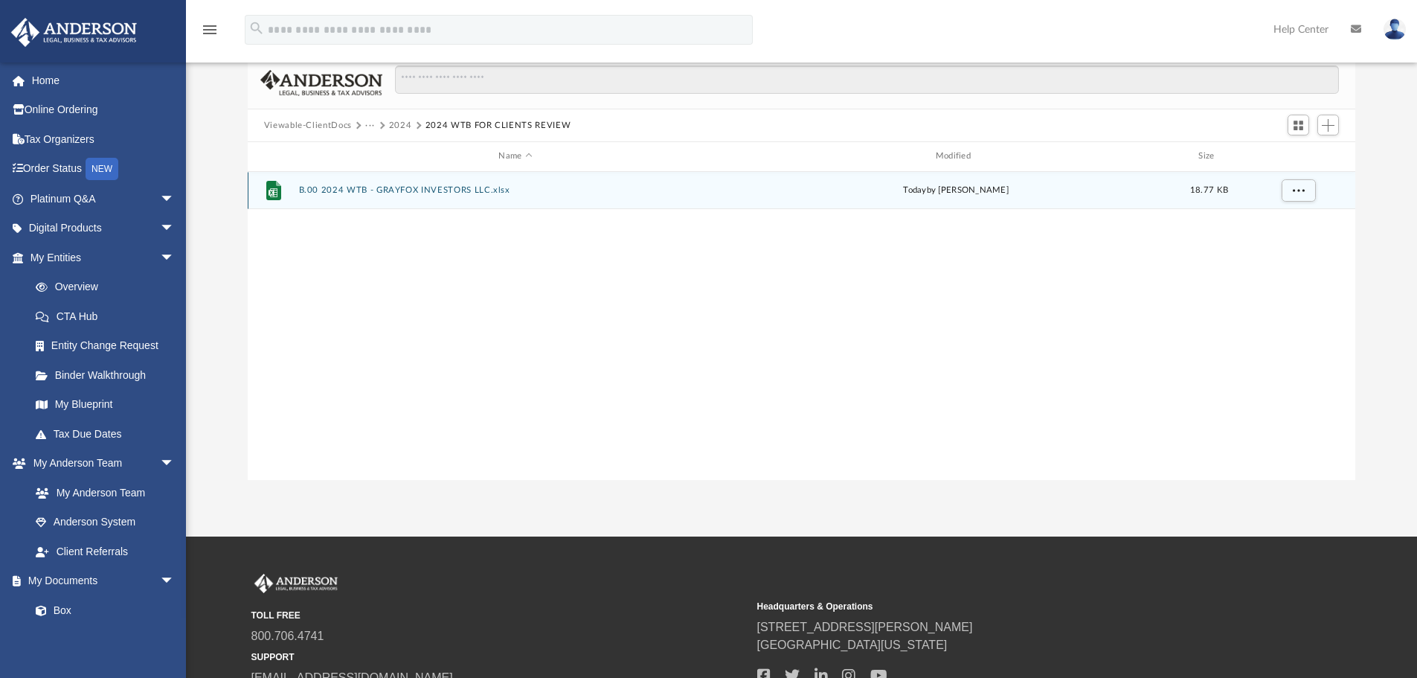
click at [367, 184] on div "File B.00 2024 WTB - GRAYFOX INVESTORS LLC.xlsx [DATE] by [PERSON_NAME] 18.77 KB" at bounding box center [802, 190] width 1108 height 37
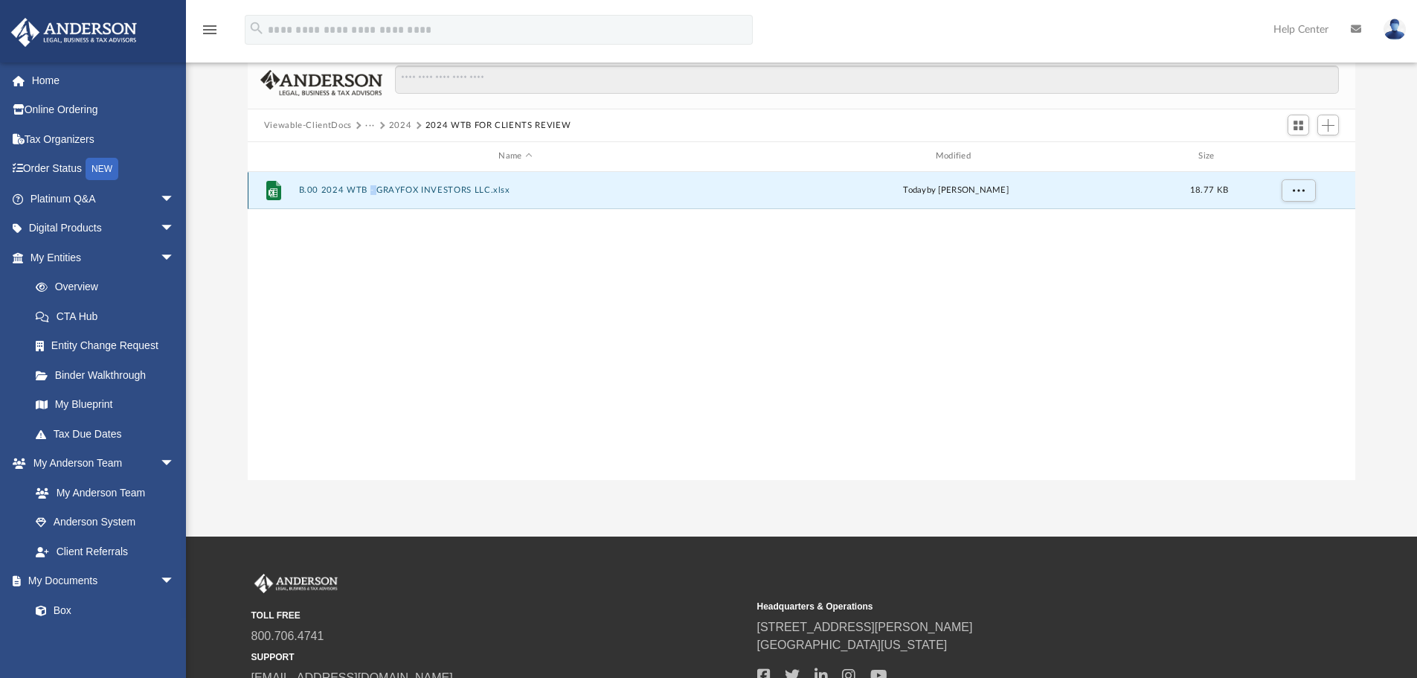
click at [367, 184] on div "File B.00 2024 WTB - GRAYFOX INVESTORS LLC.xlsx [DATE] by [PERSON_NAME] 18.77 KB" at bounding box center [802, 190] width 1108 height 37
click at [1302, 193] on span "More options" at bounding box center [1298, 190] width 12 height 8
click at [1283, 241] on li "Download" at bounding box center [1284, 244] width 43 height 16
click at [344, 192] on button "B.00 2024 WTB - GRAYFOX INVESTORS LLC.xlsx" at bounding box center [515, 190] width 434 height 10
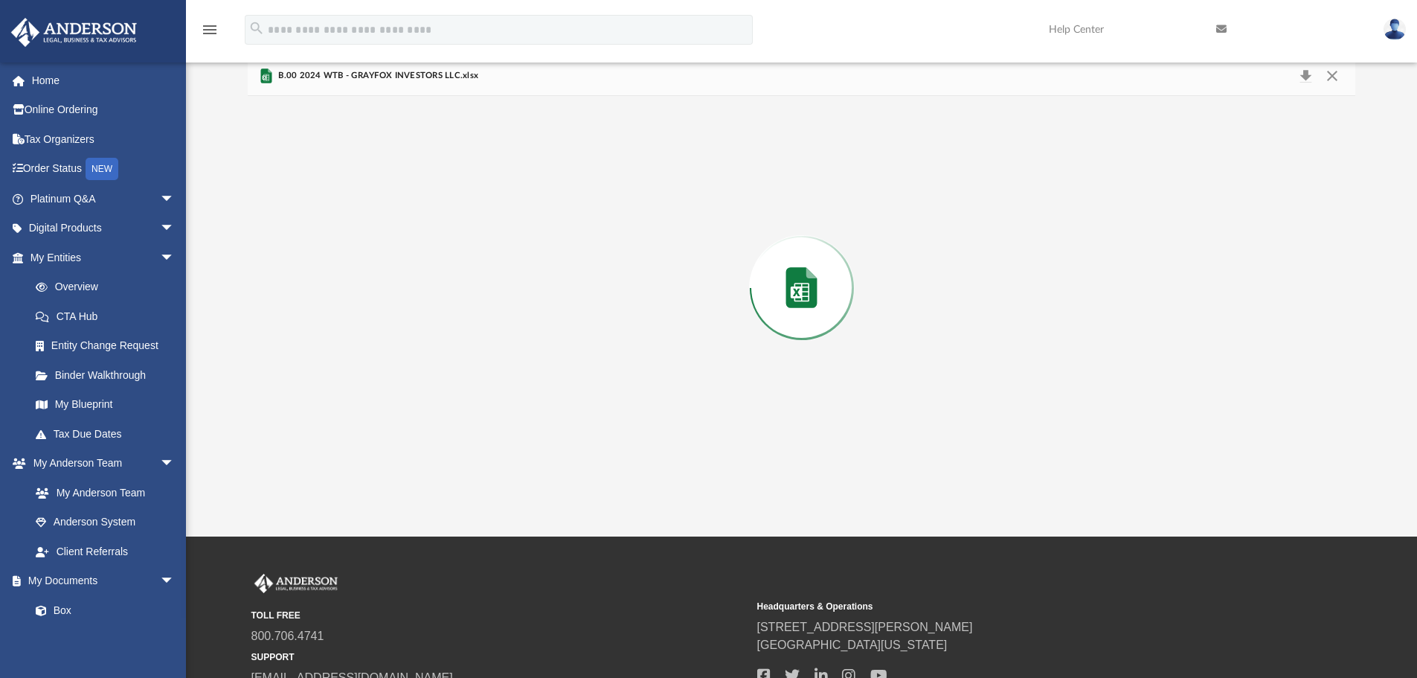
click at [344, 192] on div "Preview" at bounding box center [802, 288] width 1108 height 384
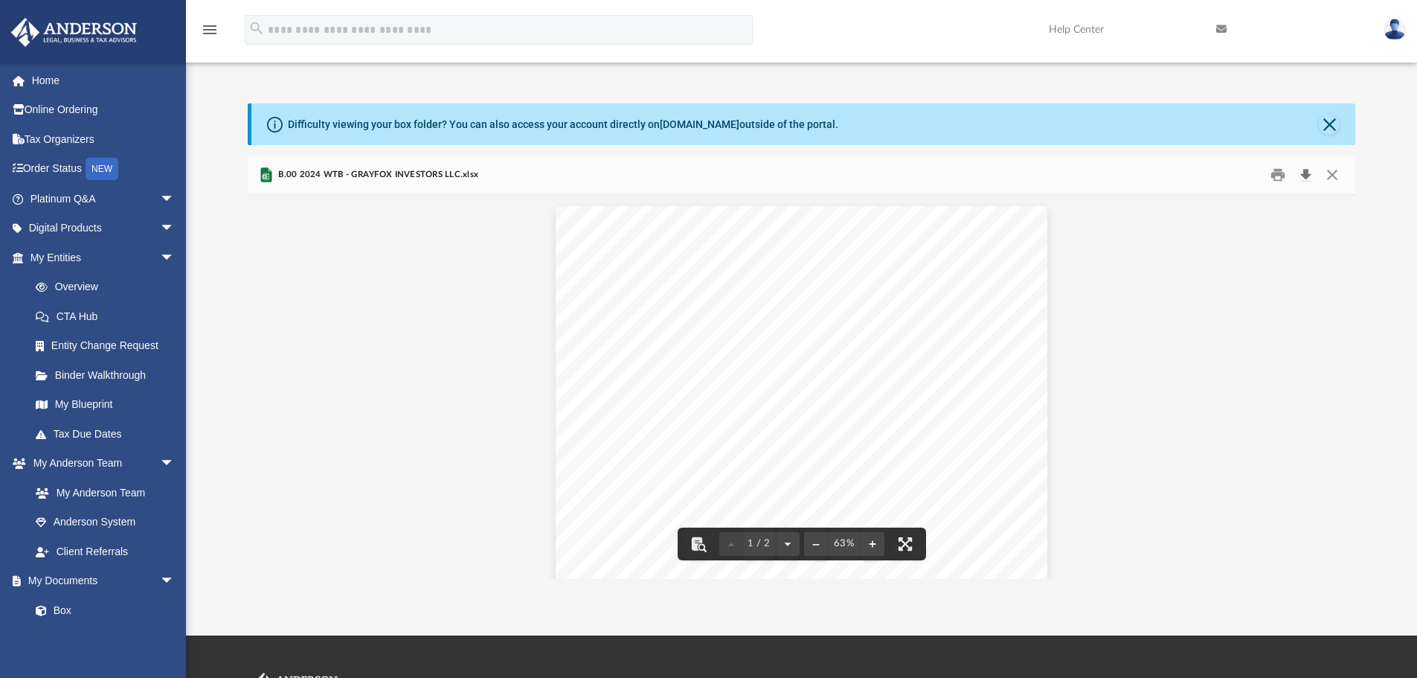
click at [1305, 174] on button "Download" at bounding box center [1305, 175] width 27 height 23
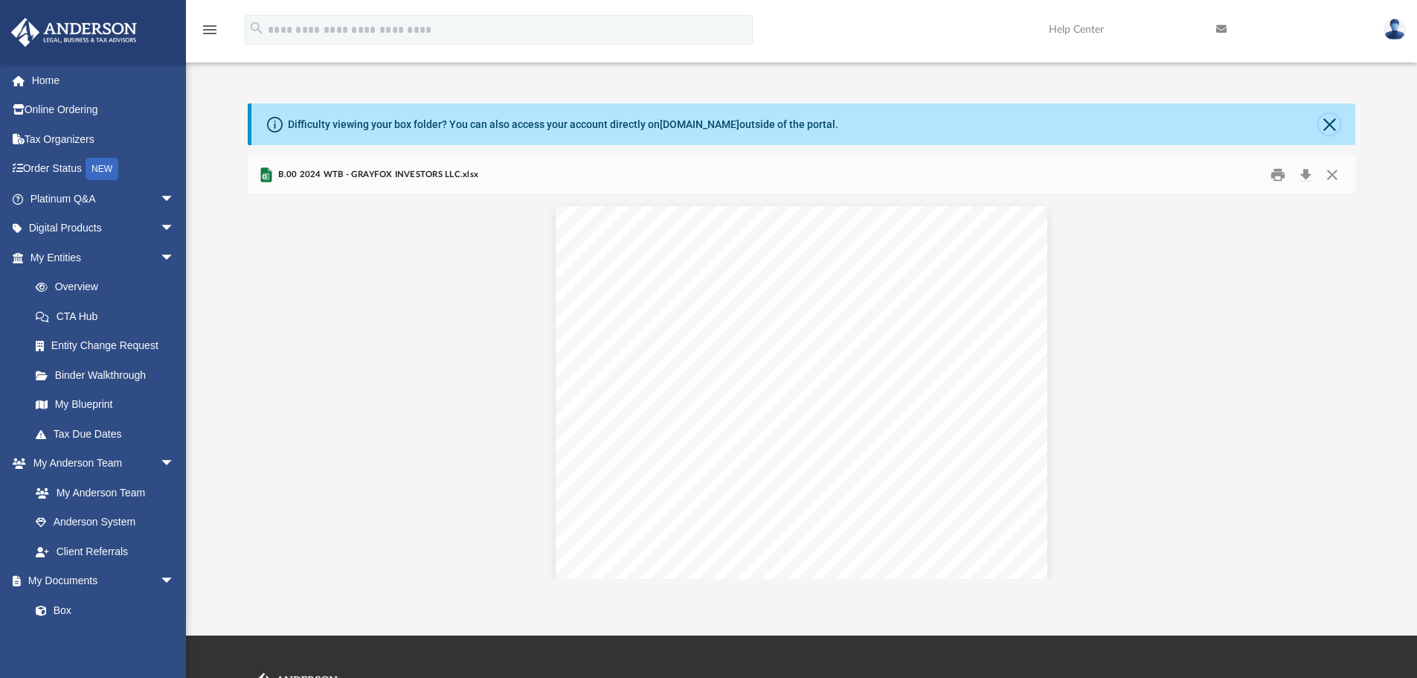
click at [1331, 123] on button "Close" at bounding box center [1329, 124] width 21 height 21
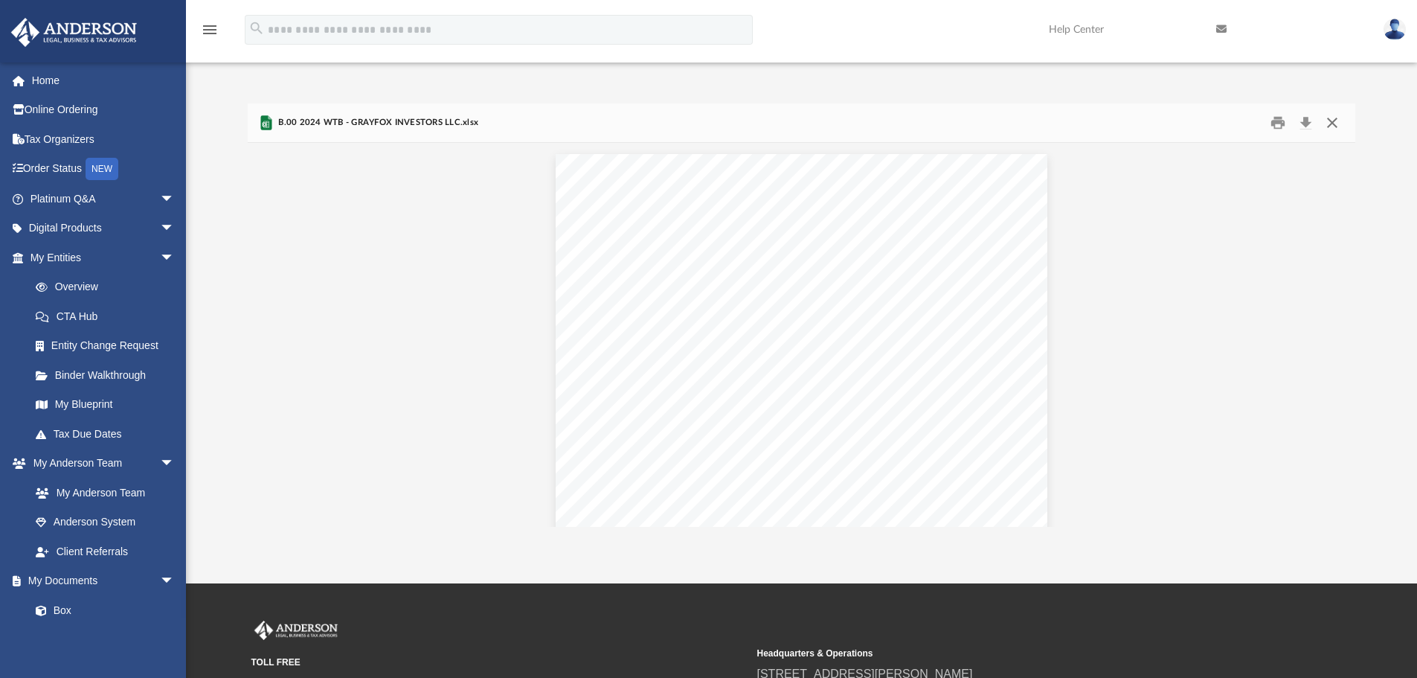
click at [1334, 122] on button "Close" at bounding box center [1332, 123] width 27 height 23
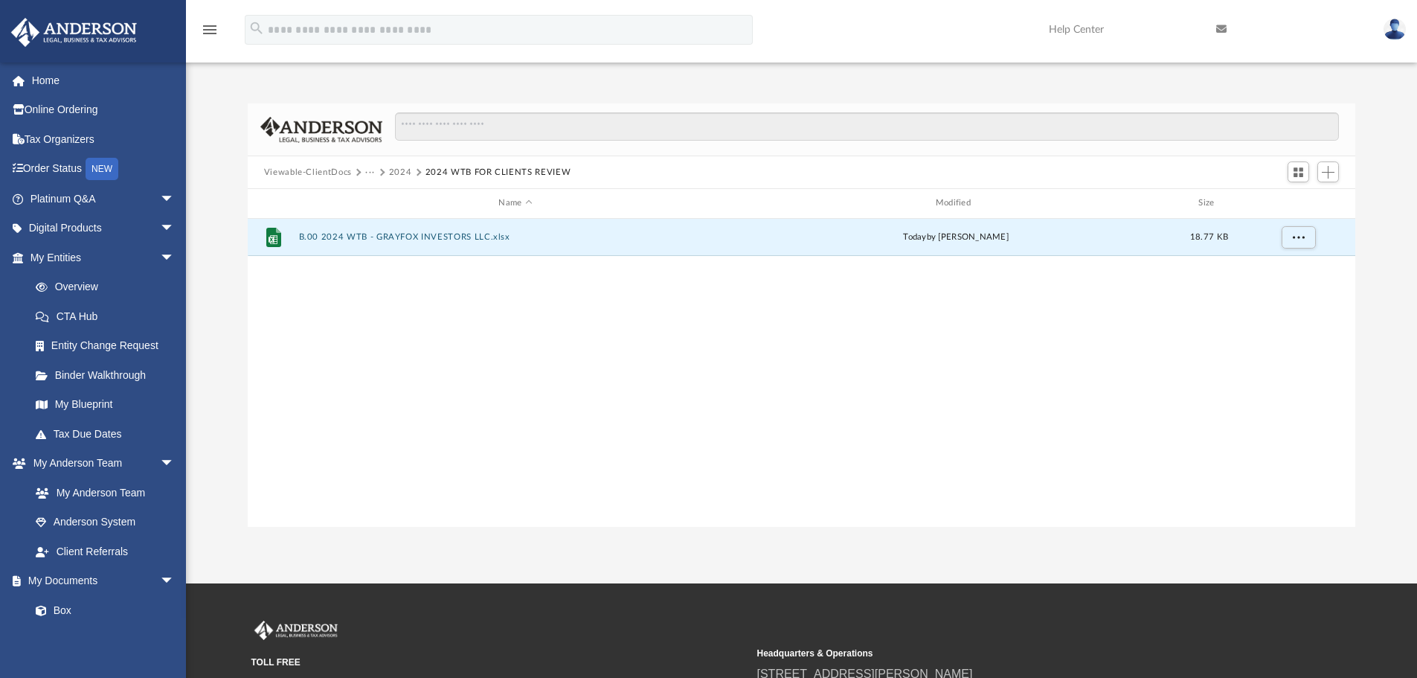
click at [390, 173] on button "2024" at bounding box center [400, 172] width 23 height 13
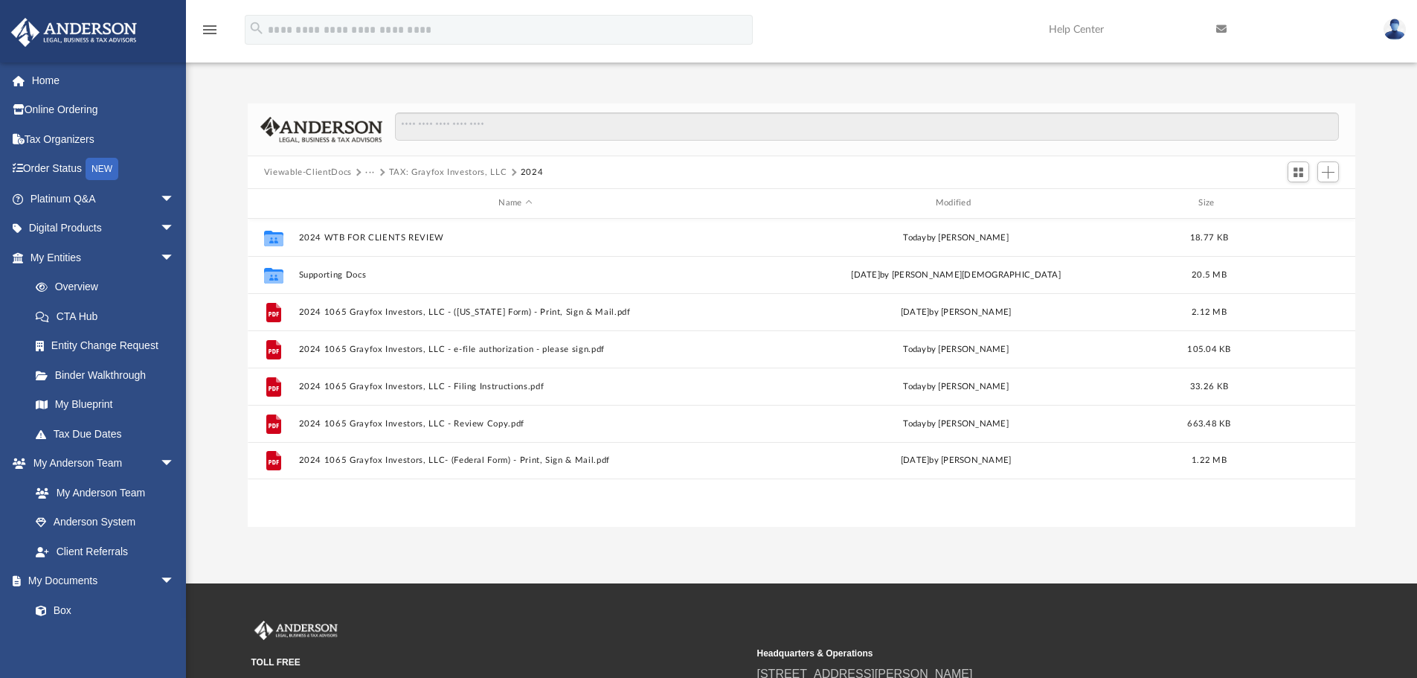
click at [1397, 30] on img at bounding box center [1394, 30] width 22 height 22
click at [1090, 131] on link "Logout" at bounding box center [1152, 130] width 149 height 30
